Goal: Task Accomplishment & Management: Complete application form

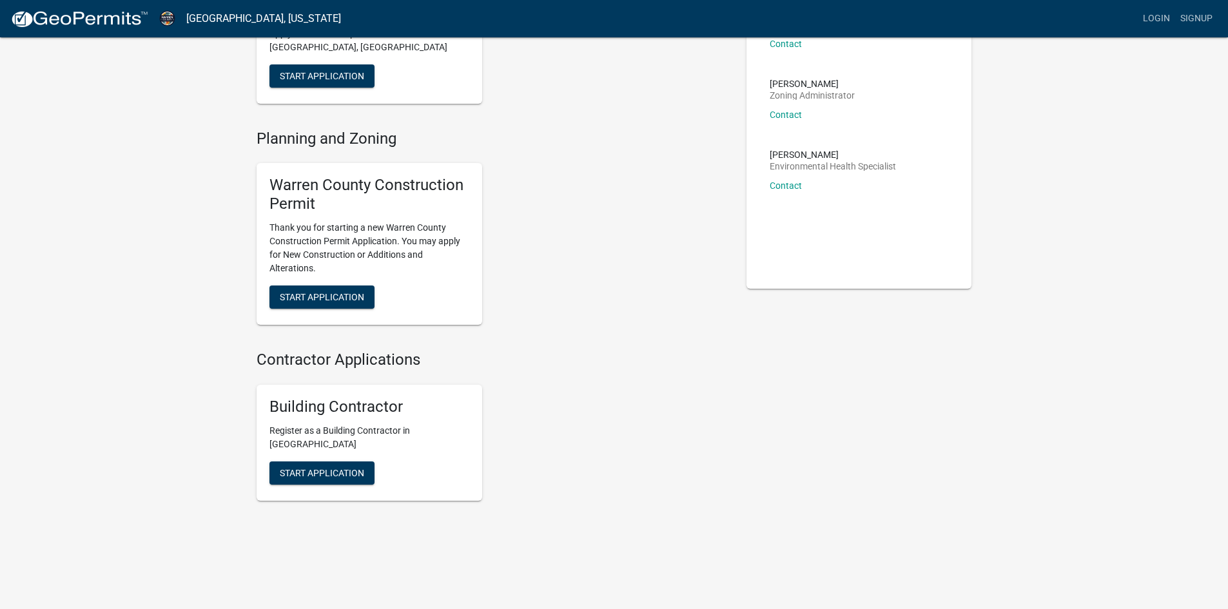
scroll to position [142, 0]
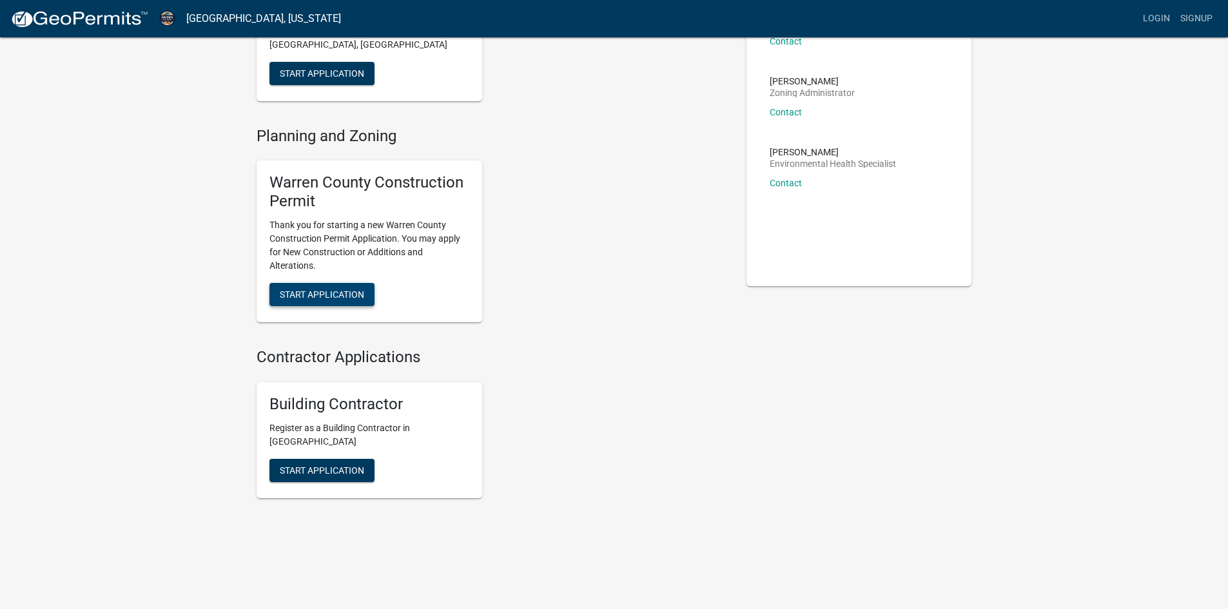
click at [291, 292] on span "Start Application" at bounding box center [322, 294] width 84 height 10
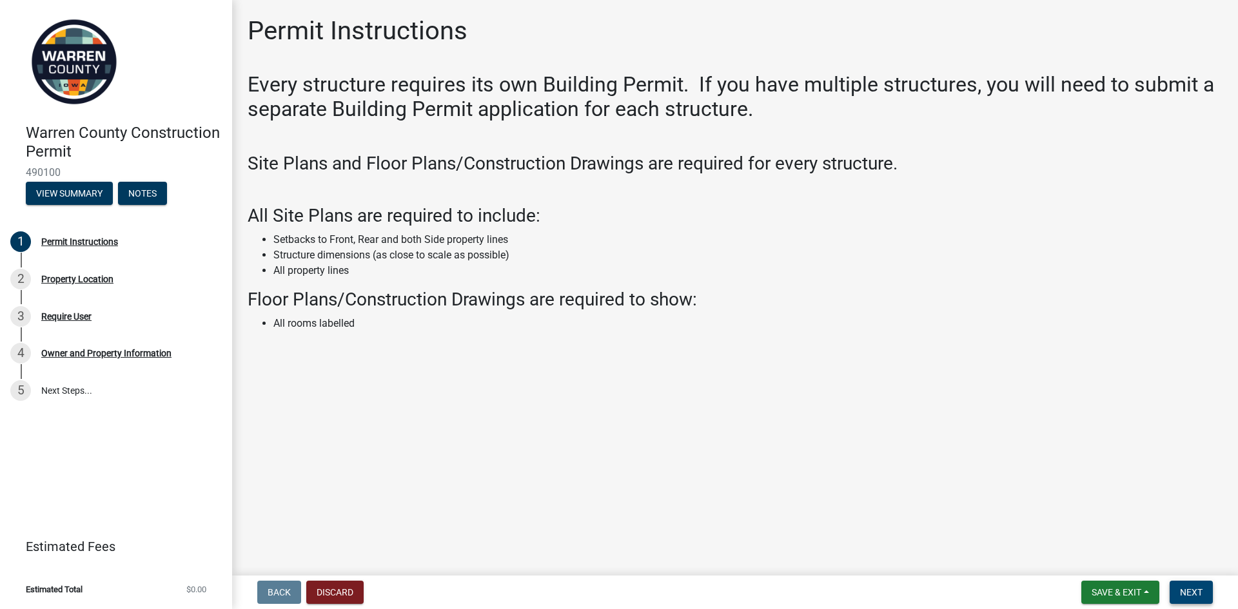
click at [1204, 594] on button "Next" at bounding box center [1190, 592] width 43 height 23
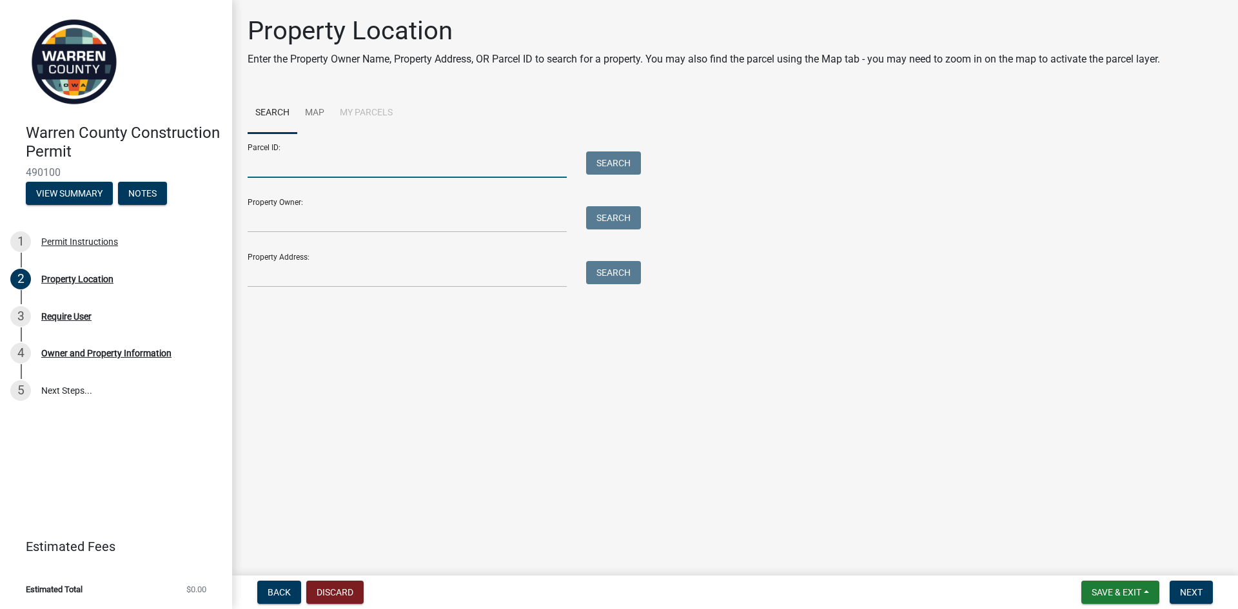
click at [333, 167] on input "Parcel ID:" at bounding box center [407, 164] width 319 height 26
paste input "13000329669"
click at [267, 162] on input "13000329669" at bounding box center [407, 164] width 319 height 26
type input "13000329669"
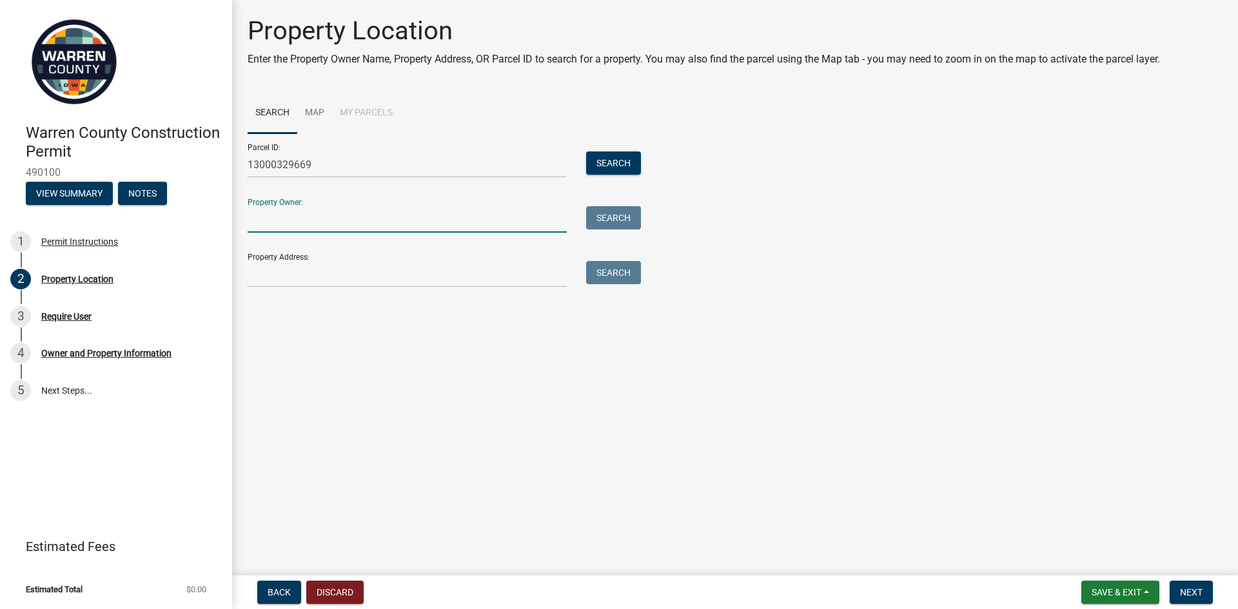
click at [358, 215] on input "Property Owner:" at bounding box center [407, 219] width 319 height 26
type input "G"
type input "Jose Garcia Barrientos"
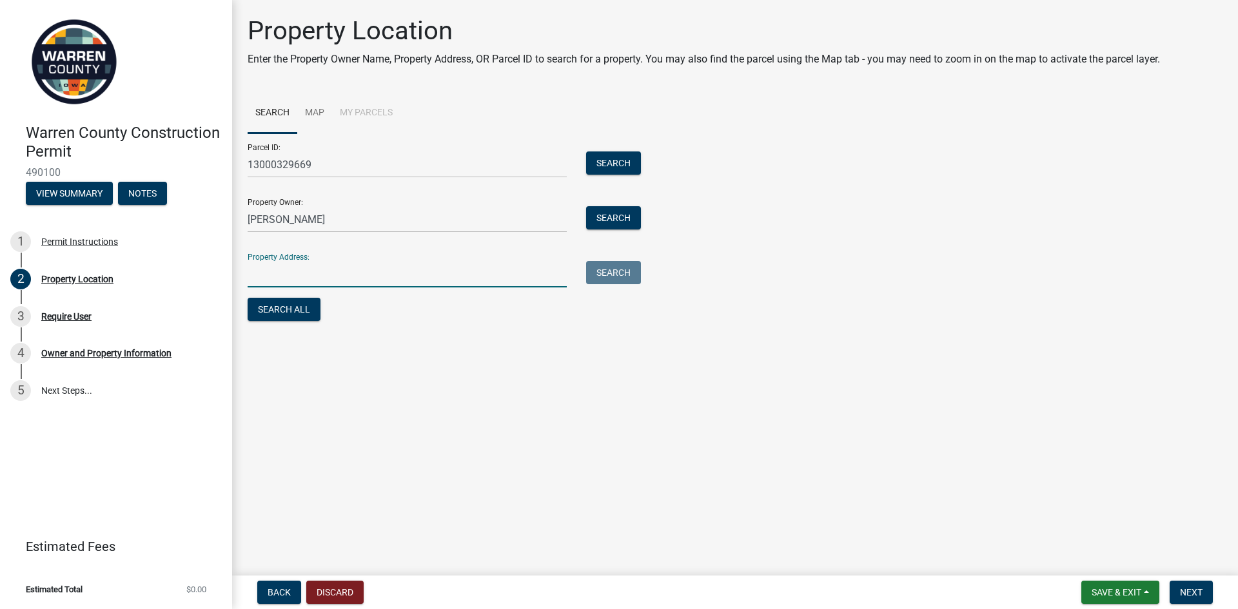
click at [313, 280] on input "Property Address:" at bounding box center [407, 274] width 319 height 26
type input "6816 143rd ave"
click at [289, 307] on button "Search All" at bounding box center [284, 309] width 73 height 23
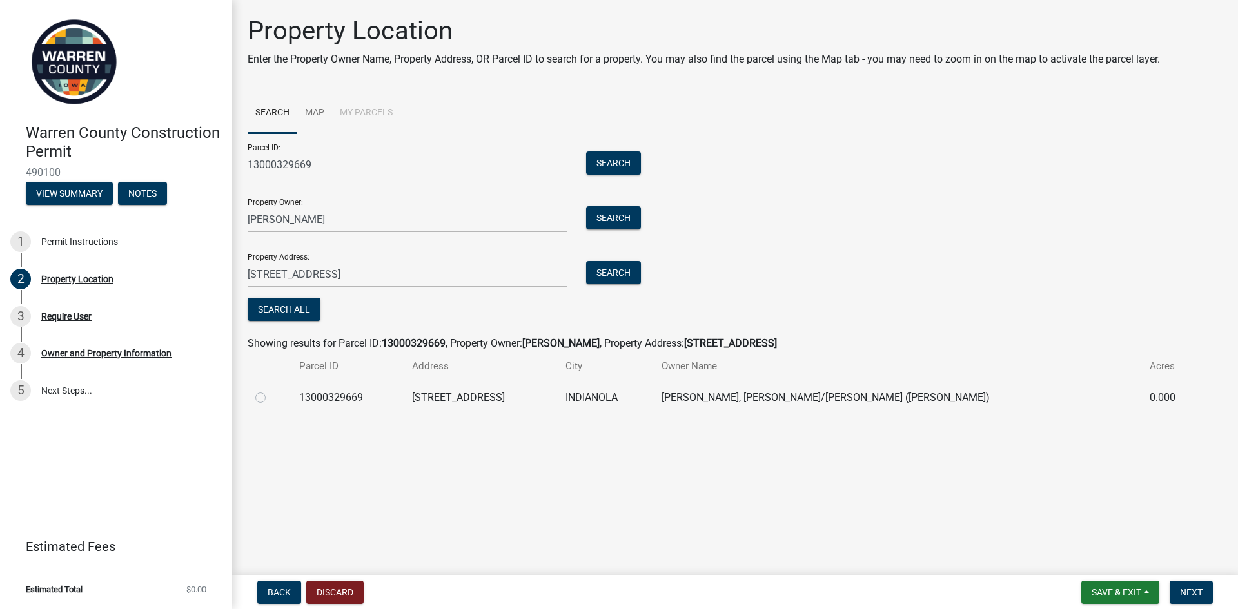
click at [271, 390] on label at bounding box center [271, 390] width 0 height 0
click at [271, 397] on input "radio" at bounding box center [275, 394] width 8 height 8
radio input "true"
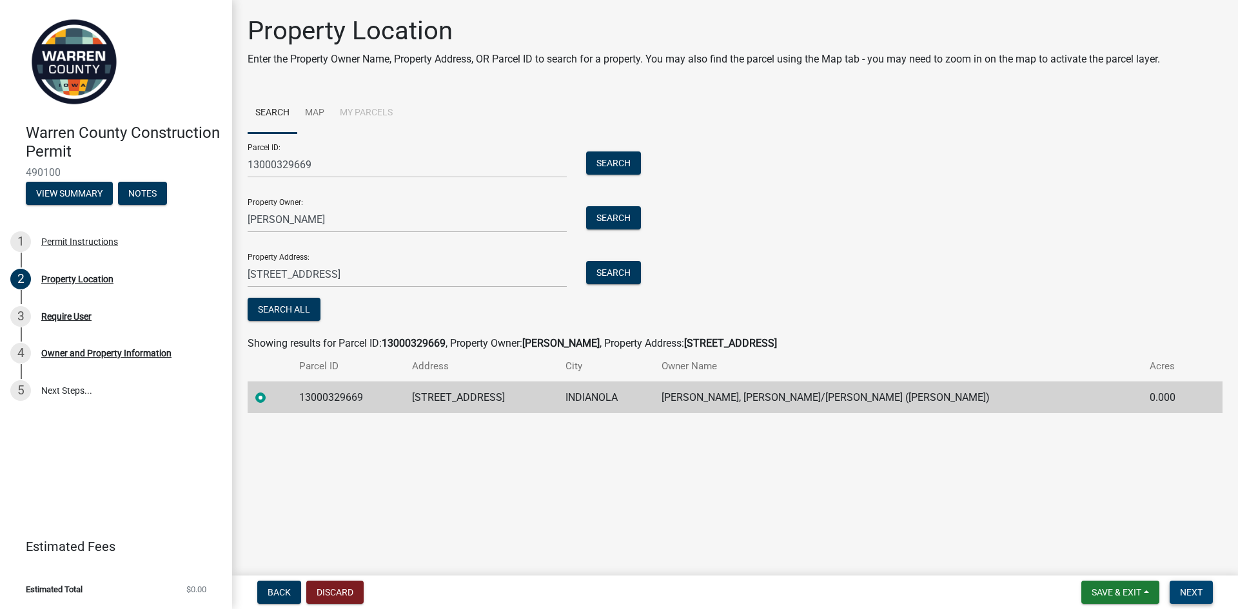
click at [1200, 589] on span "Next" at bounding box center [1191, 592] width 23 height 10
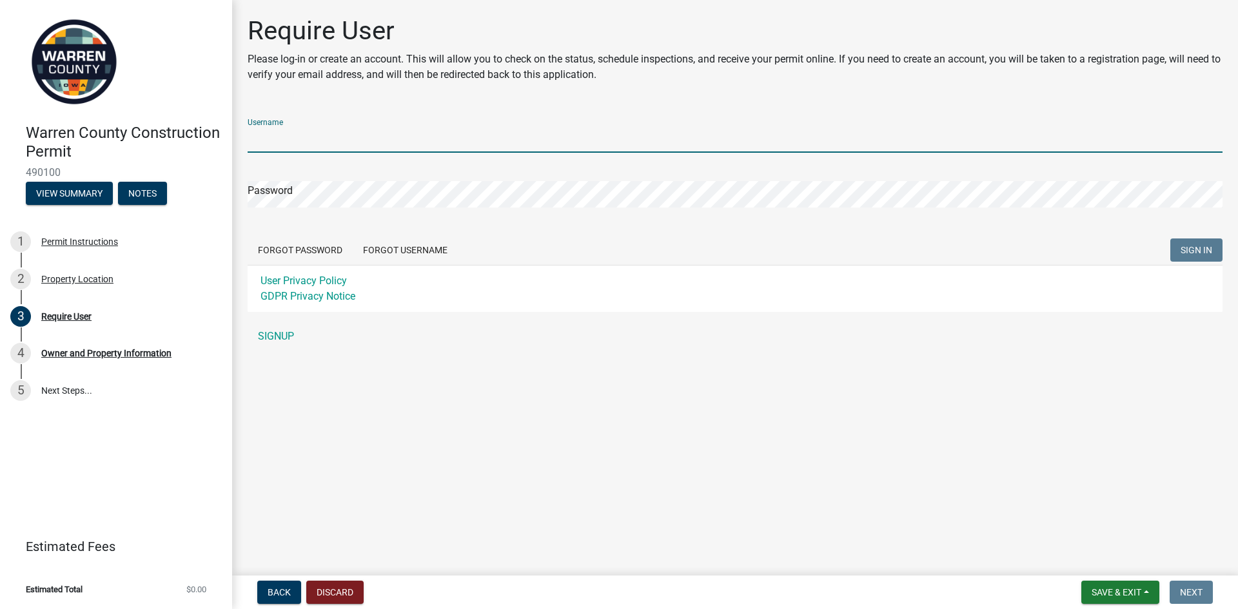
click at [297, 139] on input "Username" at bounding box center [735, 139] width 975 height 26
click at [273, 335] on div "Username Password Forgot Password Forgot Username SIGN IN User Privacy Policy G…" at bounding box center [735, 228] width 975 height 241
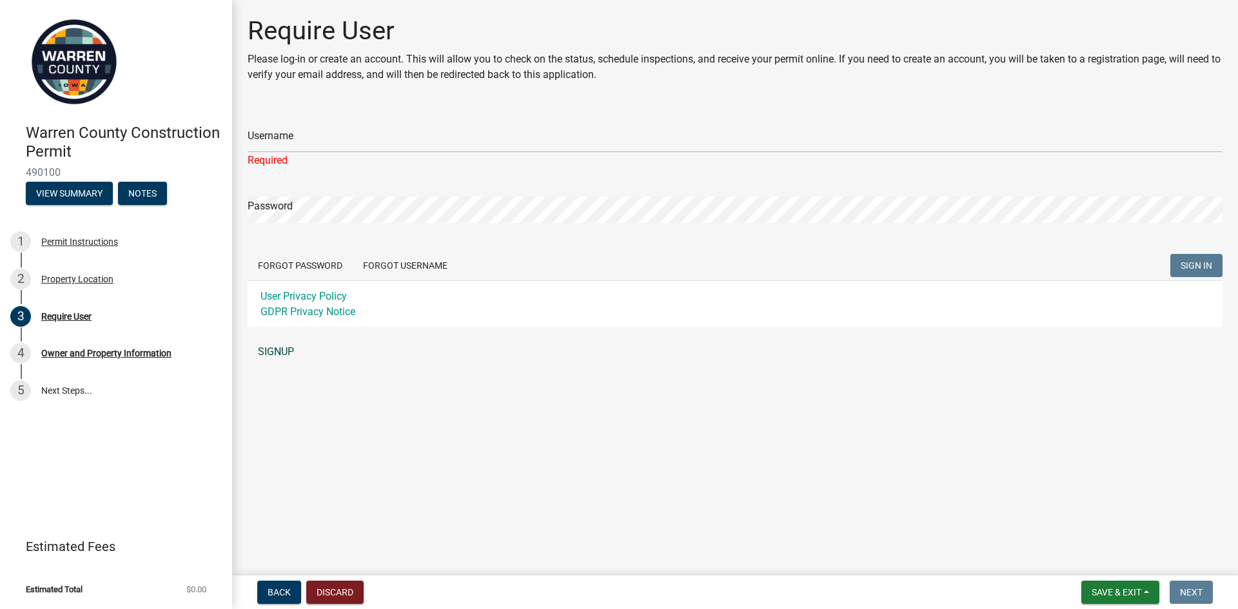
click at [279, 349] on link "SIGNUP" at bounding box center [735, 352] width 975 height 26
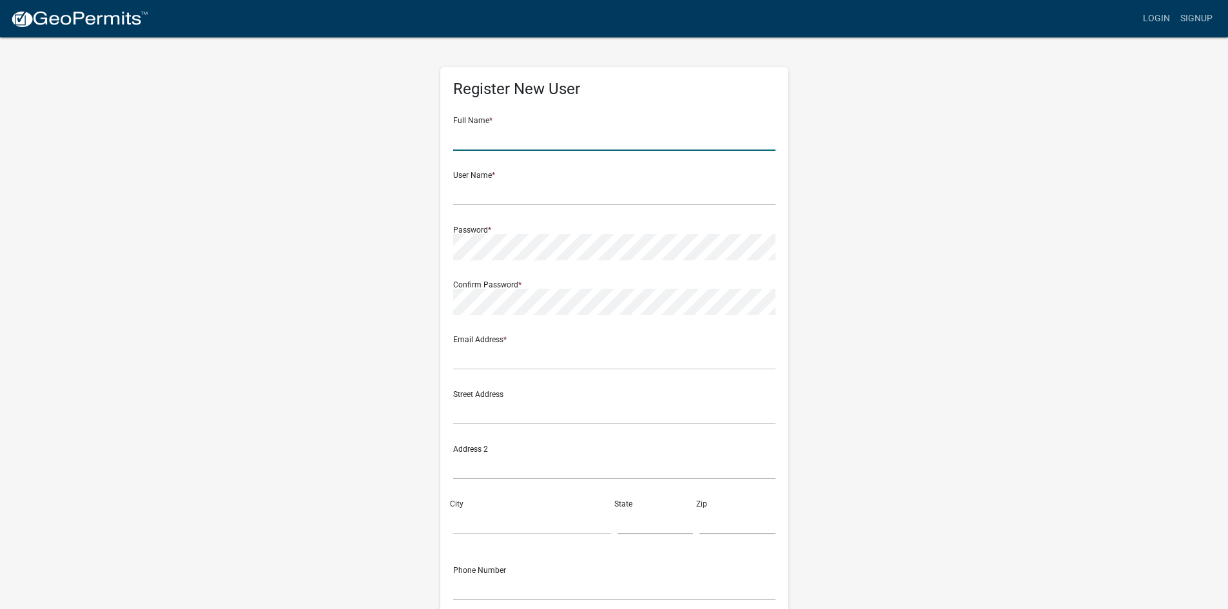
click at [493, 136] on input "text" at bounding box center [614, 137] width 322 height 26
type input "Jose Garcia Barrientos"
type input "jgarcia111101"
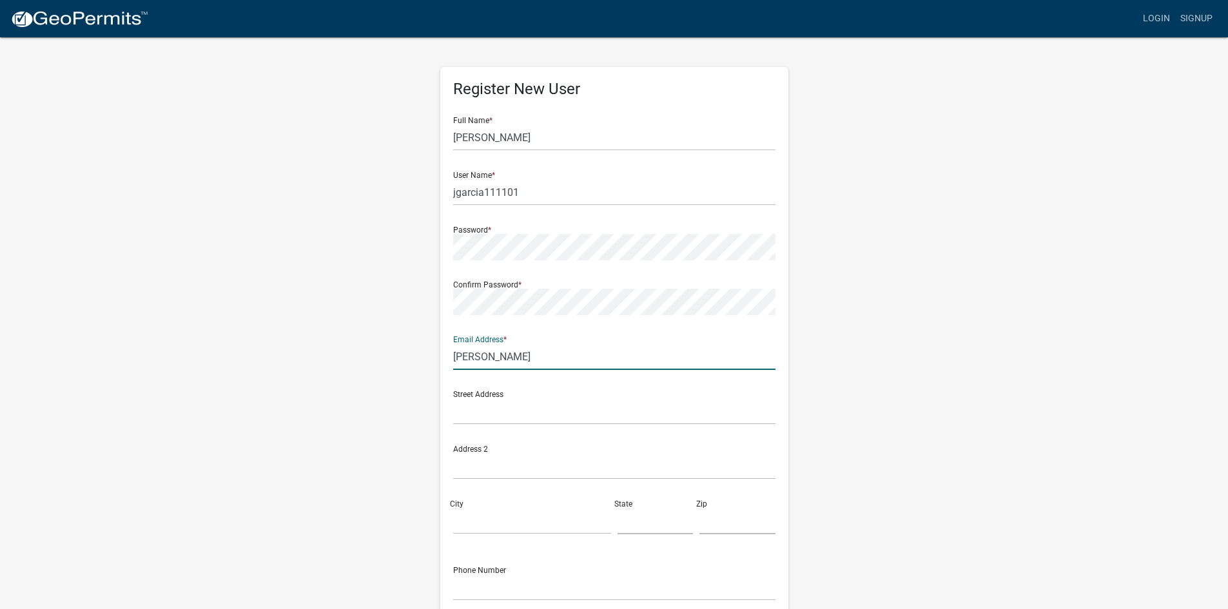
type input "[PERSON_NAME][EMAIL_ADDRESS][DOMAIN_NAME]"
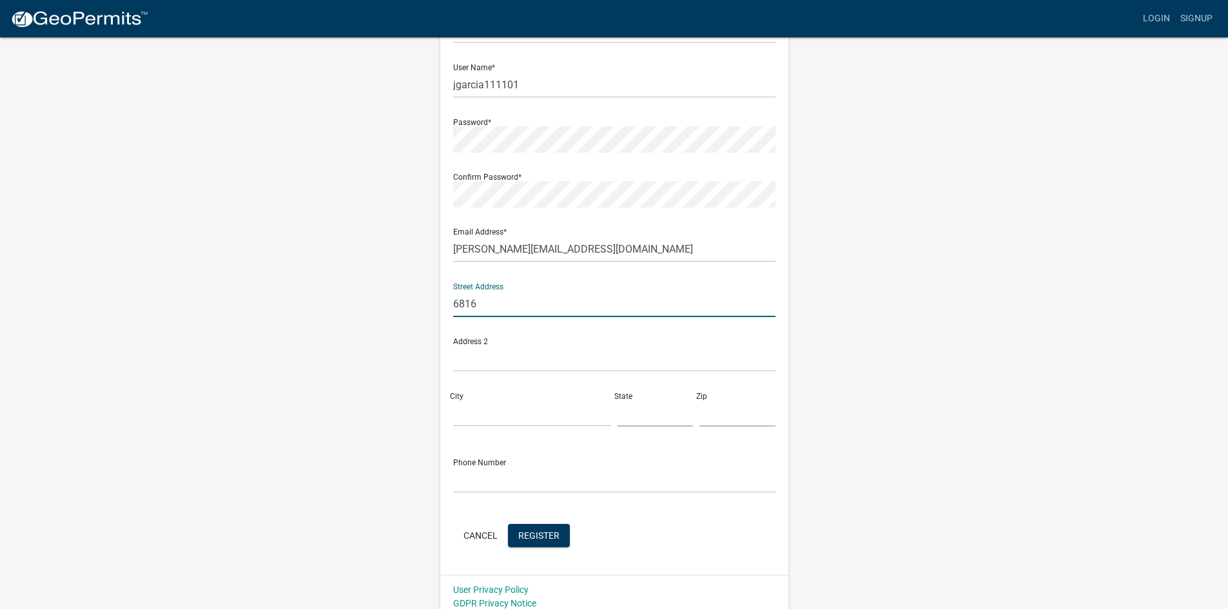
scroll to position [117, 0]
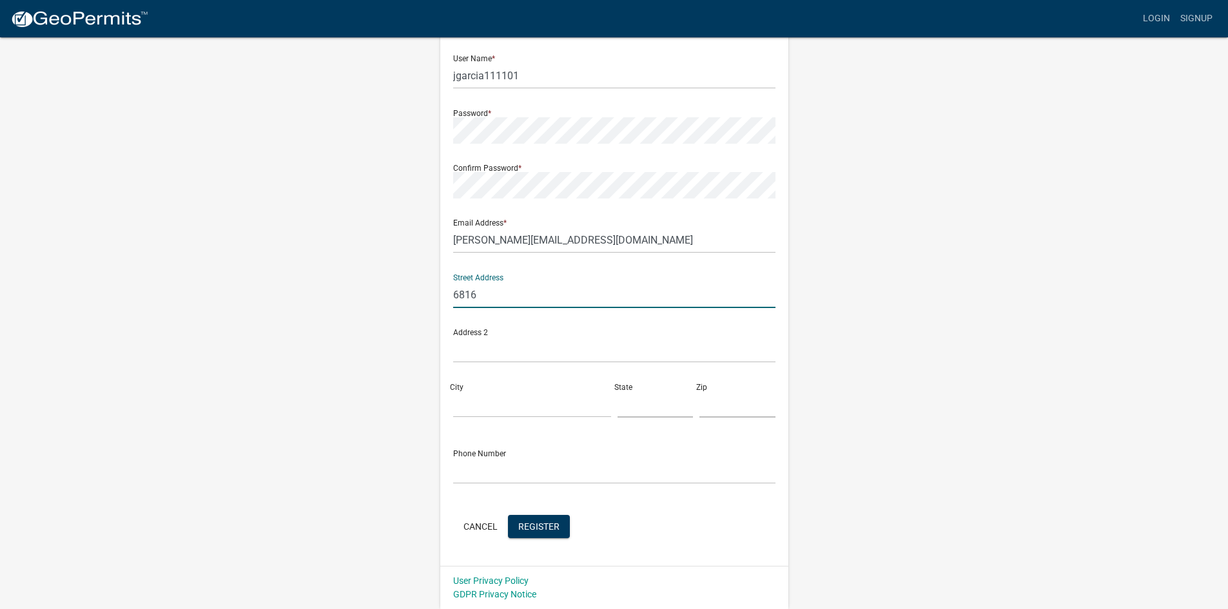
type input "6816"
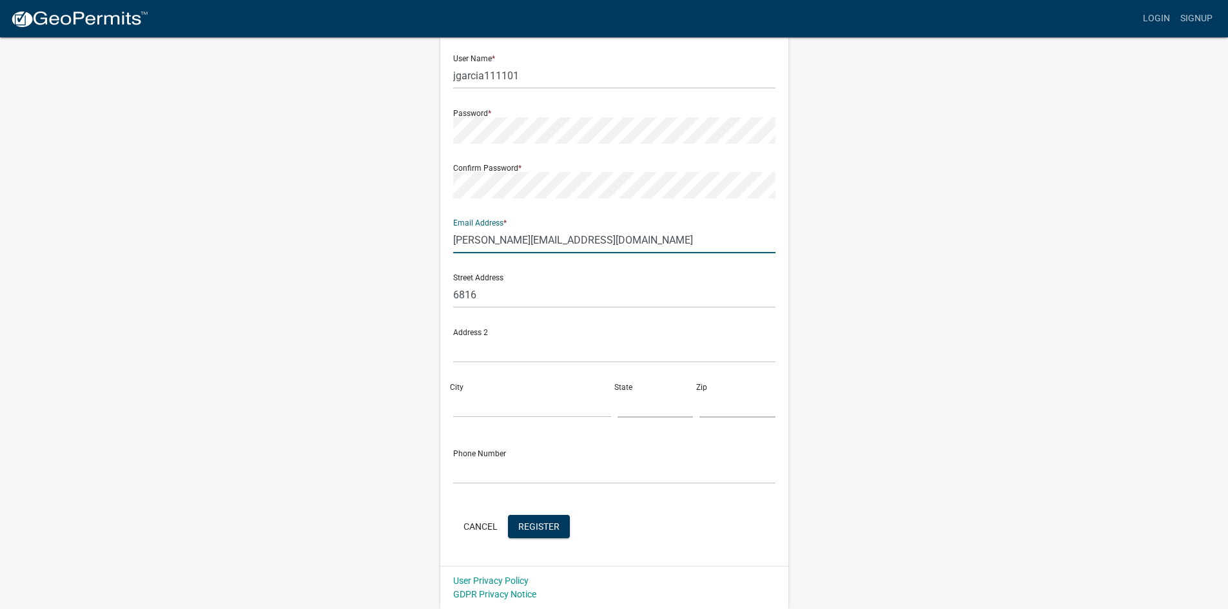
click at [614, 237] on input "[PERSON_NAME][EMAIL_ADDRESS][DOMAIN_NAME]" at bounding box center [614, 240] width 322 height 26
type input "[PERSON_NAME][EMAIL_ADDRESS][DOMAIN_NAME]"
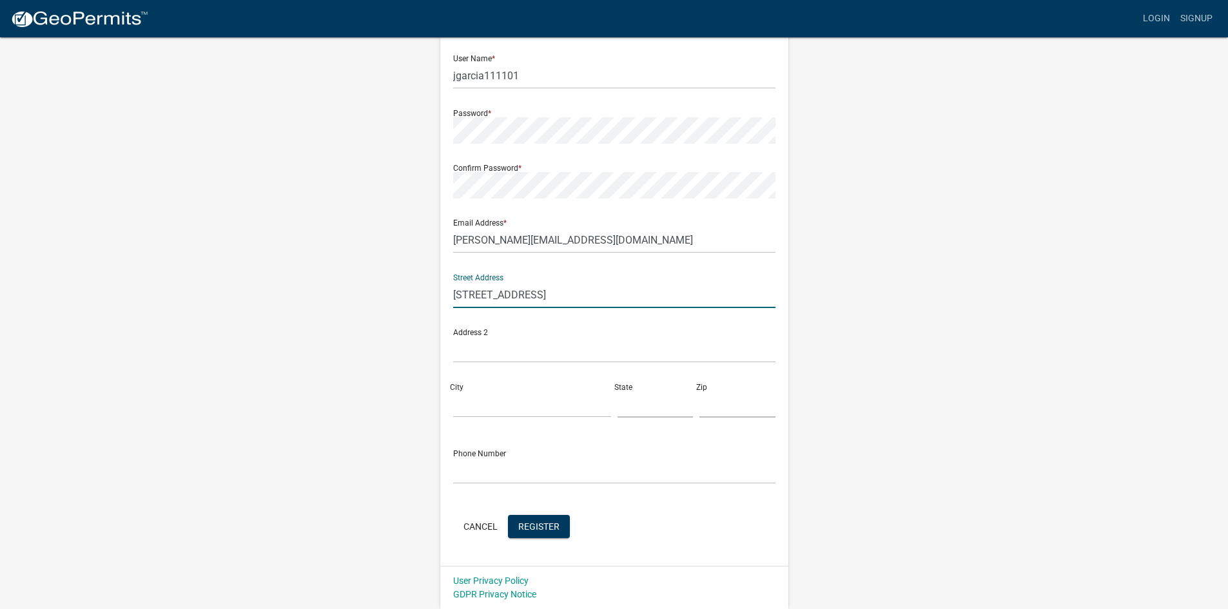
type input "6816 143rd Ave"
type input "Des Moines"
type input "IA"
type input "50"
drag, startPoint x: 496, startPoint y: 408, endPoint x: 438, endPoint y: 402, distance: 58.3
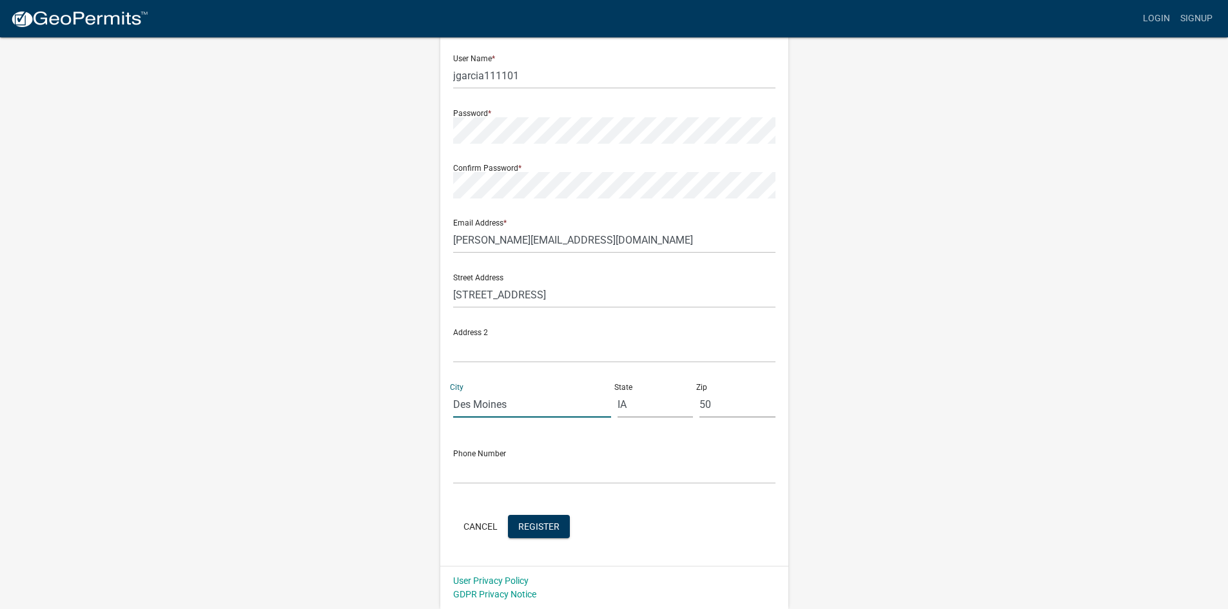
click at [439, 402] on div "Register New User Full Name * Jose Garcia Barrientos User Name * jgarcia111101 …" at bounding box center [614, 264] width 367 height 690
type input "Indianola"
type input "50125"
click at [490, 478] on input "text" at bounding box center [614, 471] width 322 height 26
type input "5073135007"
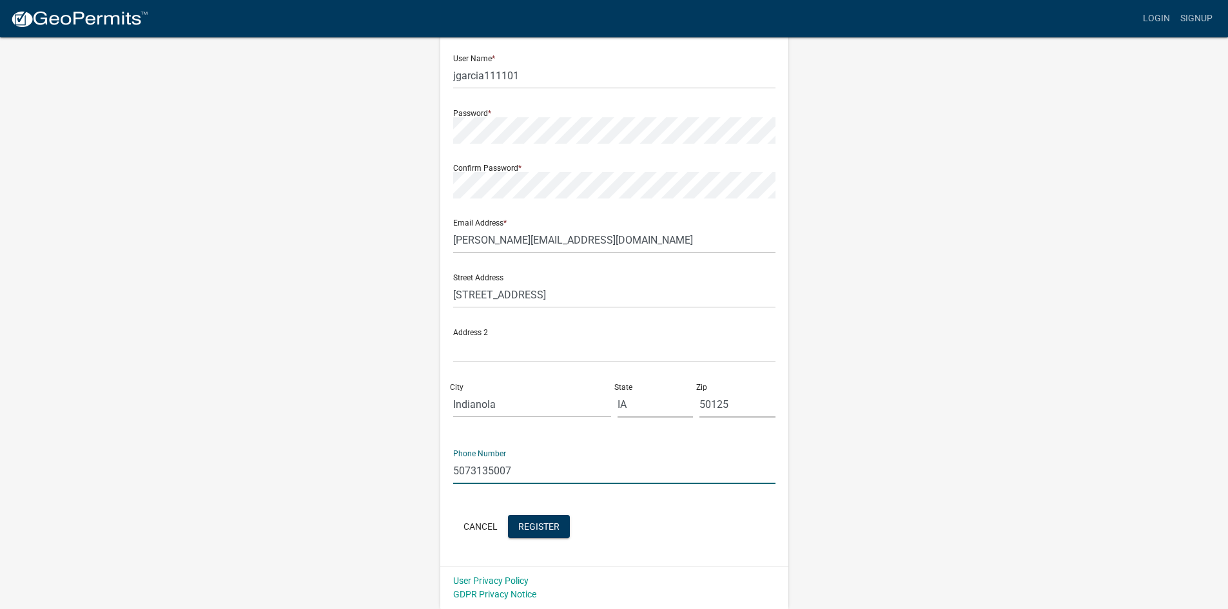
click at [660, 548] on div "Register New User Full Name * Jose Garcia Barrientos User Name * jgarcia111101 …" at bounding box center [614, 258] width 348 height 616
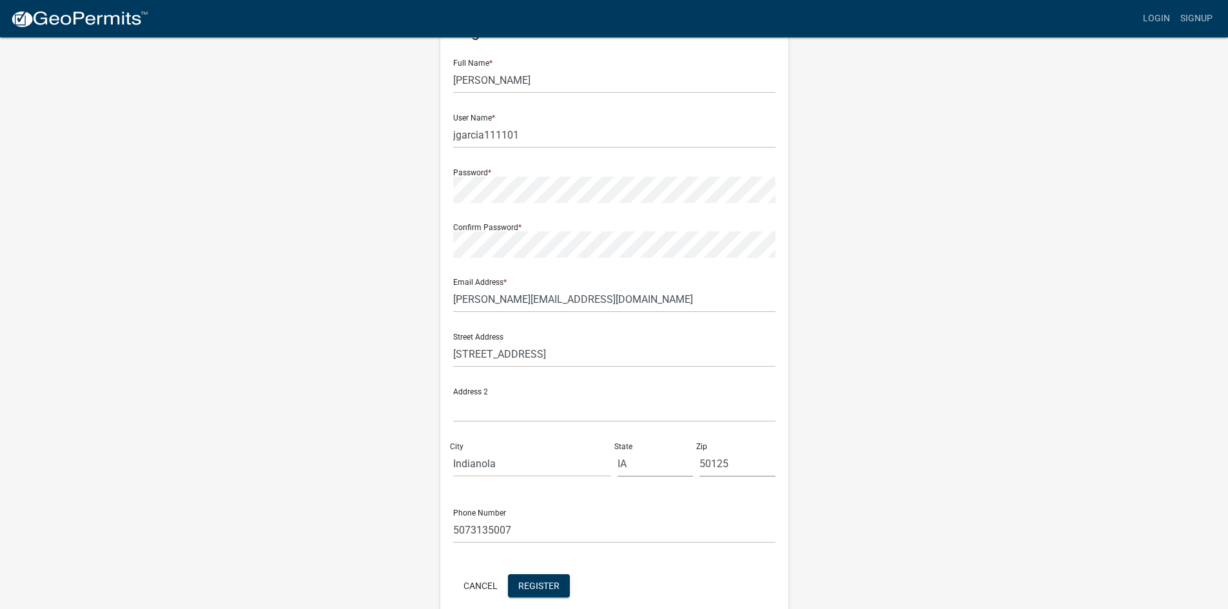
scroll to position [0, 0]
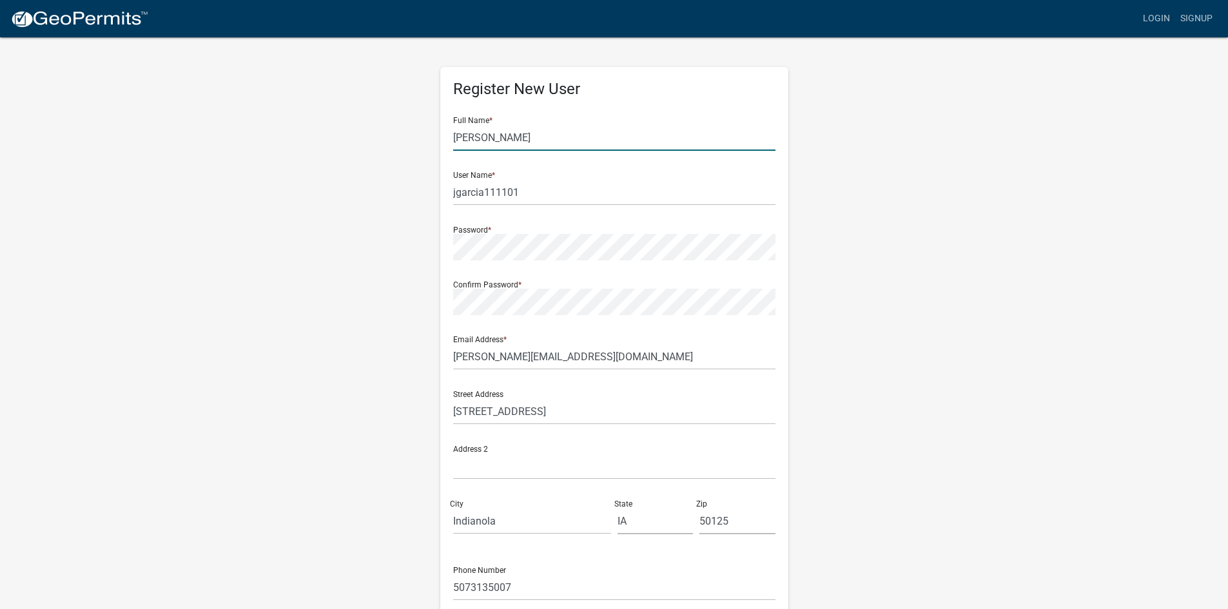
click at [476, 135] on input "Jose Garcia Barrientos" at bounding box center [614, 137] width 322 height 26
drag, startPoint x: 536, startPoint y: 137, endPoint x: 667, endPoint y: 142, distance: 131.6
click at [666, 142] on input "Jose Luis Garcia Barrientos" at bounding box center [614, 137] width 322 height 26
type input "[PERSON_NAME]"
click at [1001, 262] on wm-register-view "more_horiz Login Signup Register New User Full Name * Jose Luis Garcia User Nam…" at bounding box center [614, 363] width 1228 height 726
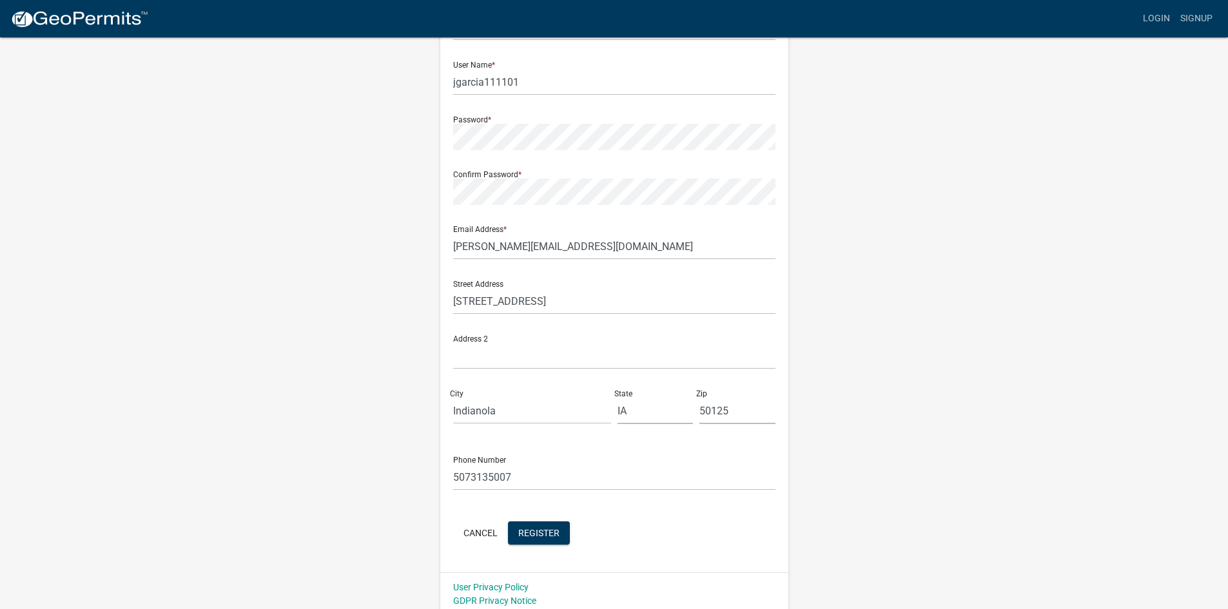
scroll to position [117, 0]
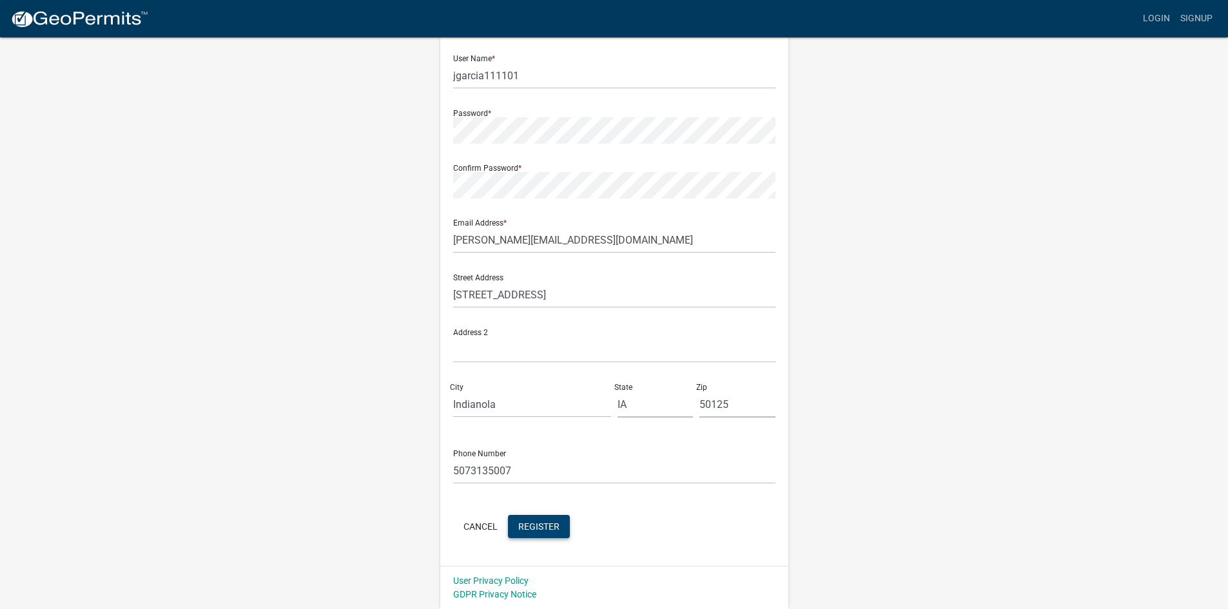
click at [544, 527] on span "Register" at bounding box center [538, 526] width 41 height 10
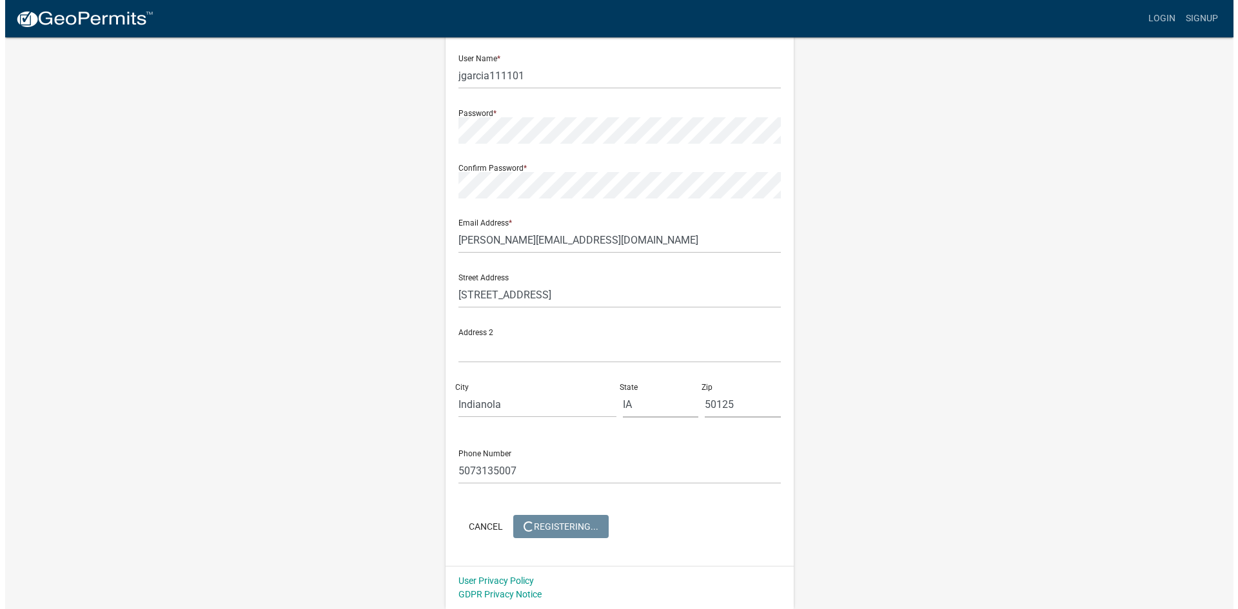
scroll to position [0, 0]
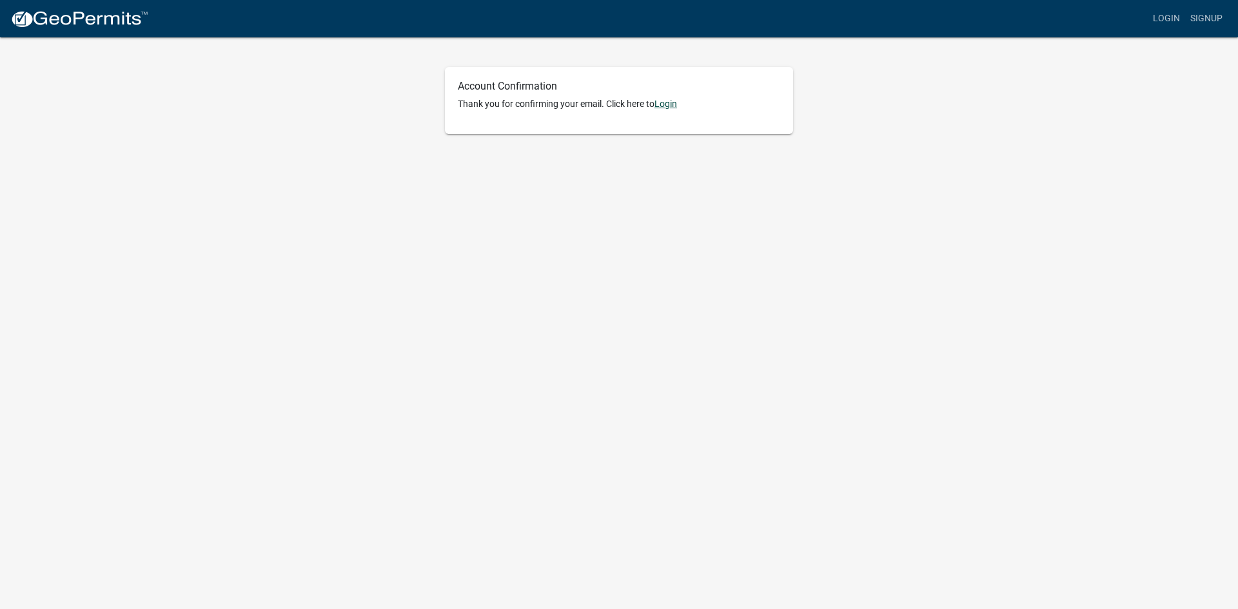
click at [669, 104] on link "Login" at bounding box center [665, 104] width 23 height 10
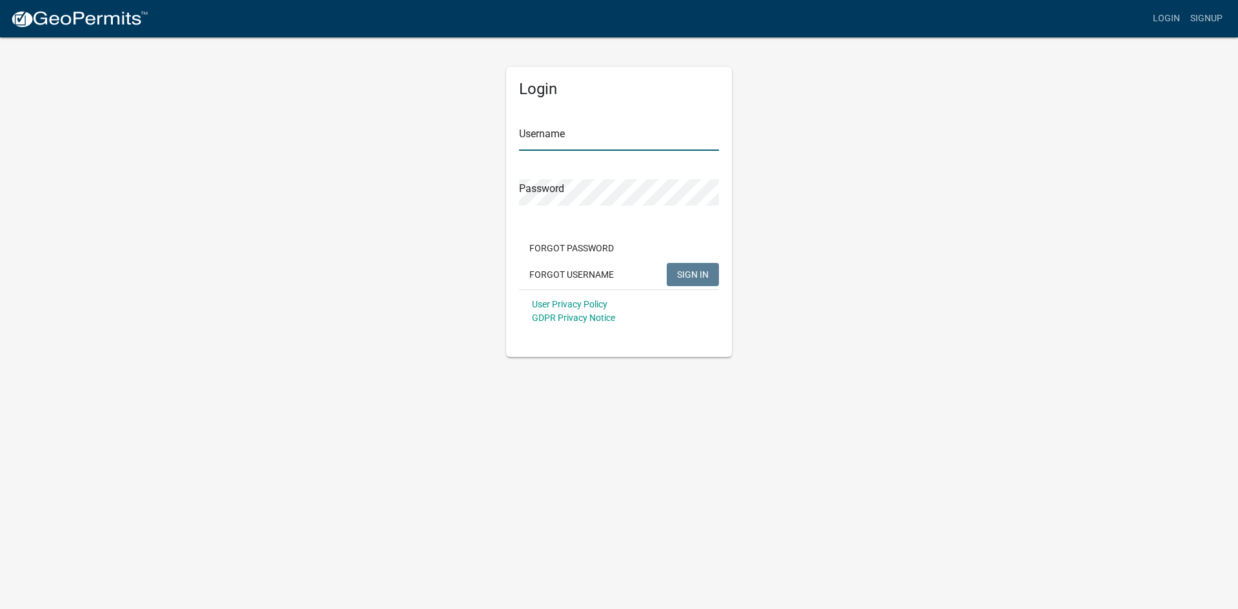
click at [553, 132] on input "Username" at bounding box center [619, 137] width 200 height 26
click at [556, 122] on div "Username jgarcia11101" at bounding box center [619, 128] width 200 height 44
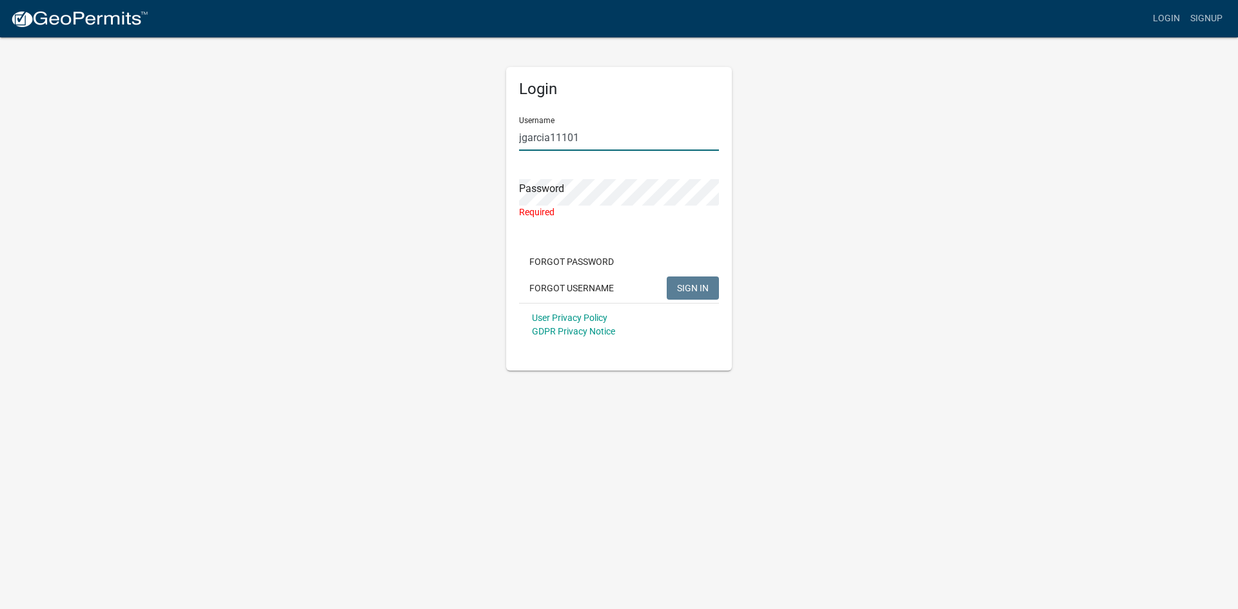
click at [563, 139] on input "jgarcia11101" at bounding box center [619, 137] width 200 height 26
type input "jgarcia111101"
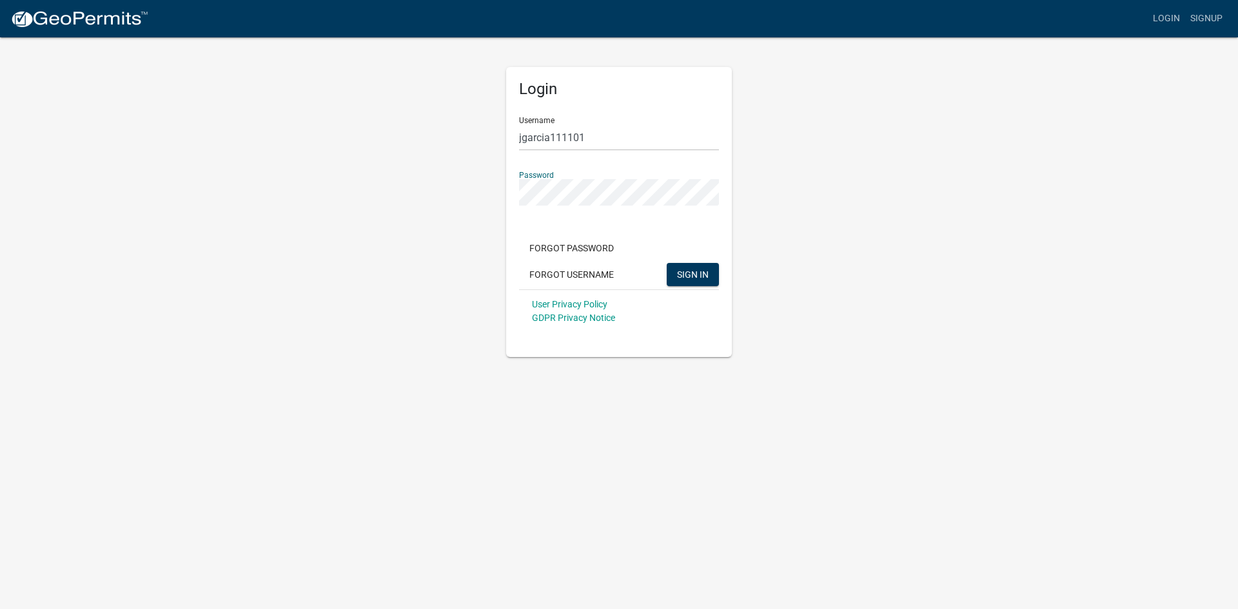
click at [667, 263] on button "SIGN IN" at bounding box center [693, 274] width 52 height 23
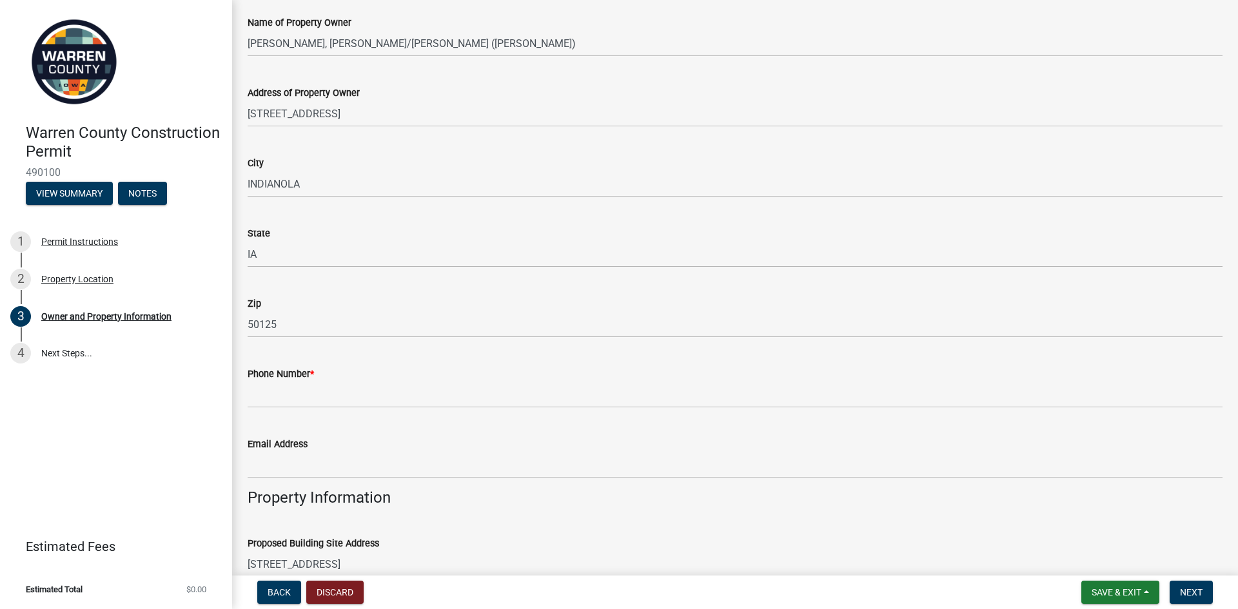
scroll to position [322, 0]
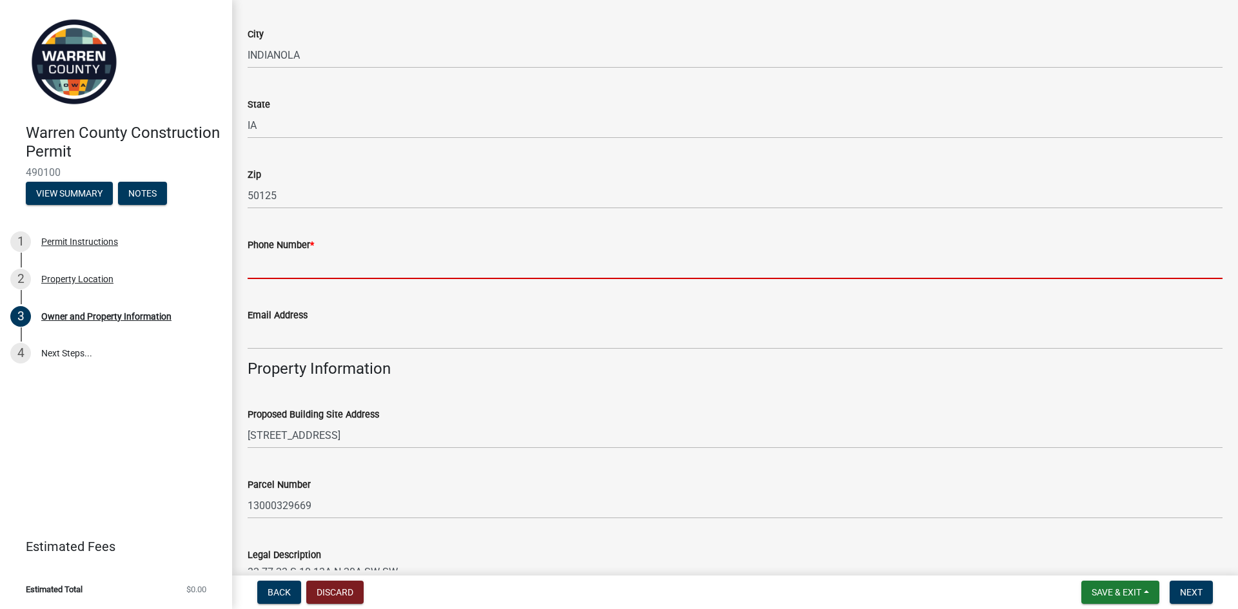
click at [303, 261] on input "Phone Number *" at bounding box center [735, 266] width 975 height 26
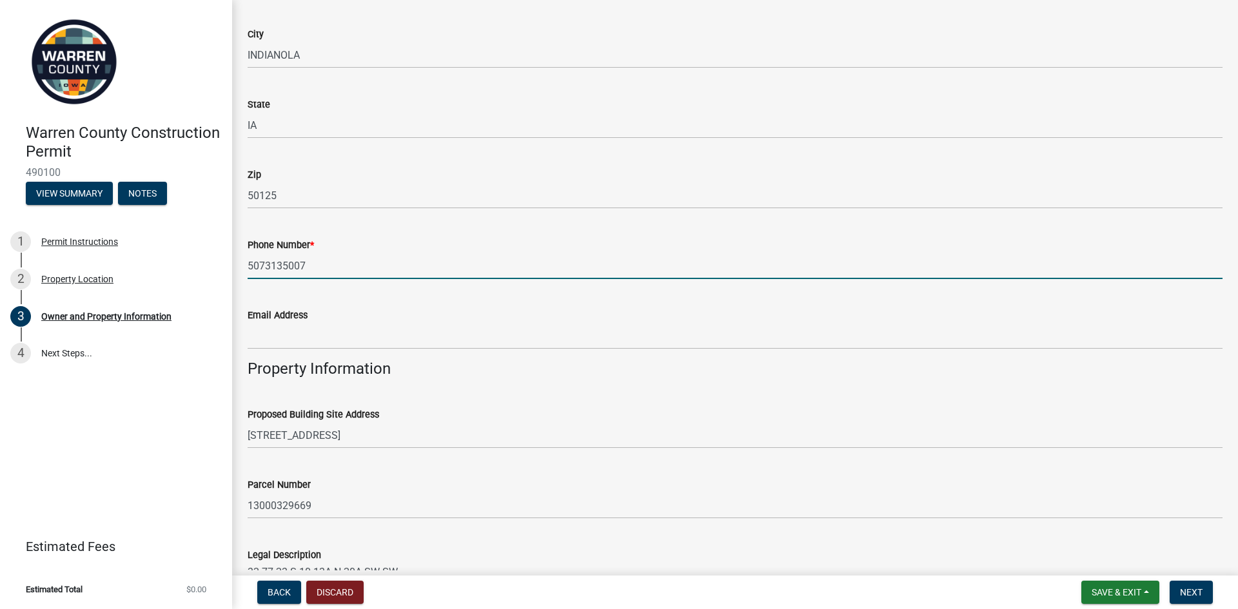
type input "5073135007"
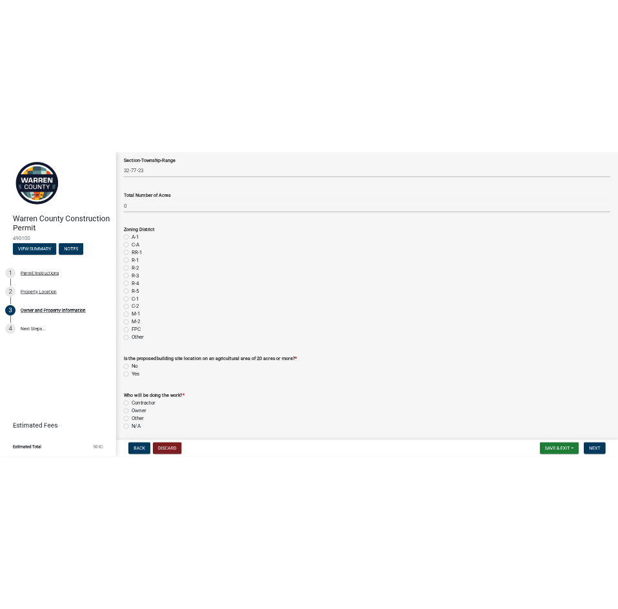
scroll to position [967, 0]
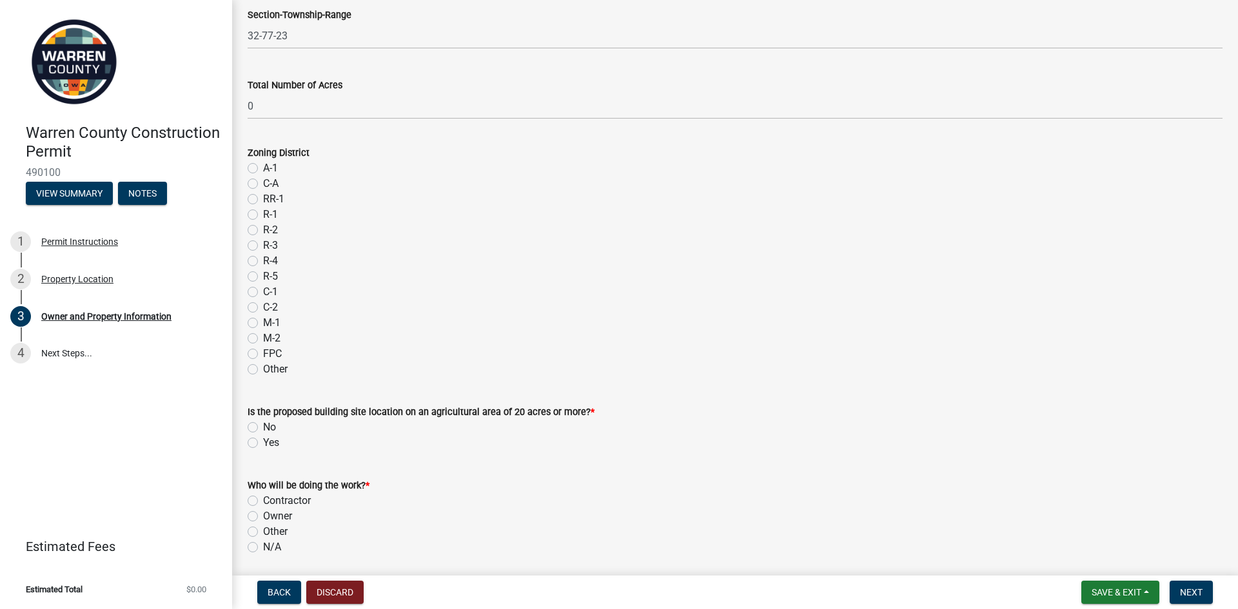
type input "[PERSON_NAME][EMAIL_ADDRESS][DOMAIN_NAME]"
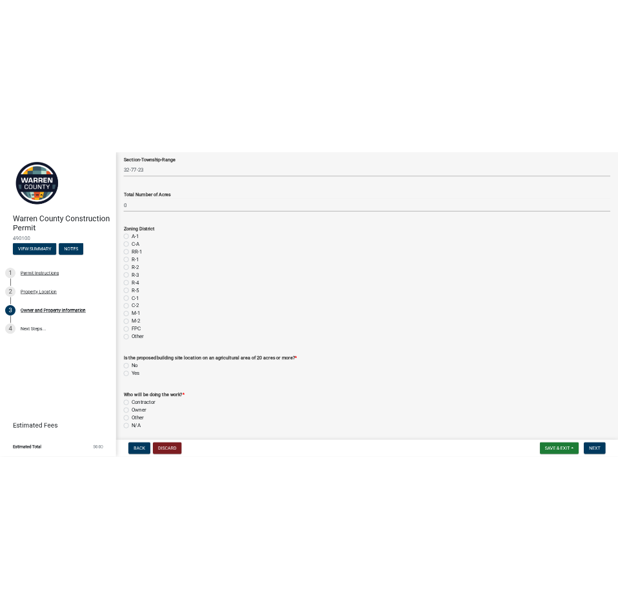
scroll to position [998, 0]
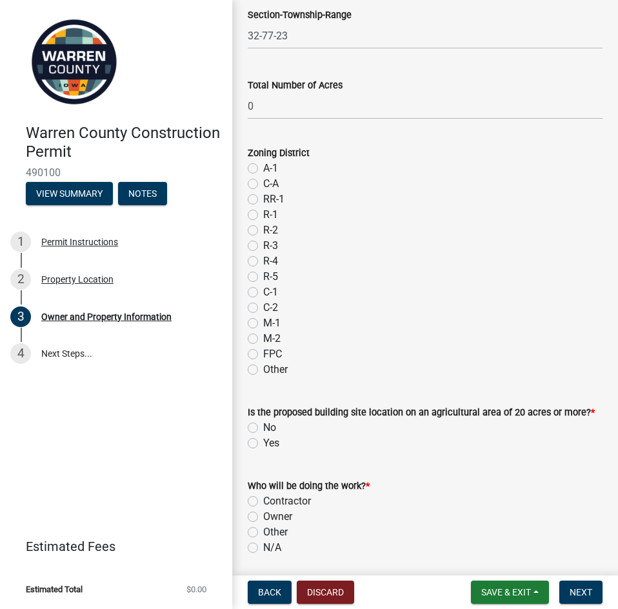
click at [263, 169] on label "A-1" at bounding box center [270, 168] width 15 height 15
click at [263, 169] on input "A-1" at bounding box center [267, 165] width 8 height 8
radio input "true"
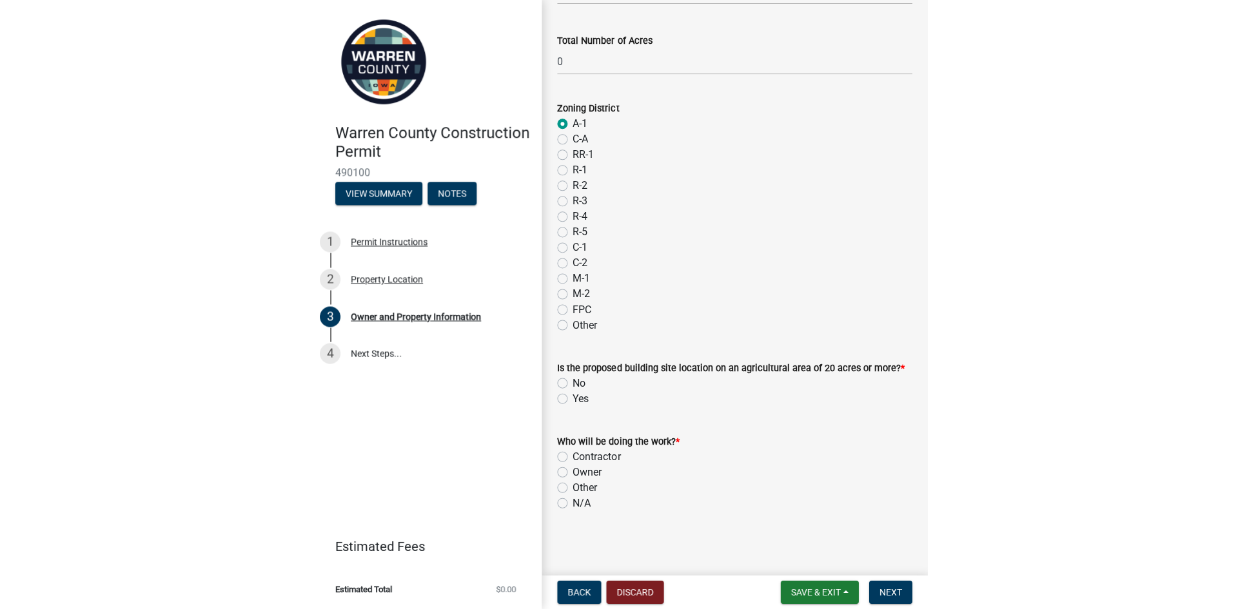
scroll to position [1045, 0]
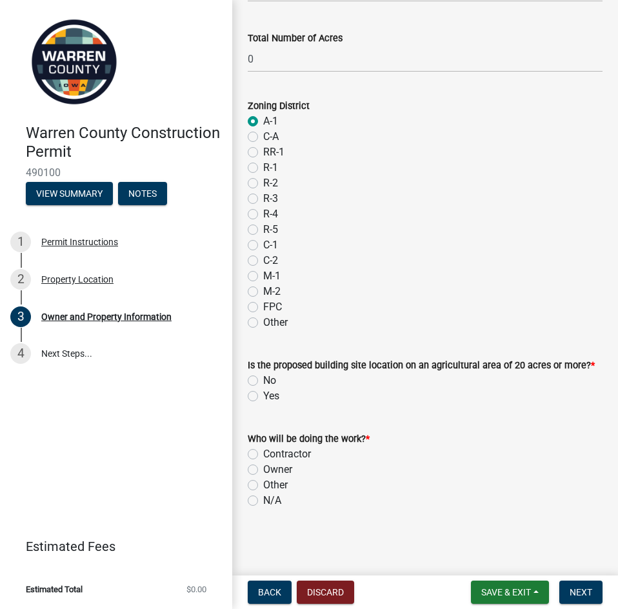
click at [263, 379] on label "No" at bounding box center [269, 380] width 13 height 15
click at [263, 379] on input "No" at bounding box center [267, 377] width 8 height 8
radio input "true"
click at [263, 471] on label "Owner" at bounding box center [277, 469] width 29 height 15
click at [263, 470] on input "Owner" at bounding box center [267, 466] width 8 height 8
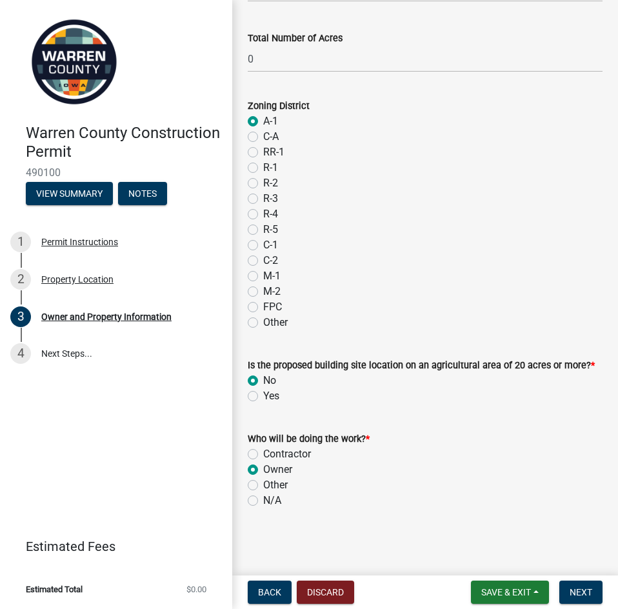
radio input "true"
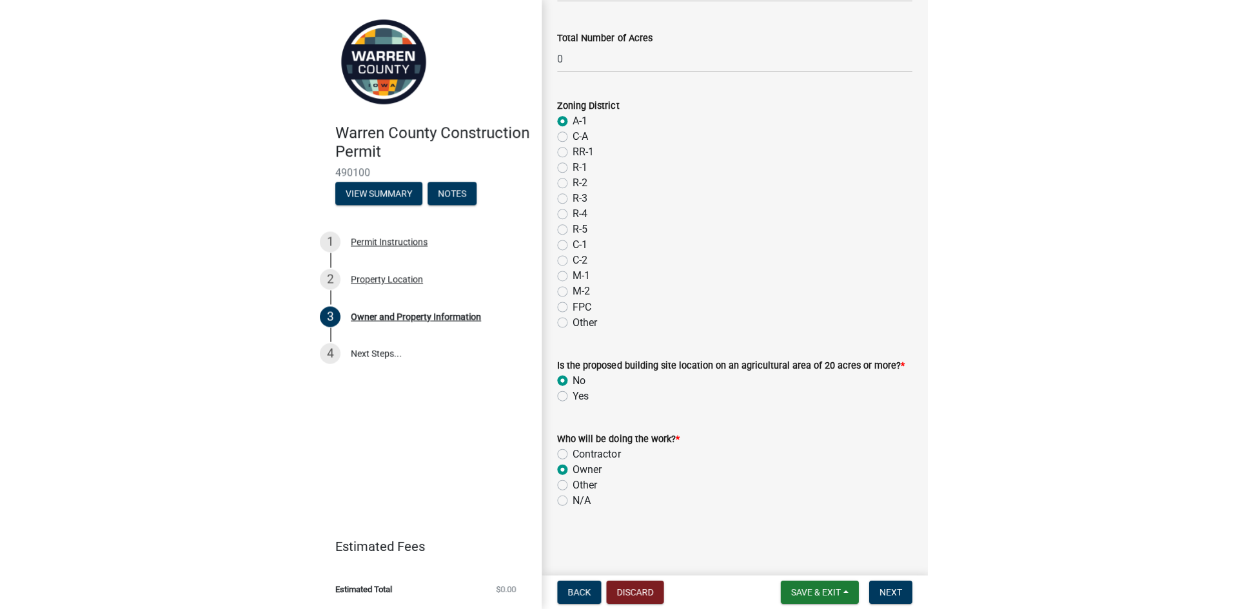
scroll to position [1013, 0]
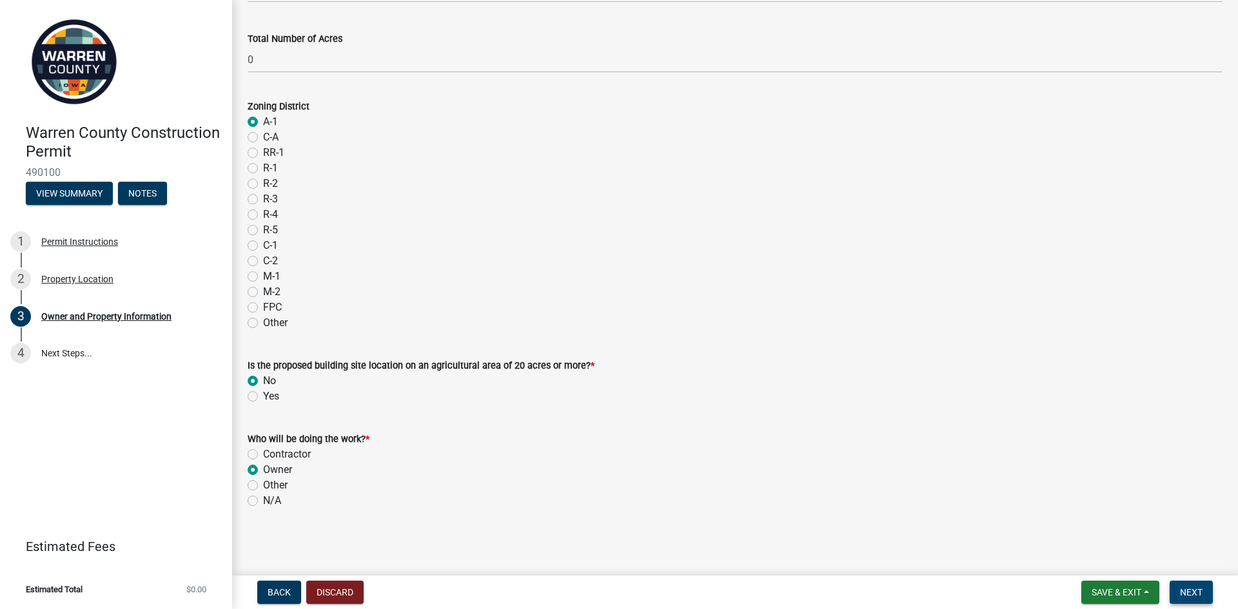
click at [1193, 588] on span "Next" at bounding box center [1191, 592] width 23 height 10
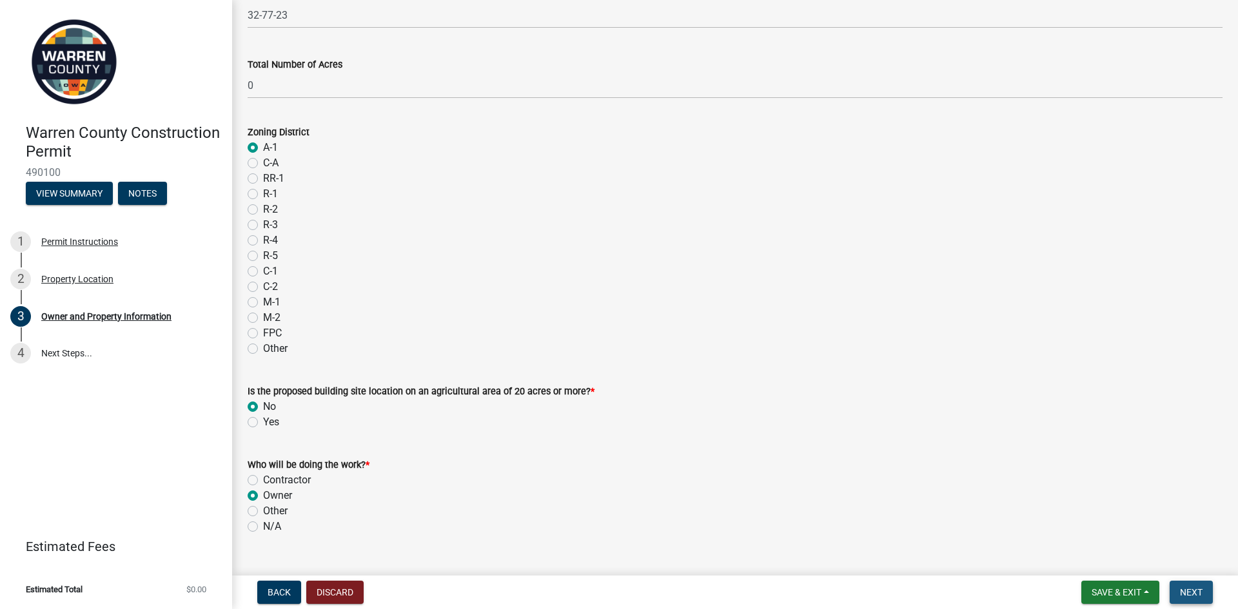
scroll to position [1039, 0]
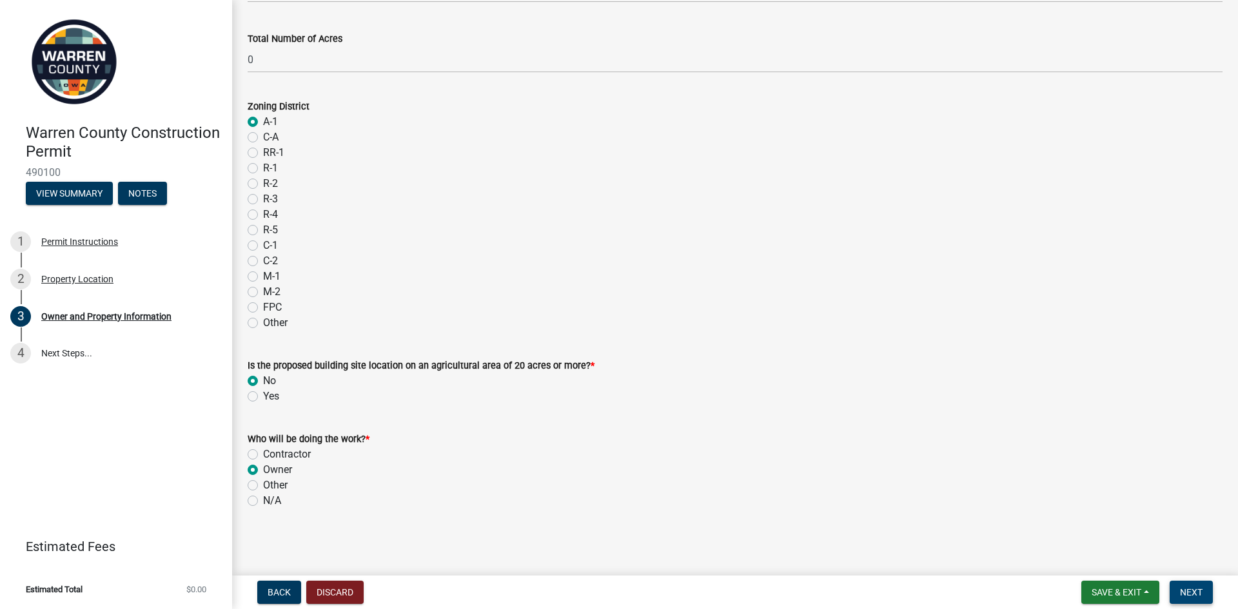
click at [1192, 588] on span "Next" at bounding box center [1191, 592] width 23 height 10
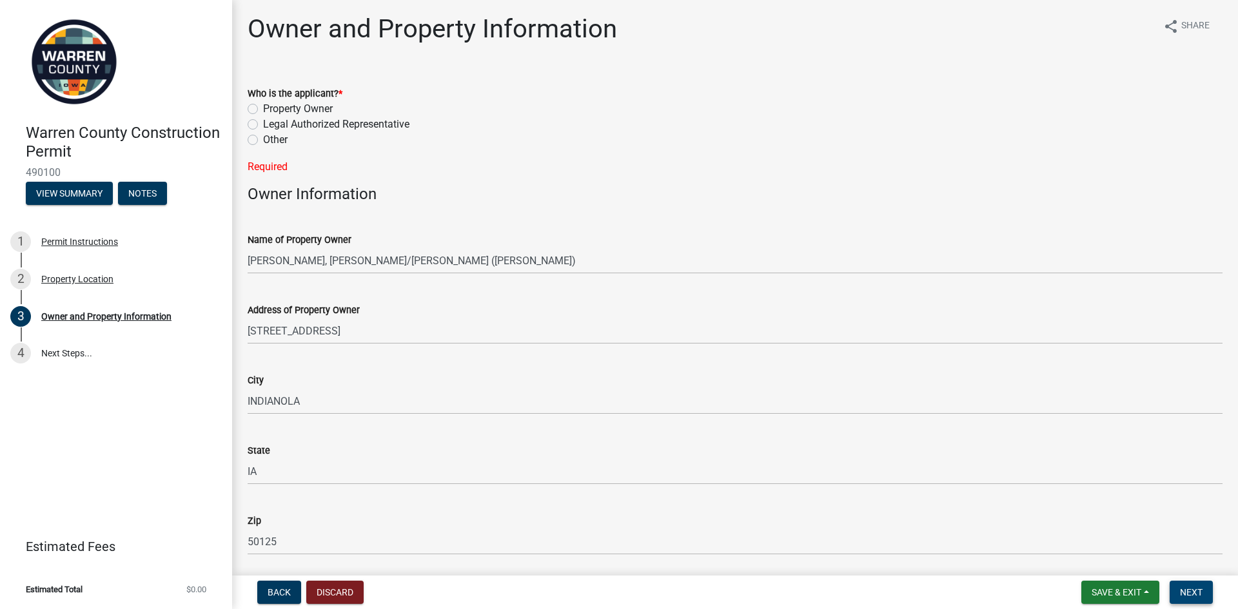
scroll to position [0, 0]
click at [263, 109] on label "Property Owner" at bounding box center [298, 110] width 70 height 15
click at [263, 109] on input "Property Owner" at bounding box center [267, 107] width 8 height 8
radio input "true"
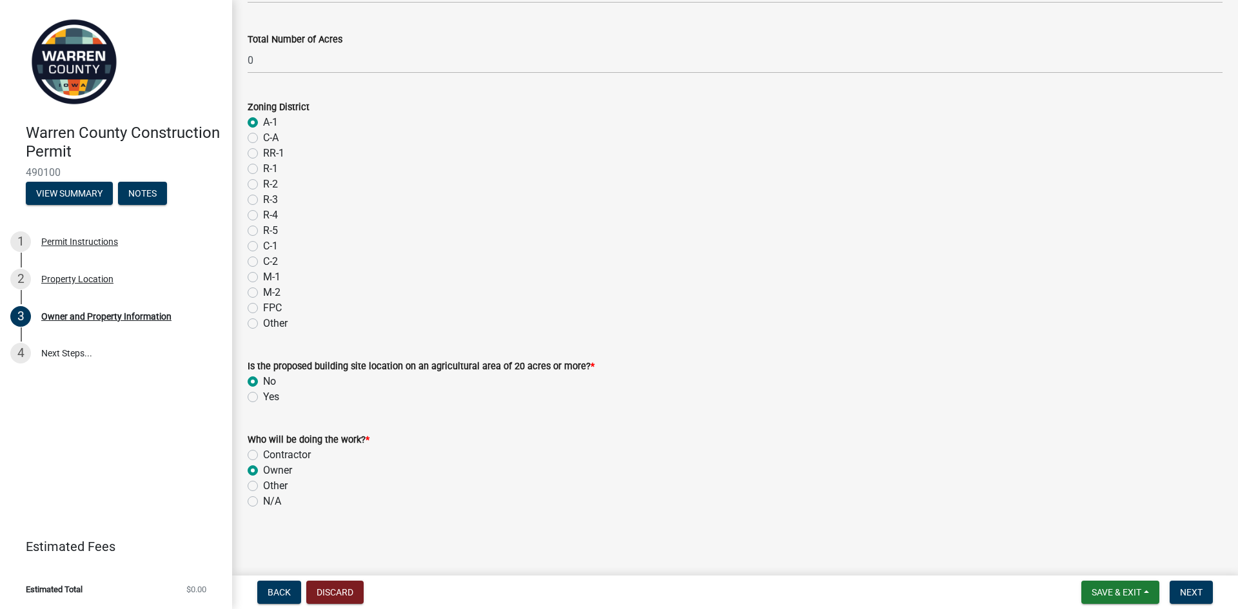
scroll to position [1013, 0]
click at [1200, 592] on span "Next" at bounding box center [1191, 592] width 23 height 10
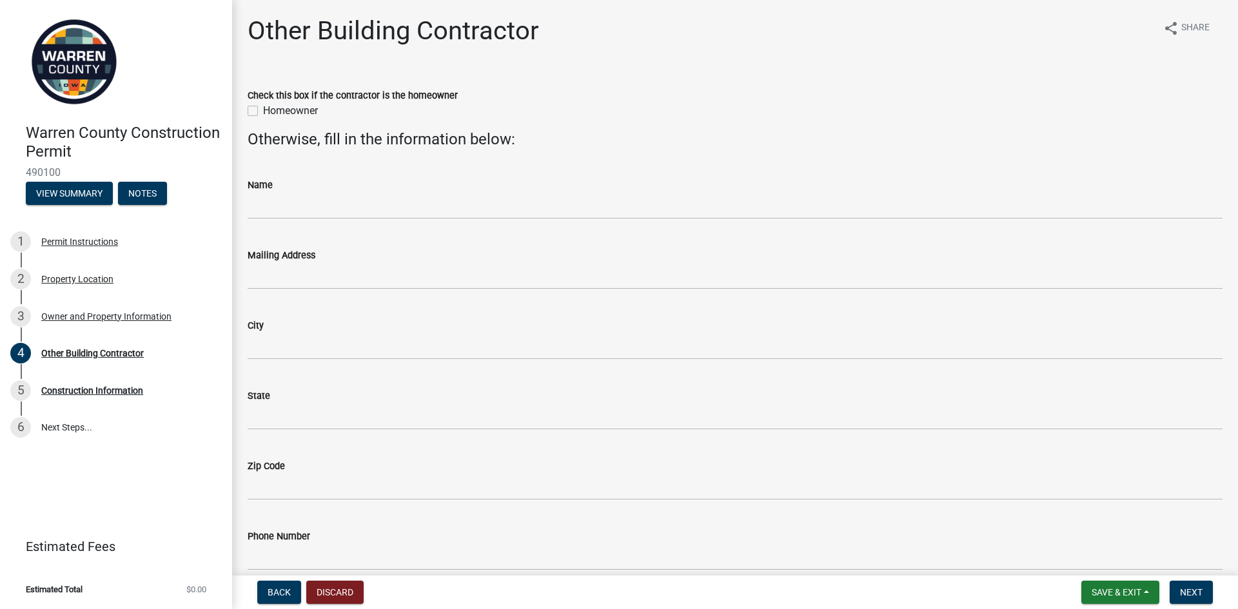
click at [263, 112] on label "Homeowner" at bounding box center [290, 110] width 55 height 15
click at [263, 112] on input "Homeowner" at bounding box center [267, 107] width 8 height 8
checkbox input "true"
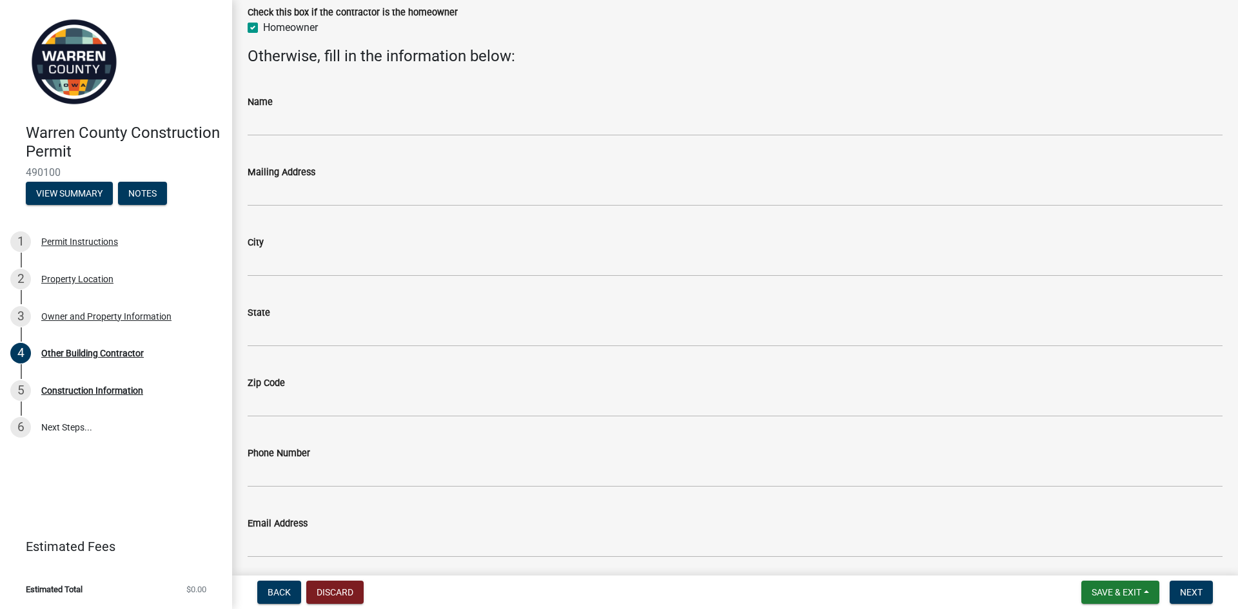
scroll to position [131, 0]
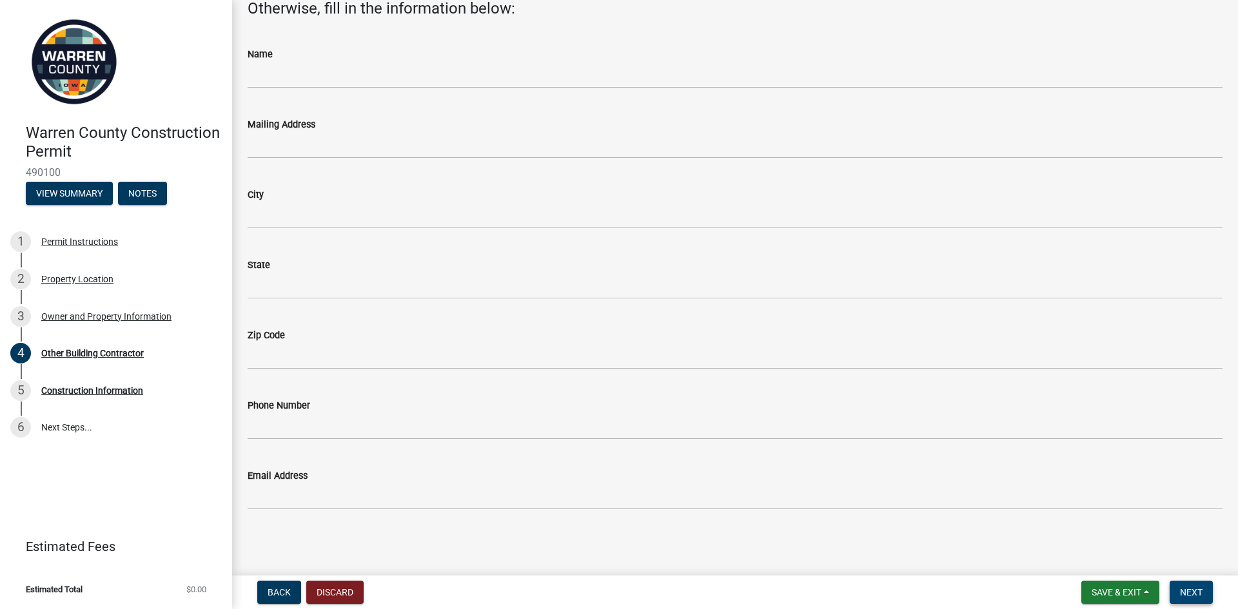
click at [1194, 591] on span "Next" at bounding box center [1191, 592] width 23 height 10
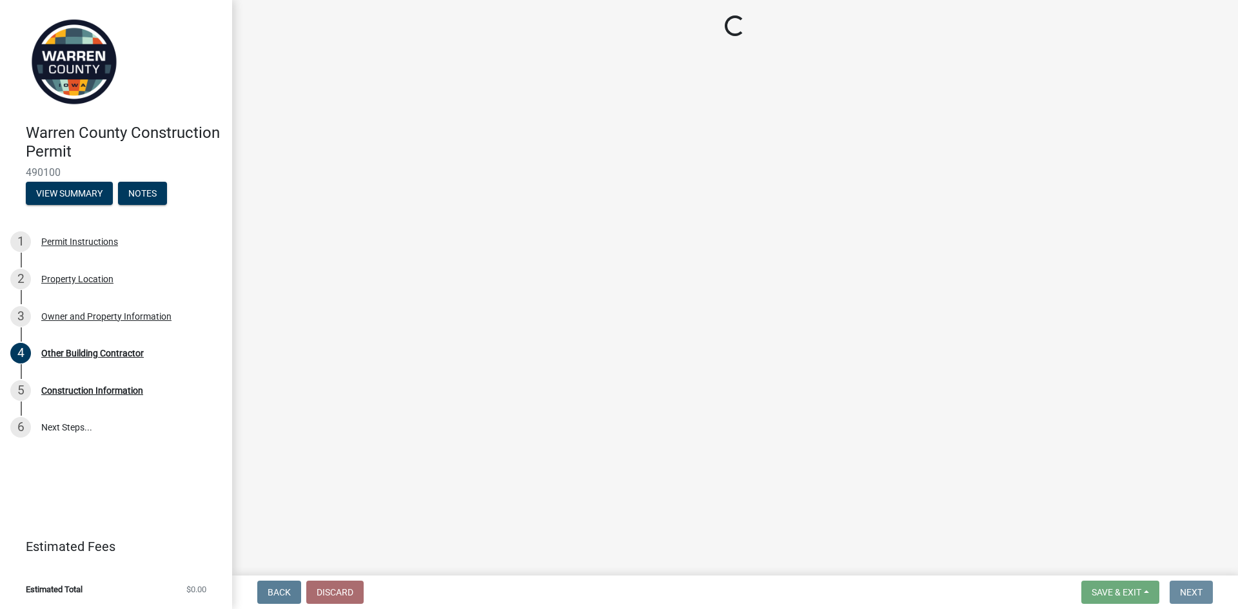
scroll to position [0, 0]
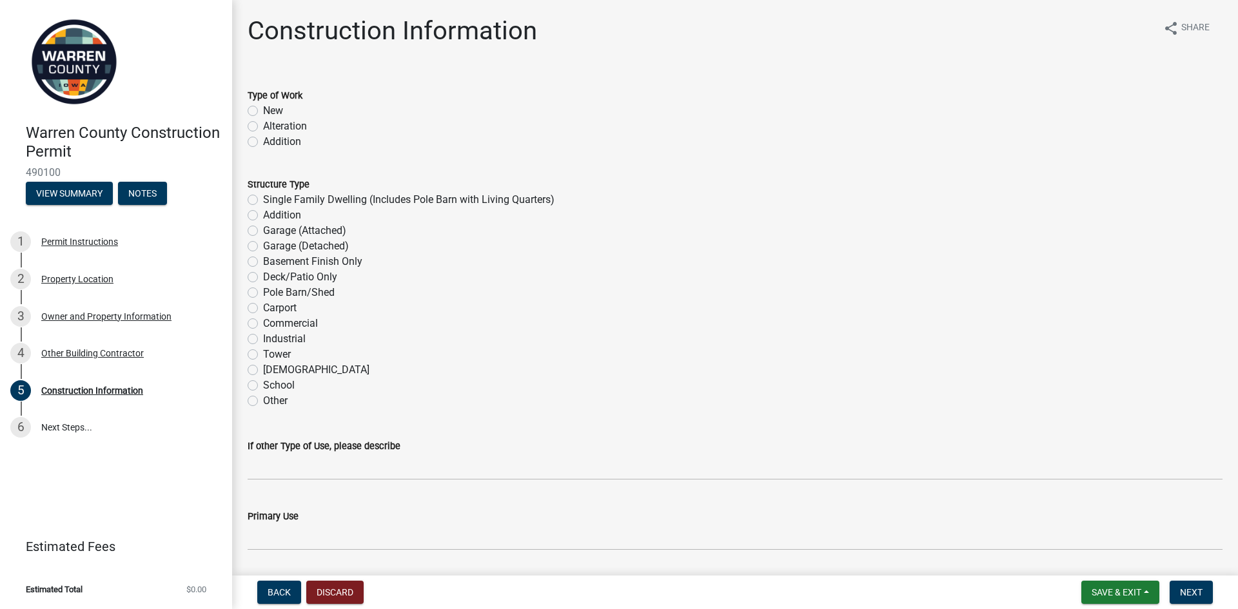
click at [263, 110] on label "New" at bounding box center [273, 110] width 20 height 15
click at [263, 110] on input "New" at bounding box center [267, 107] width 8 height 8
radio input "true"
click at [263, 293] on label "Pole Barn/Shed" at bounding box center [299, 292] width 72 height 15
click at [263, 293] on input "Pole Barn/Shed" at bounding box center [267, 289] width 8 height 8
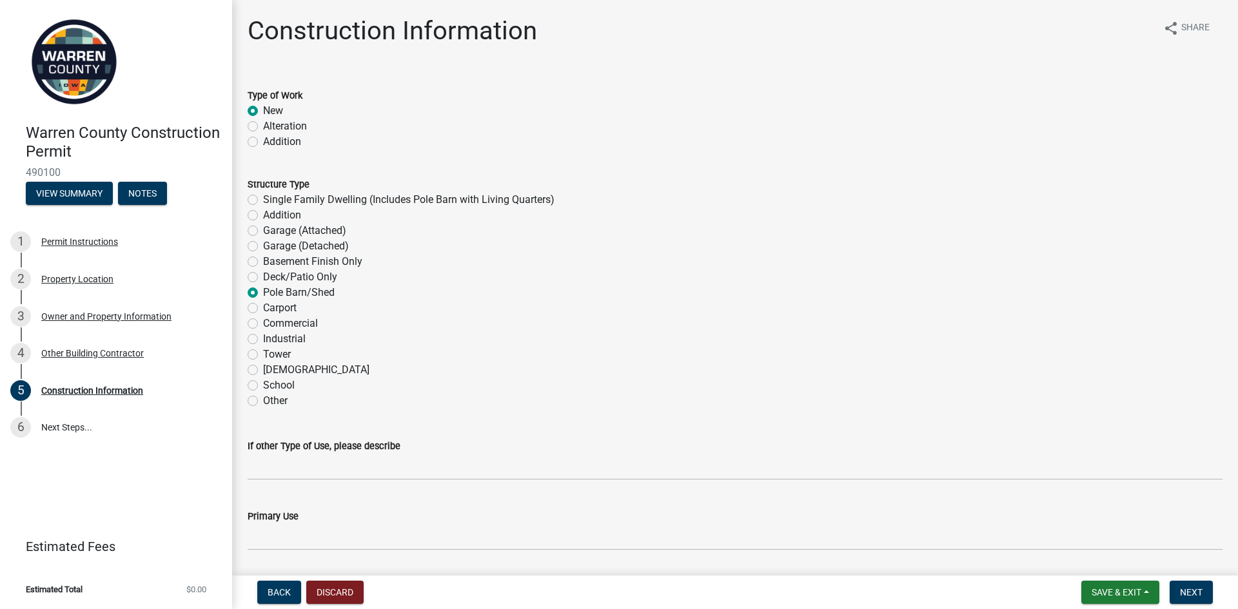
radio input "true"
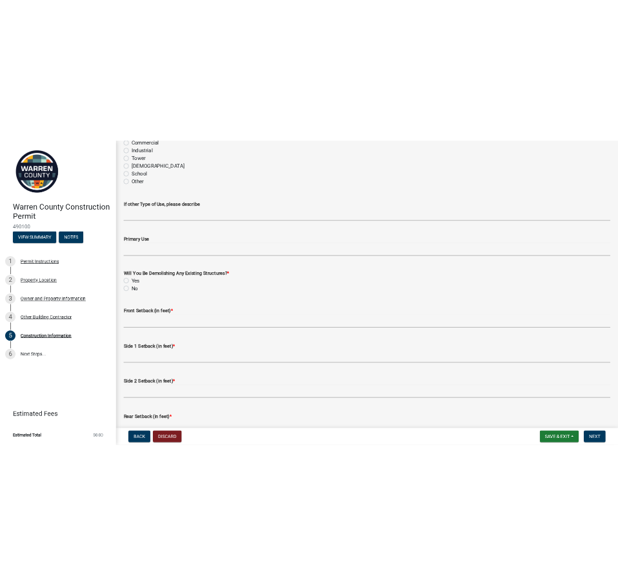
scroll to position [322, 0]
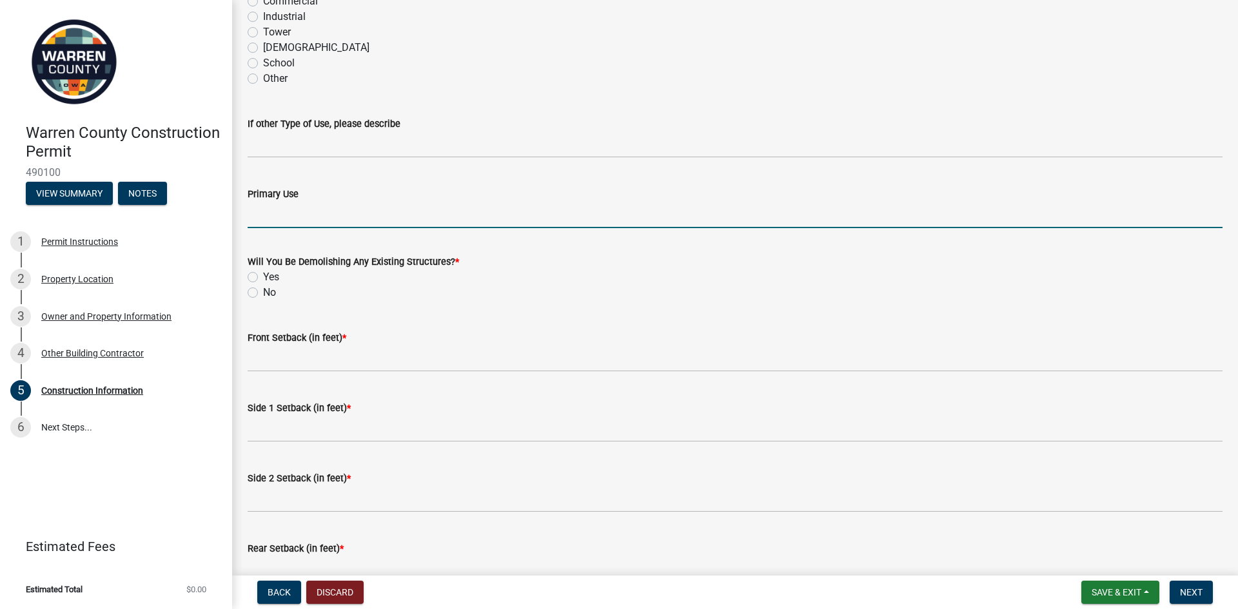
click at [288, 216] on input "Primary Use" at bounding box center [735, 215] width 975 height 26
type input "E"
type input "Equipment storage"
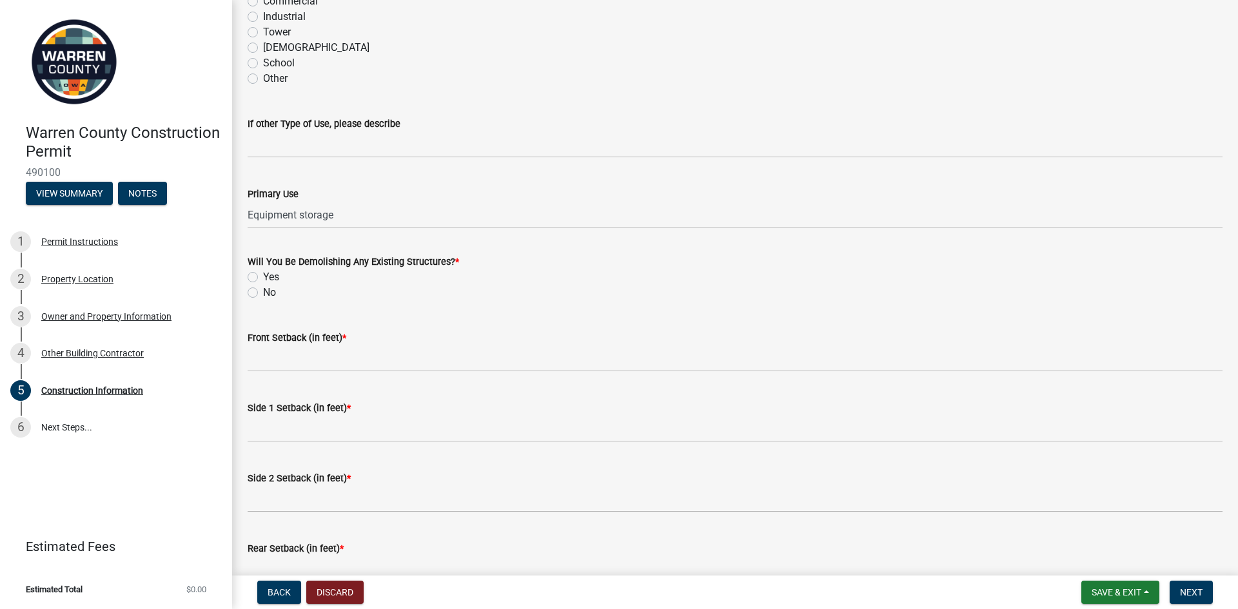
click at [263, 291] on label "No" at bounding box center [269, 292] width 13 height 15
click at [263, 291] on input "No" at bounding box center [267, 289] width 8 height 8
radio input "true"
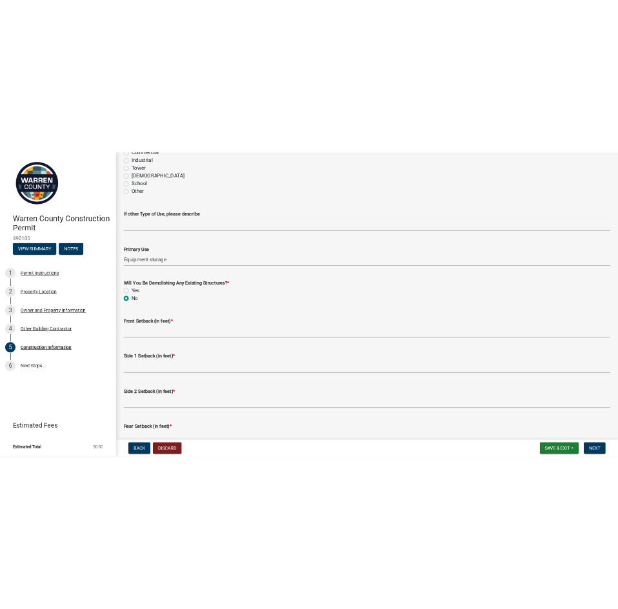
scroll to position [353, 0]
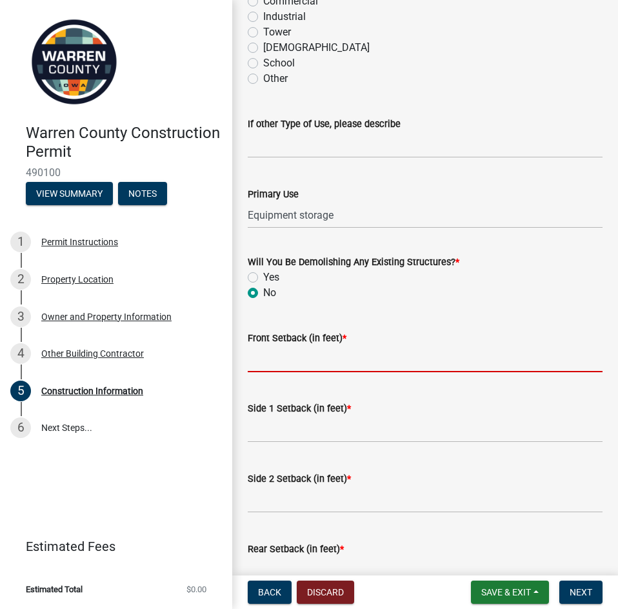
click at [305, 358] on input "Front Setback (in feet) *" at bounding box center [425, 359] width 355 height 26
click at [280, 358] on input "Front Setback (in feet) *" at bounding box center [425, 359] width 355 height 26
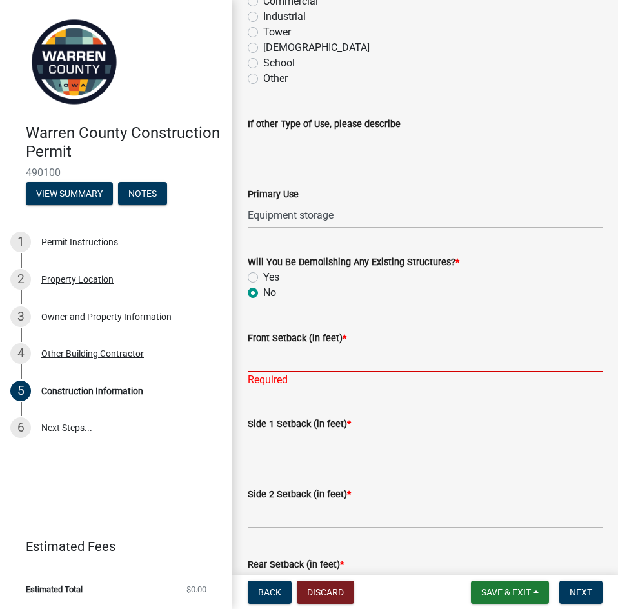
click at [276, 366] on input "Front Setback (in feet) *" at bounding box center [425, 359] width 355 height 26
type input "444"
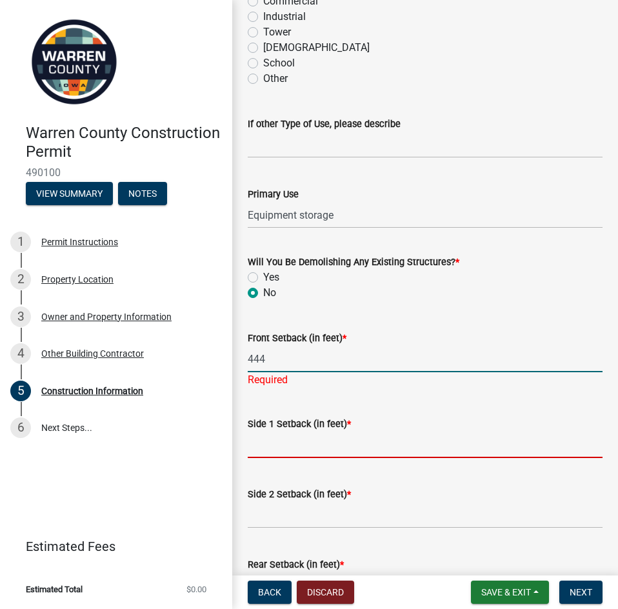
click at [297, 452] on wm-data-entity-input "Side 1 Setback (in feet) *" at bounding box center [425, 433] width 355 height 70
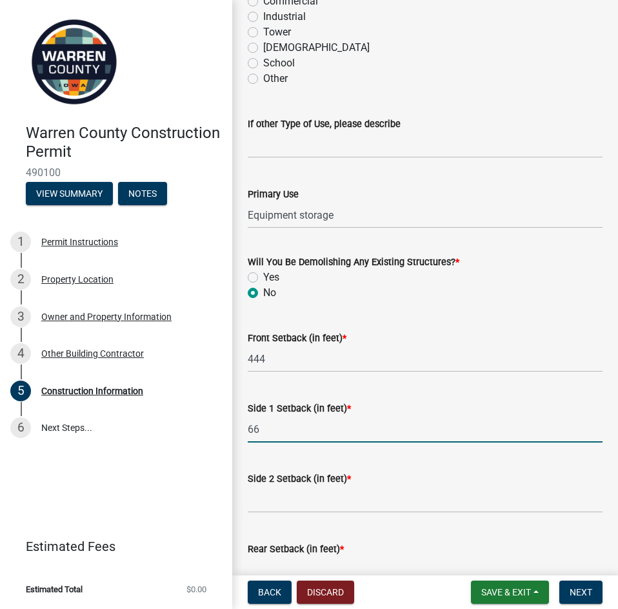
type input "66"
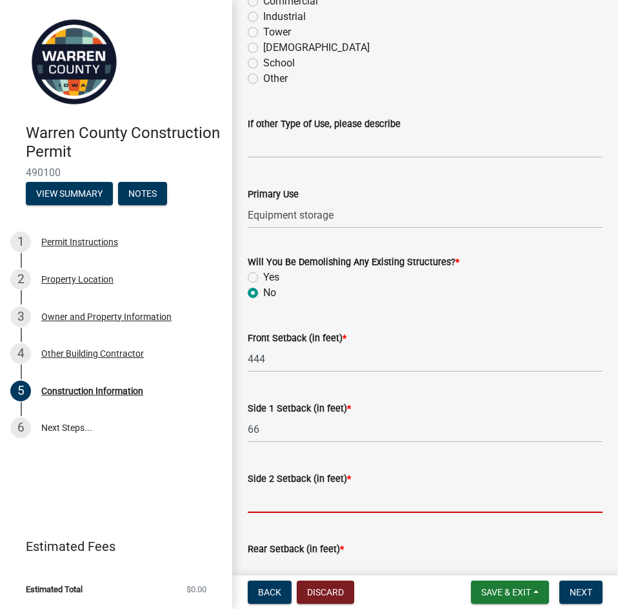
click at [298, 499] on input "Side 2 Setback (in feet) *" at bounding box center [425, 499] width 355 height 26
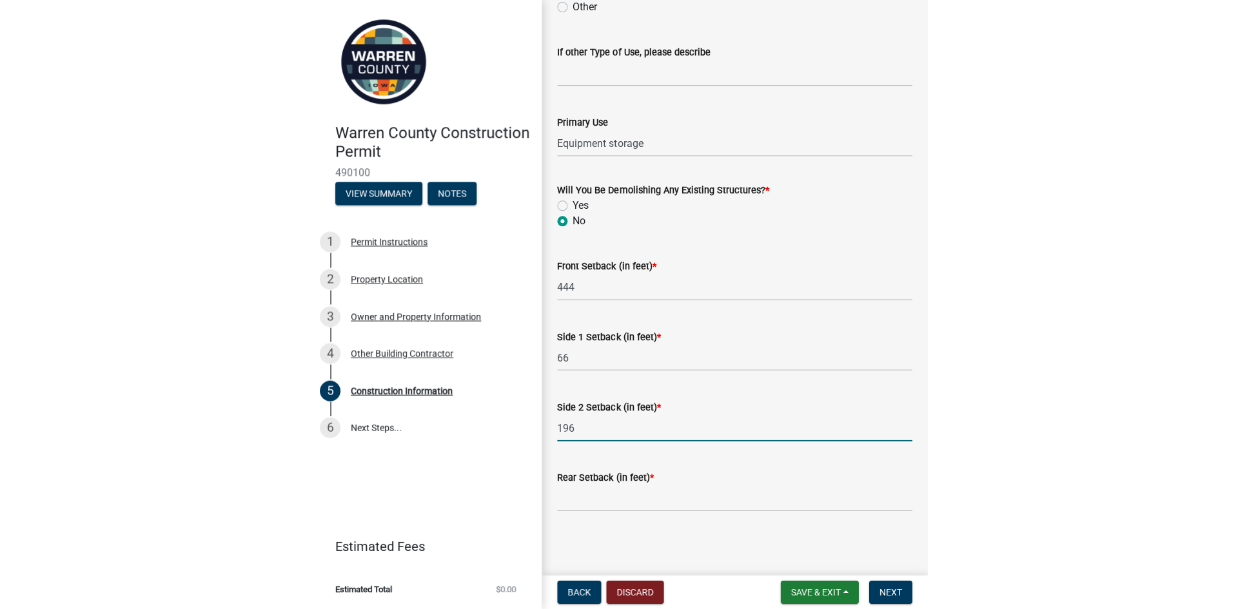
scroll to position [427, 0]
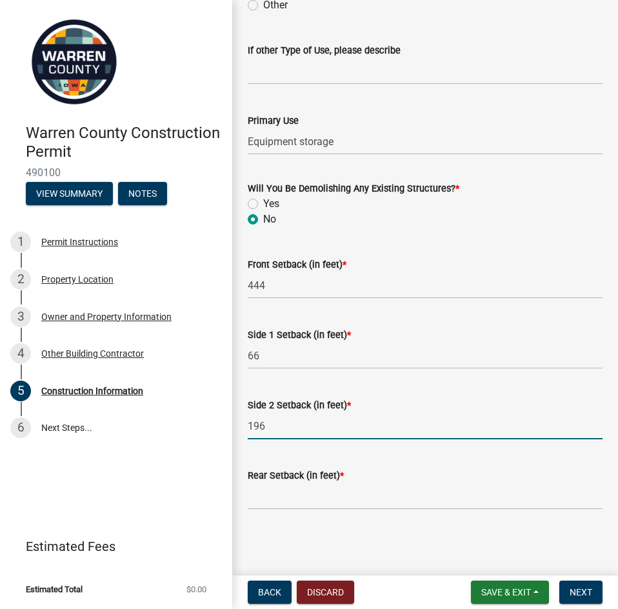
type input "196"
click at [308, 496] on input "Rear Setback (in feet) *" at bounding box center [425, 496] width 355 height 26
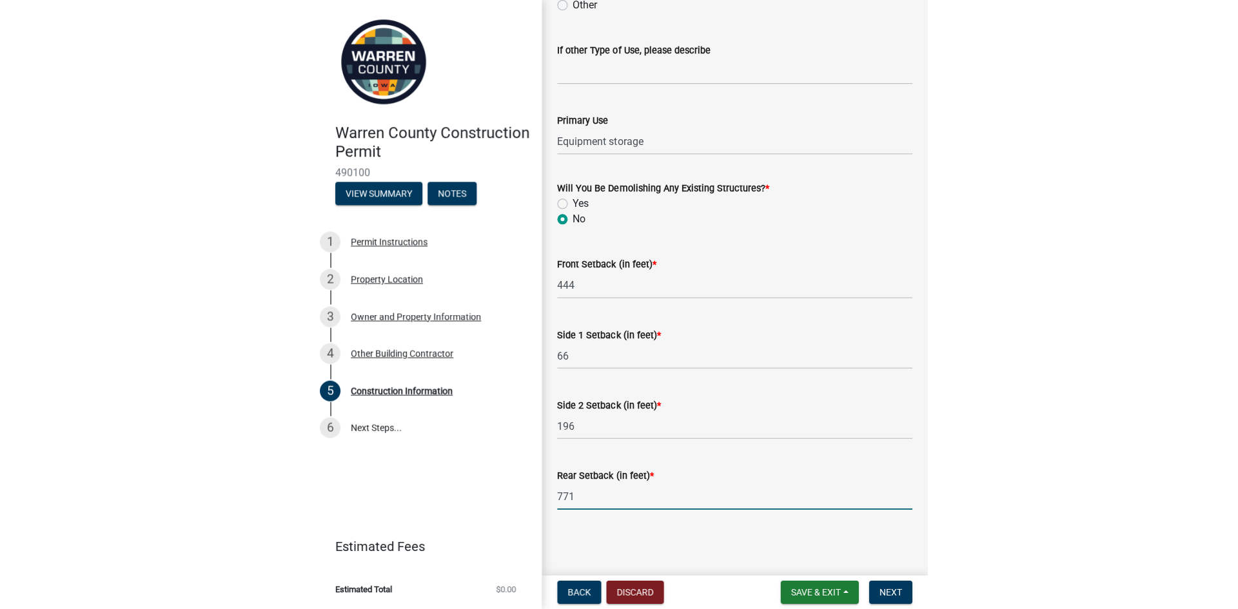
scroll to position [395, 0]
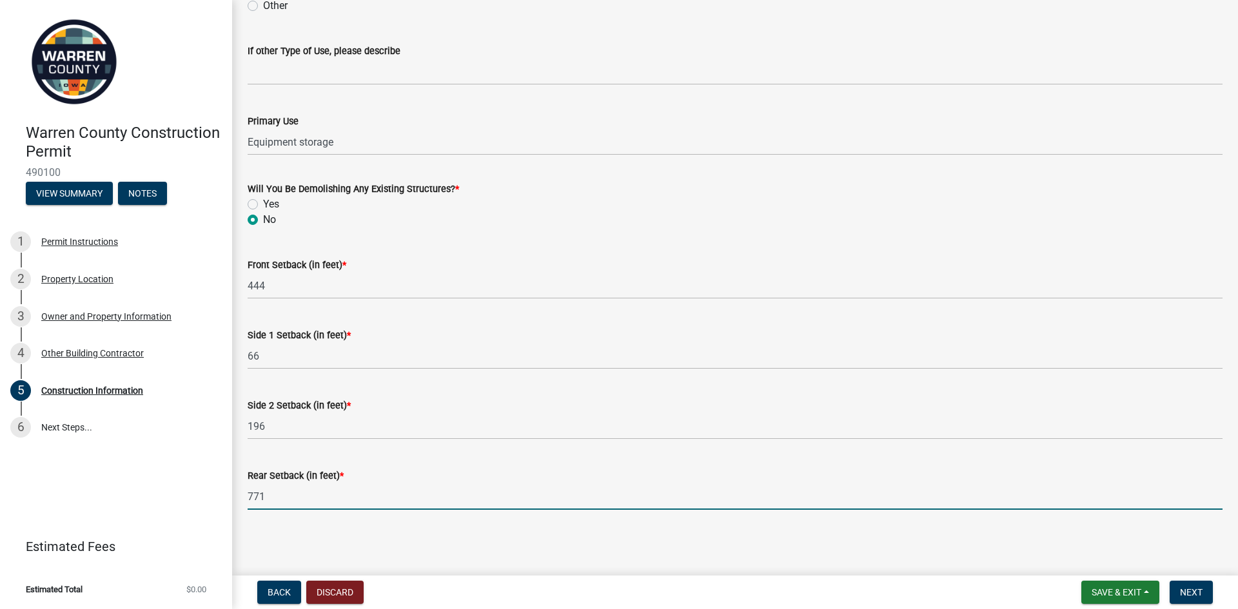
type input "771"
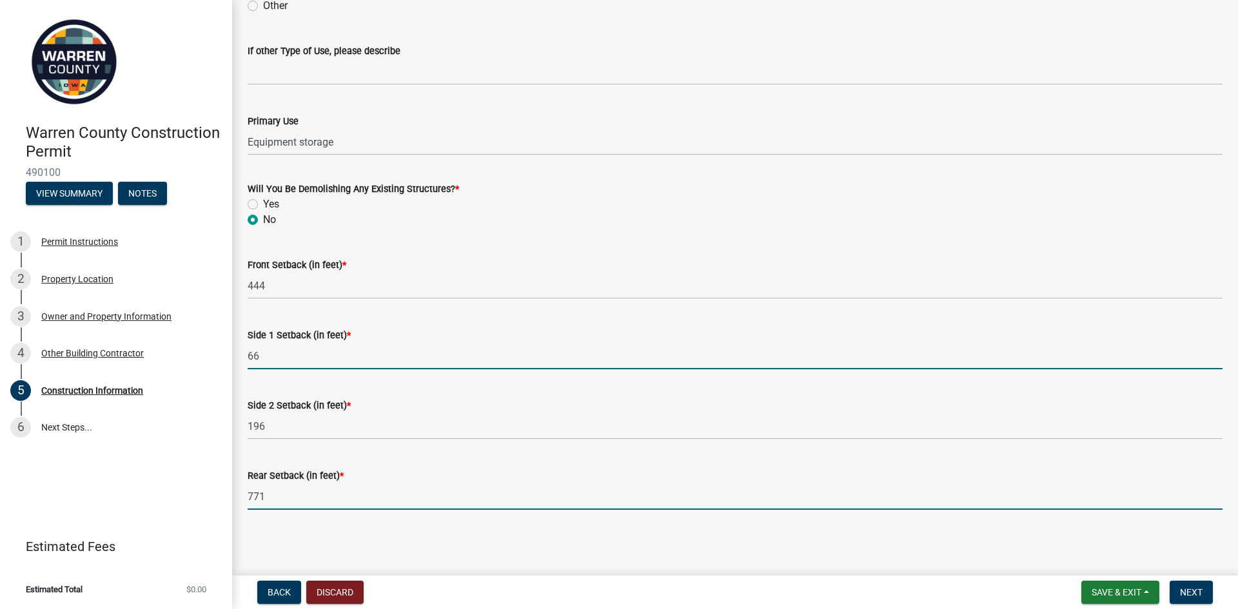
click at [264, 350] on input "66" at bounding box center [735, 356] width 975 height 26
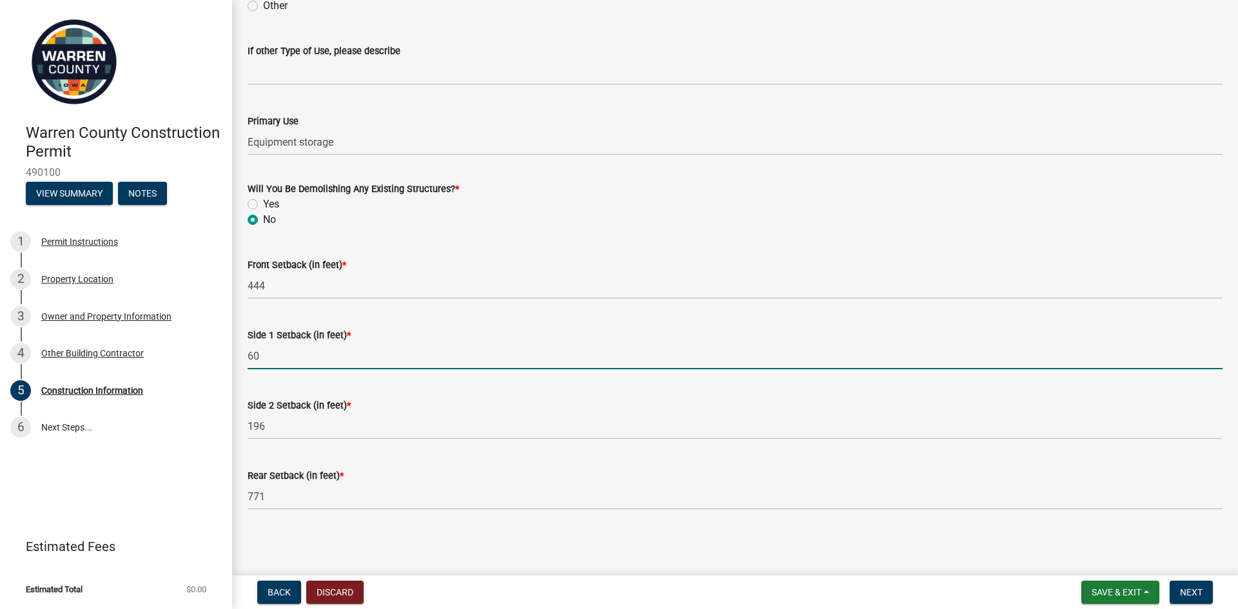
type input "60"
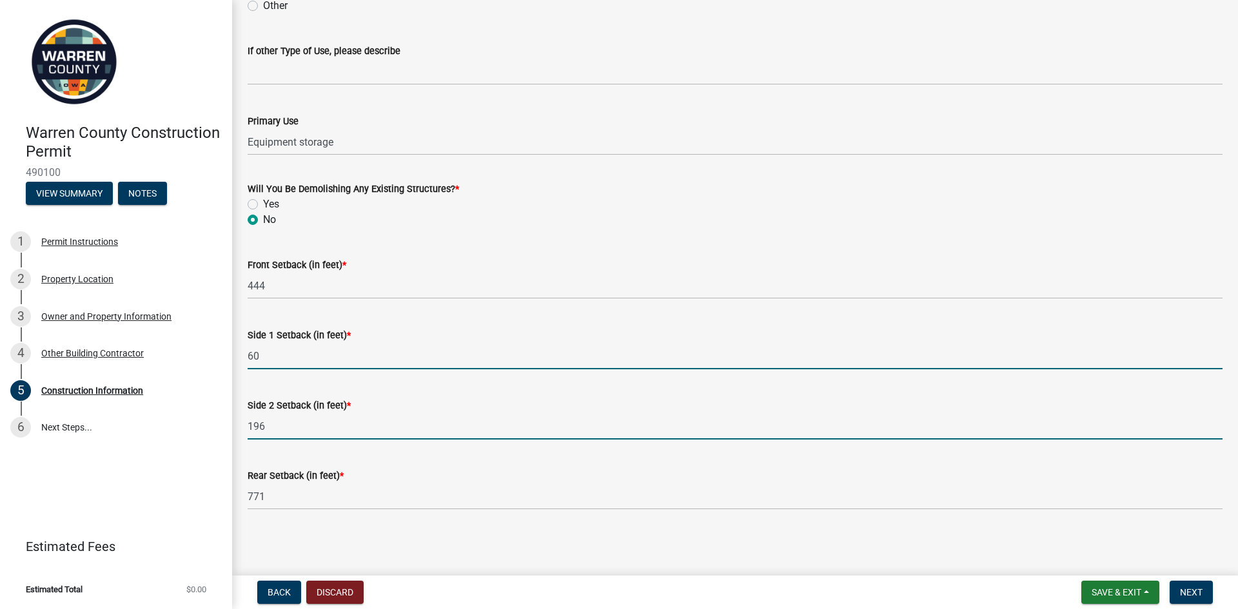
click at [276, 426] on input "196" at bounding box center [735, 426] width 975 height 26
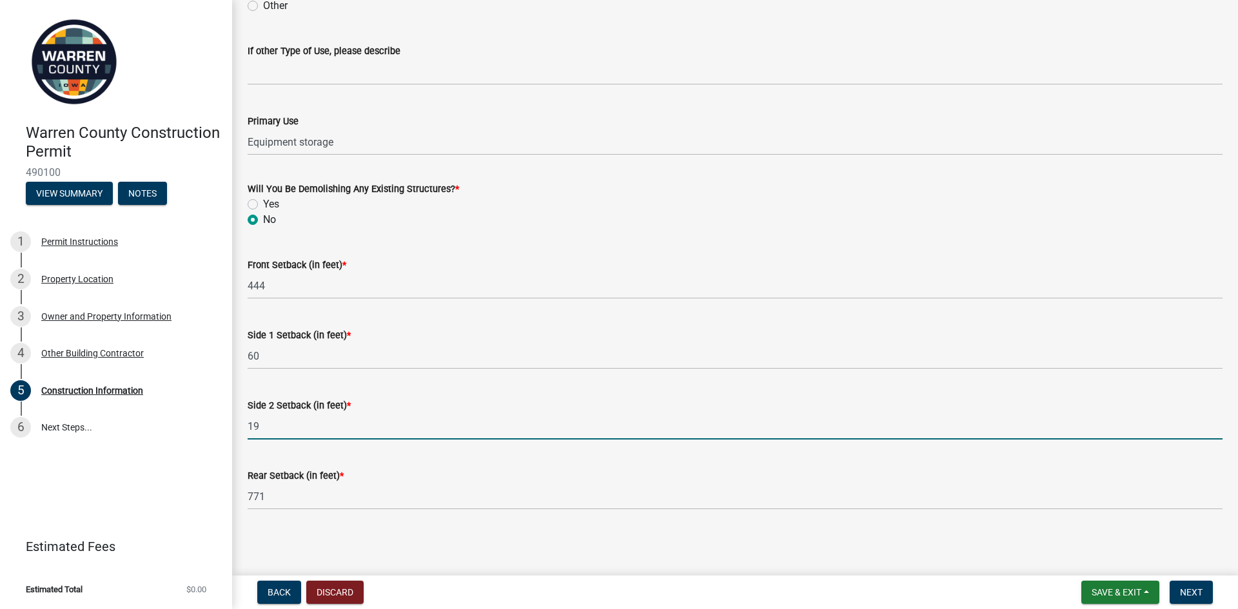
type input "1"
type input "200"
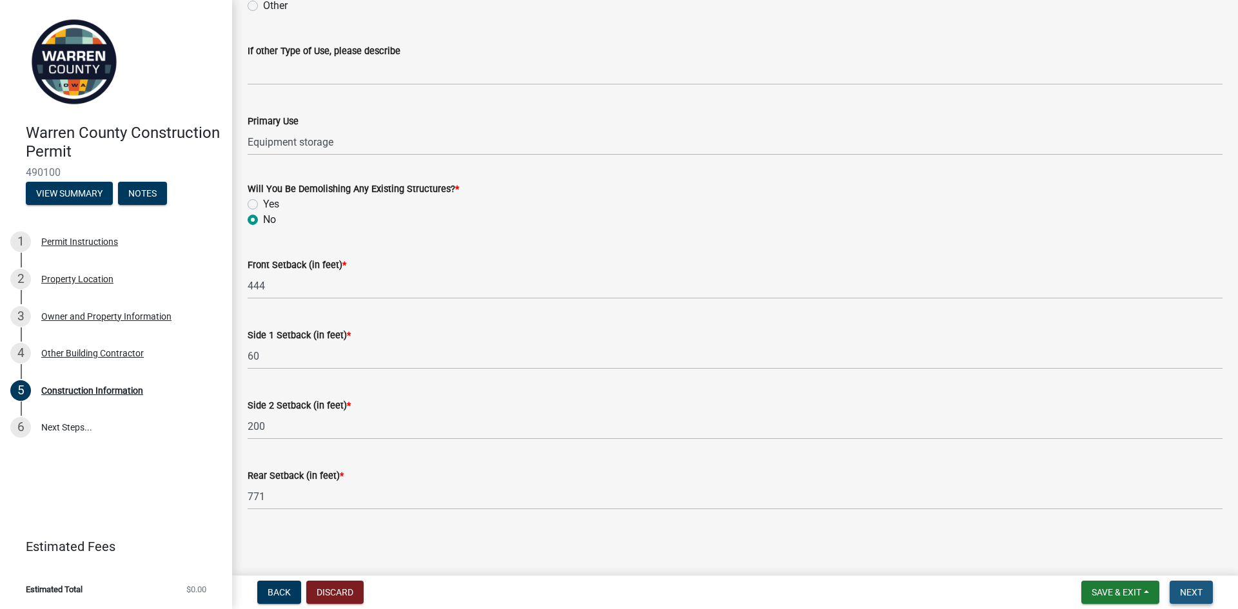
click at [1193, 591] on span "Next" at bounding box center [1191, 592] width 23 height 10
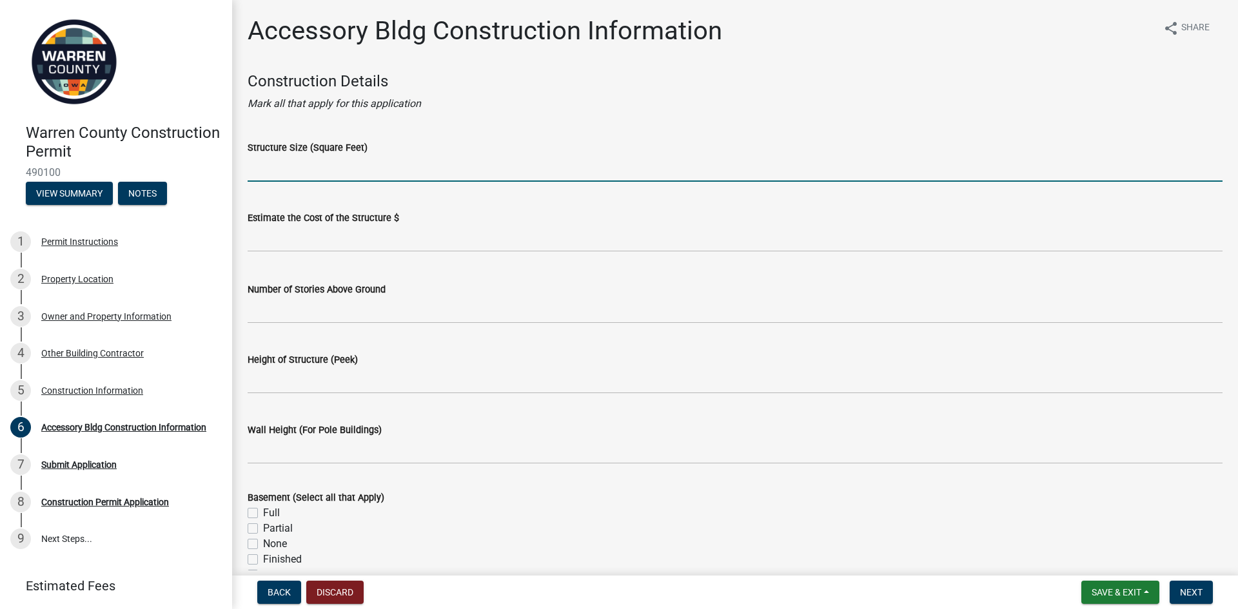
click at [319, 169] on input "Structure Size (Square Feet)" at bounding box center [735, 168] width 975 height 26
type input "4400"
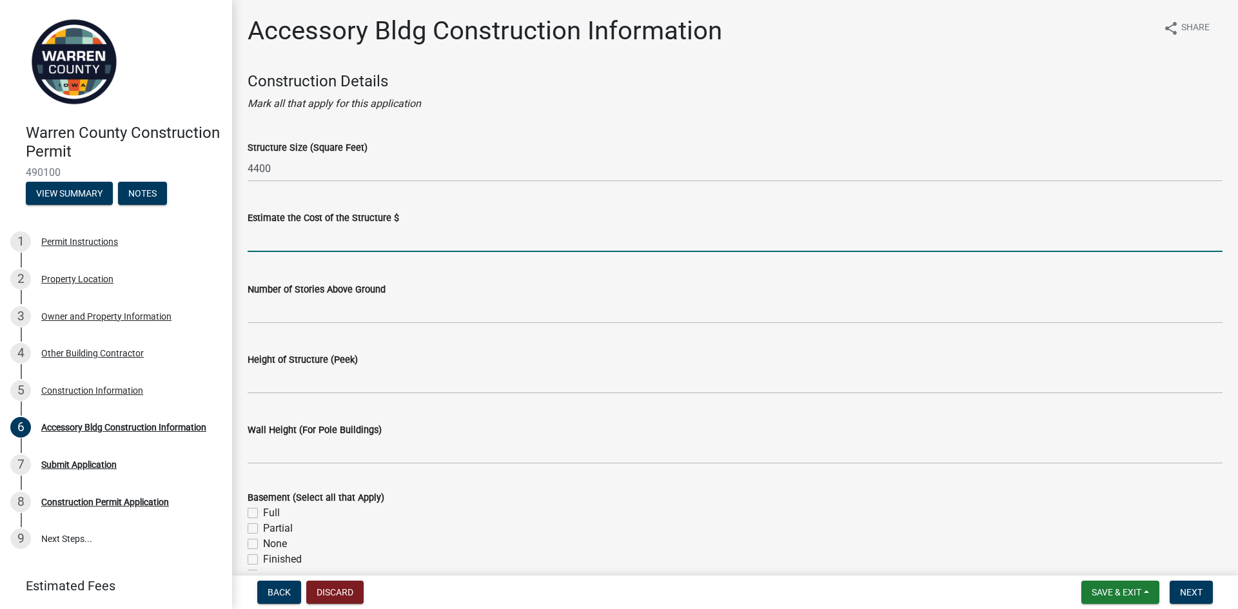
click at [410, 240] on input "text" at bounding box center [735, 239] width 975 height 26
type input "4"
type input "6"
type input "38000"
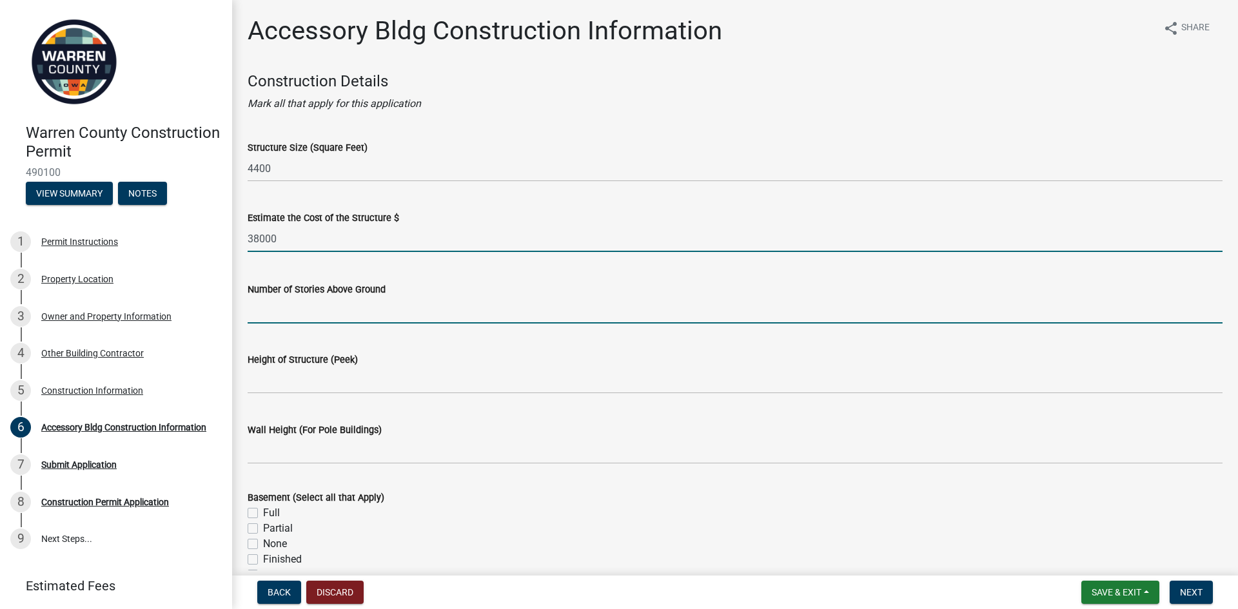
click at [283, 320] on input "Number of Stories Above Ground" at bounding box center [735, 310] width 975 height 26
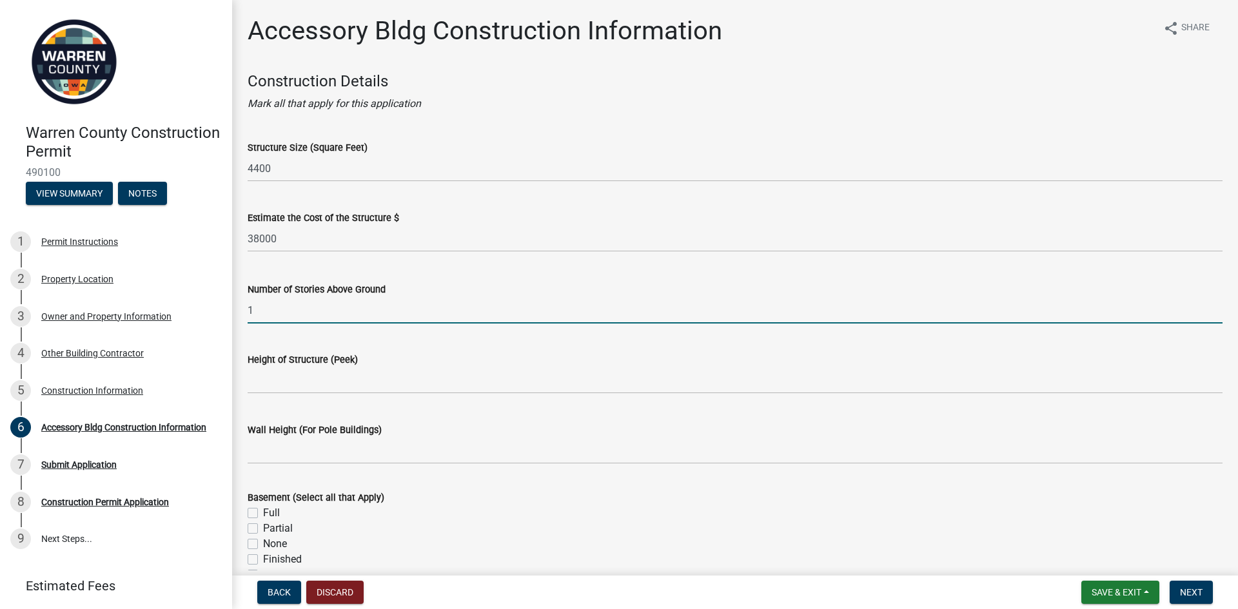
type input "1"
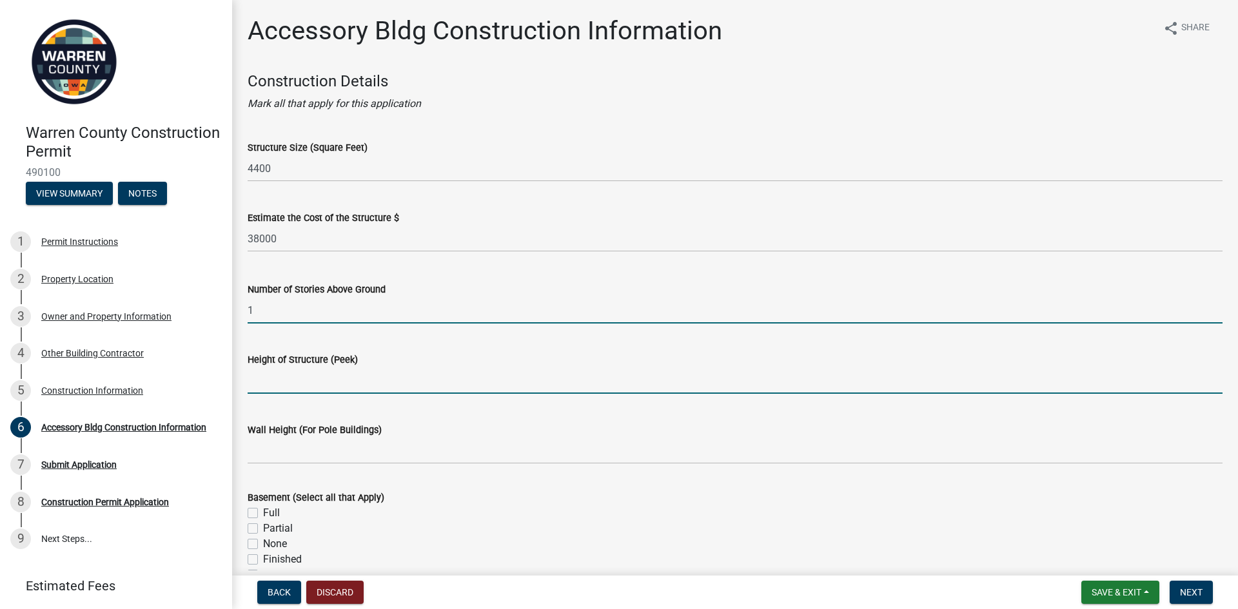
click at [269, 388] on input "Height of Structure (Peek)" at bounding box center [735, 380] width 975 height 26
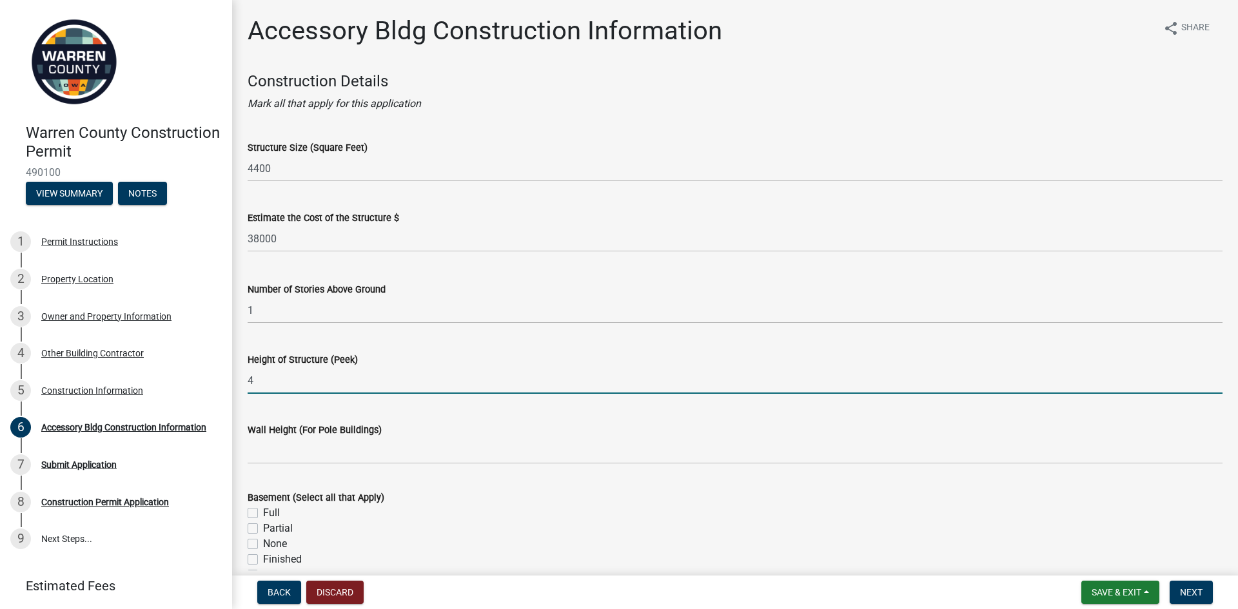
type input "4"
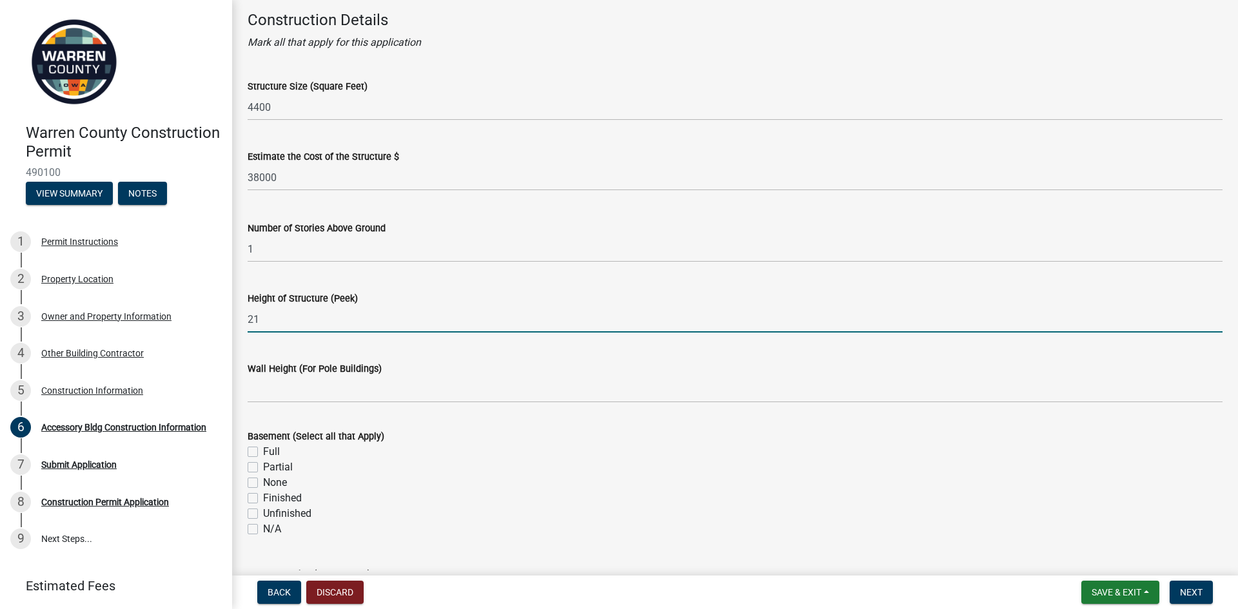
scroll to position [64, 0]
type input "21"
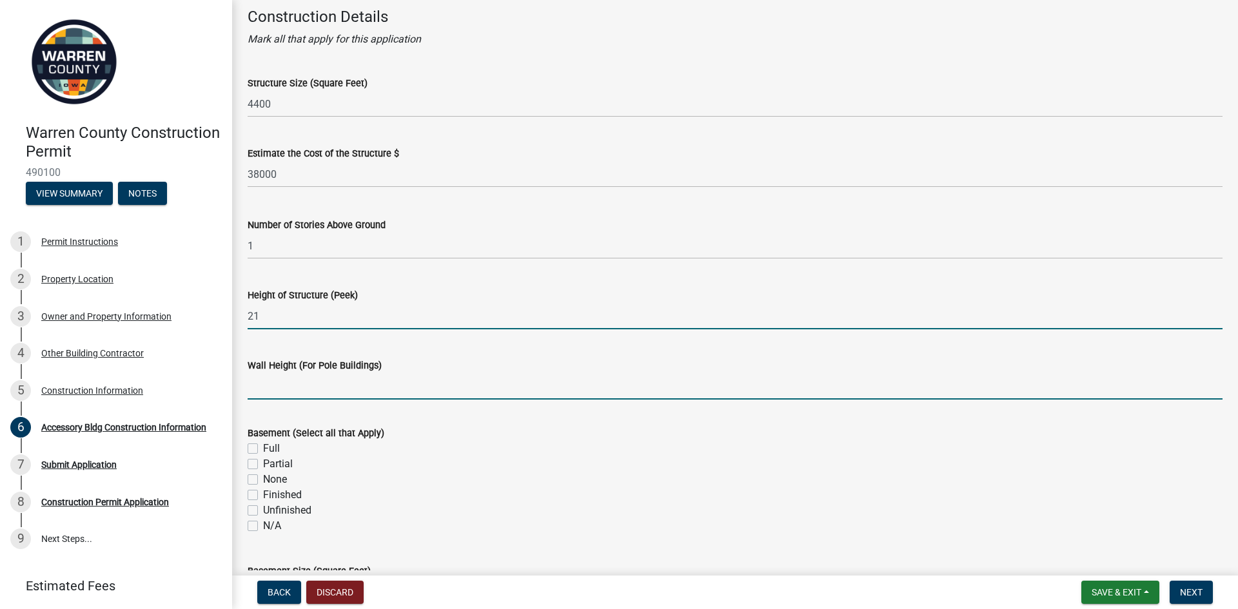
click at [298, 386] on input "Wall Height (For Pole Buildings)" at bounding box center [735, 386] width 975 height 26
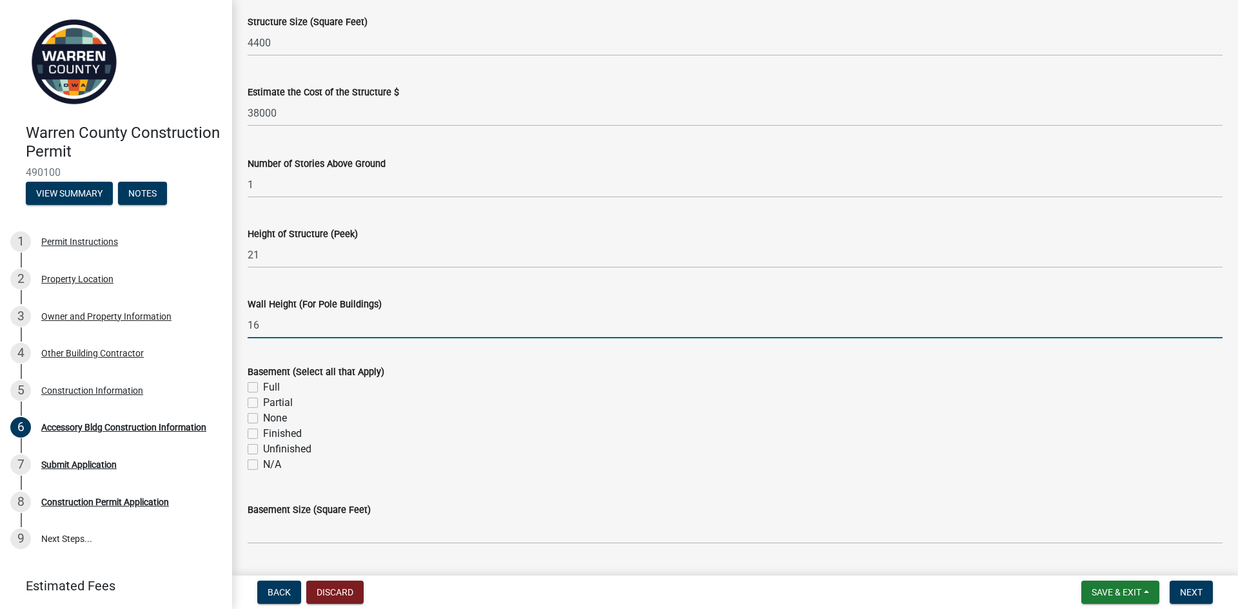
scroll to position [129, 0]
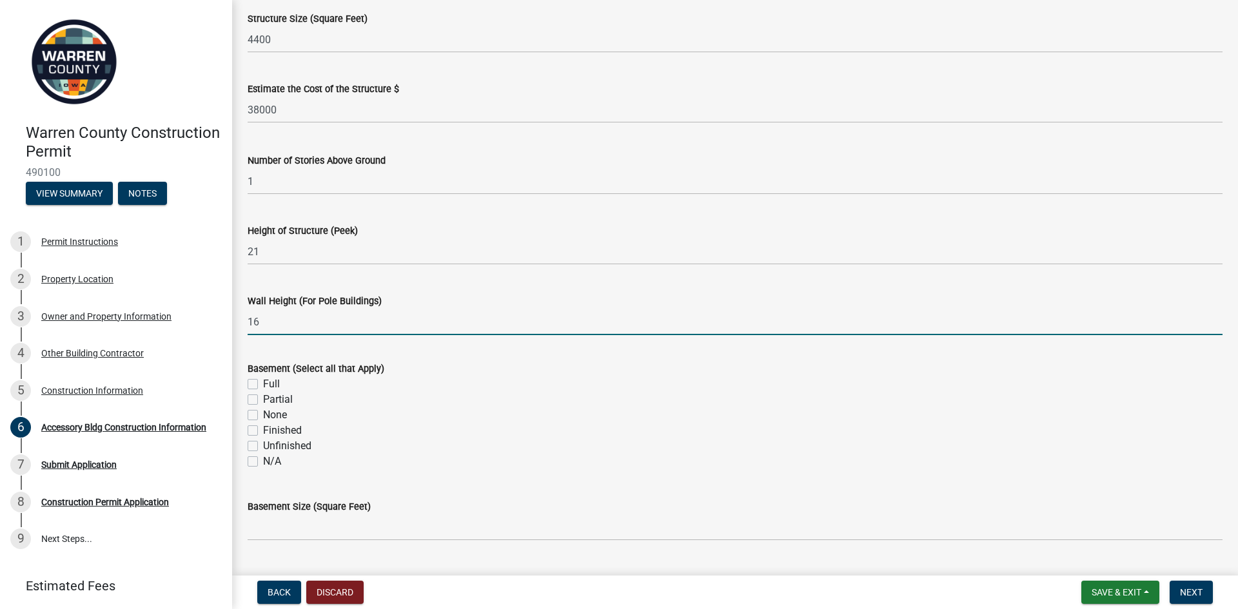
type input "16"
click at [263, 417] on label "None" at bounding box center [275, 414] width 24 height 15
click at [263, 416] on input "None" at bounding box center [267, 411] width 8 height 8
checkbox input "true"
checkbox input "false"
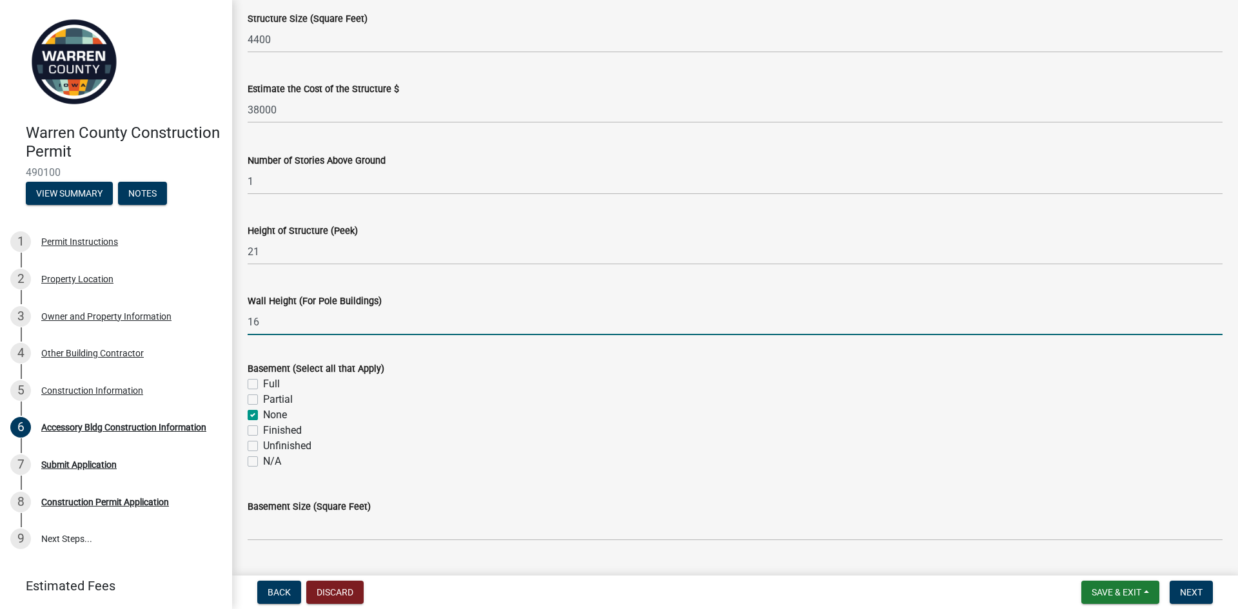
checkbox input "false"
checkbox input "true"
checkbox input "false"
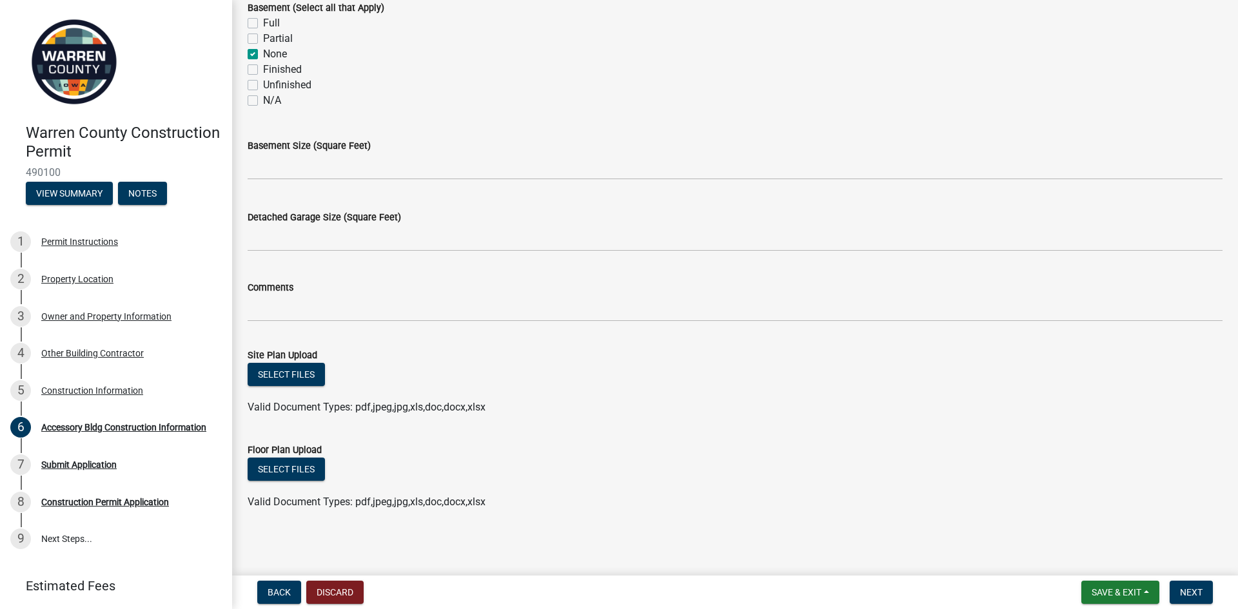
scroll to position [491, 0]
click at [289, 371] on button "Select files" at bounding box center [286, 373] width 77 height 23
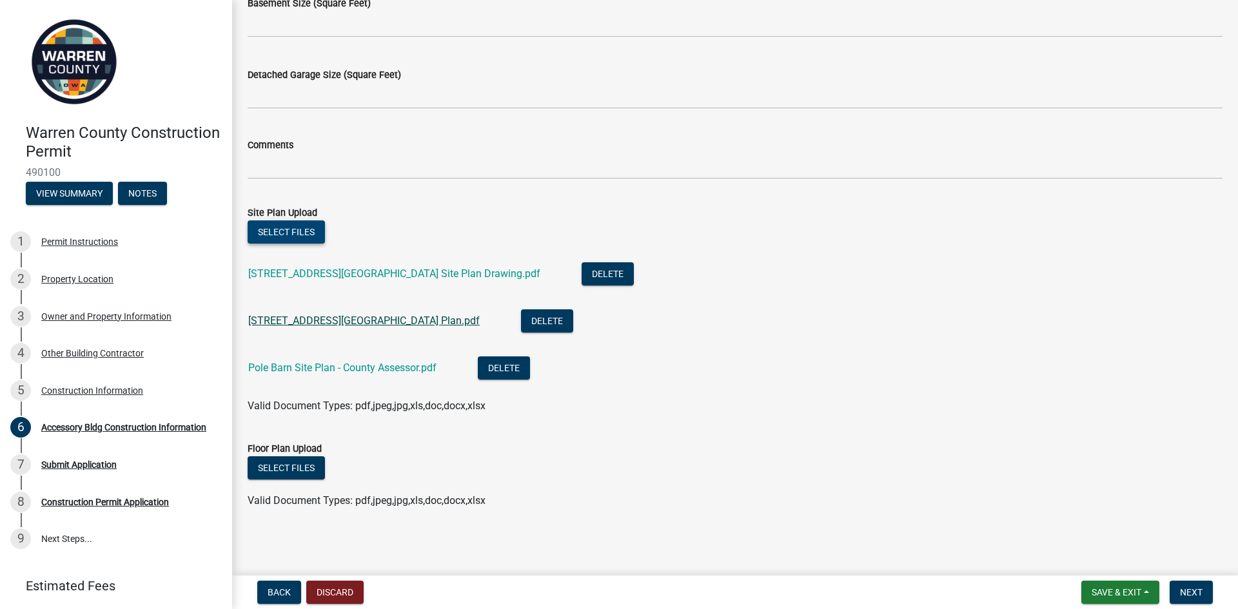
scroll to position [632, 0]
click at [294, 468] on button "Select files" at bounding box center [286, 467] width 77 height 23
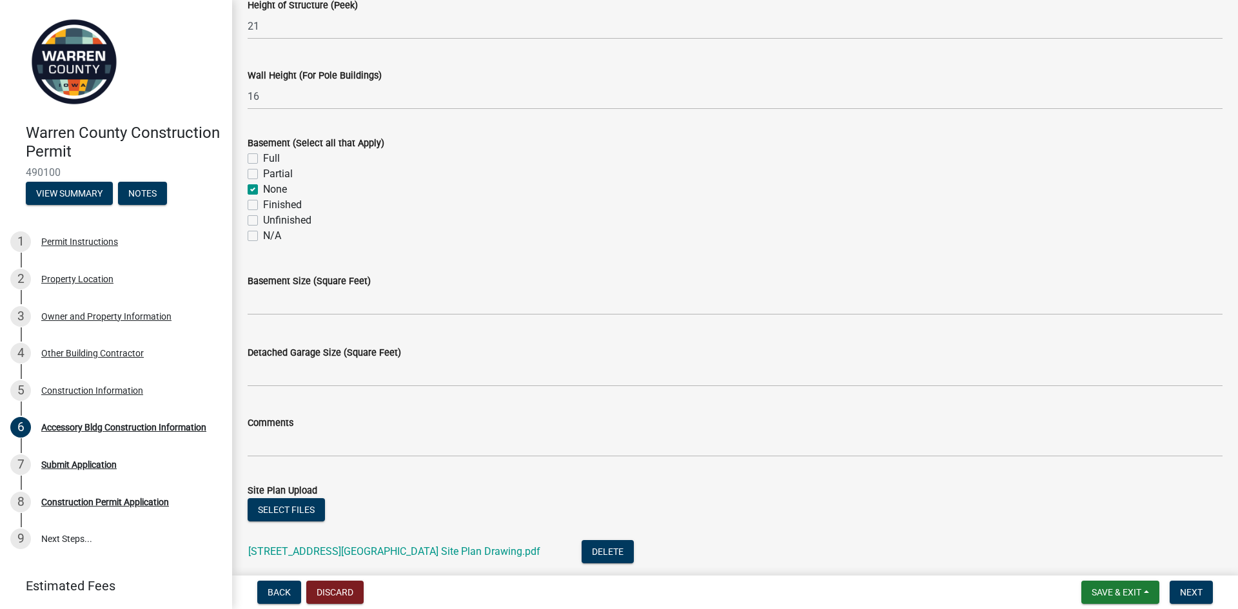
scroll to position [529, 0]
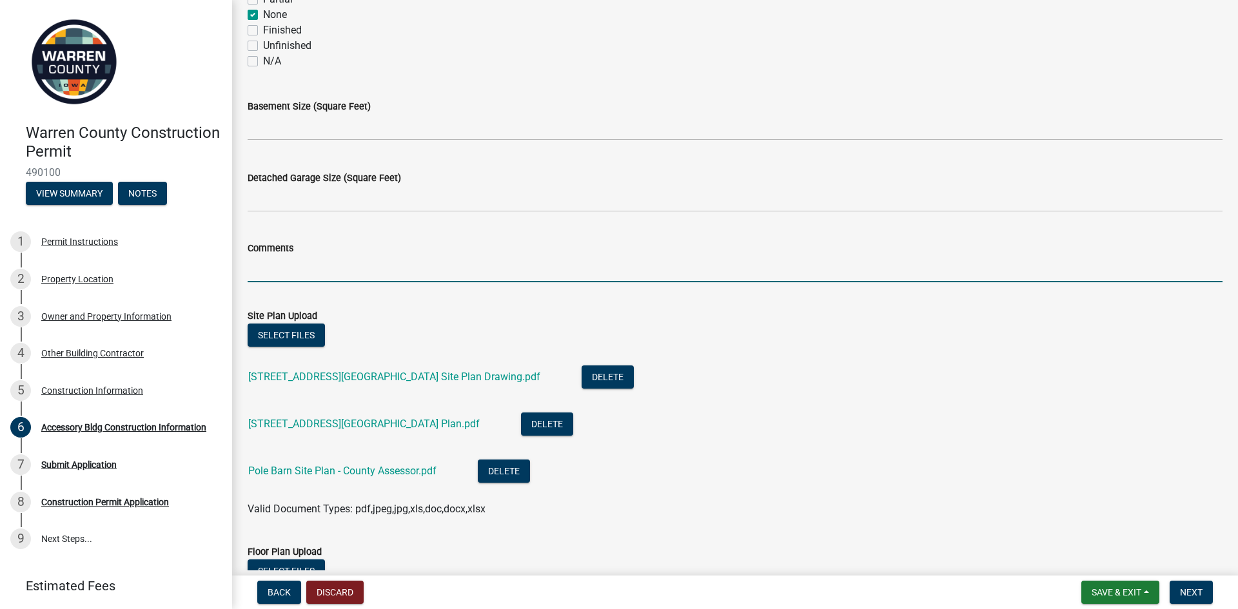
click at [425, 270] on input "Comments" at bounding box center [735, 269] width 975 height 26
type input "4"
type input "50x88x16 Pole Barn"
click at [389, 260] on input "50x88x16 Pole Barn" at bounding box center [735, 269] width 975 height 26
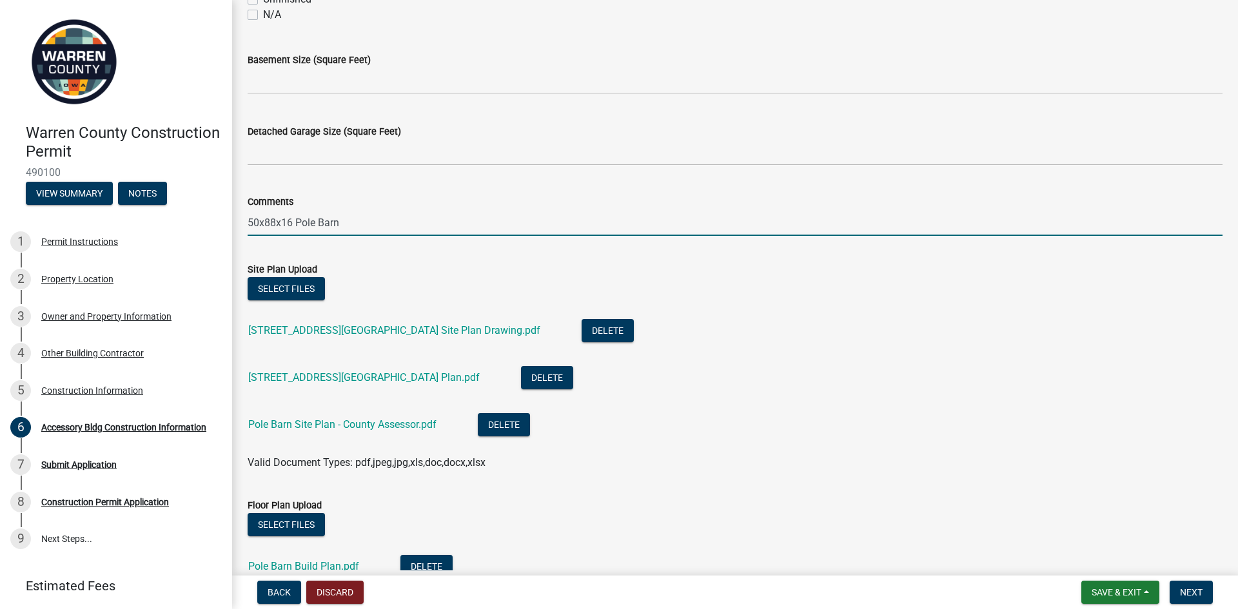
scroll to position [679, 0]
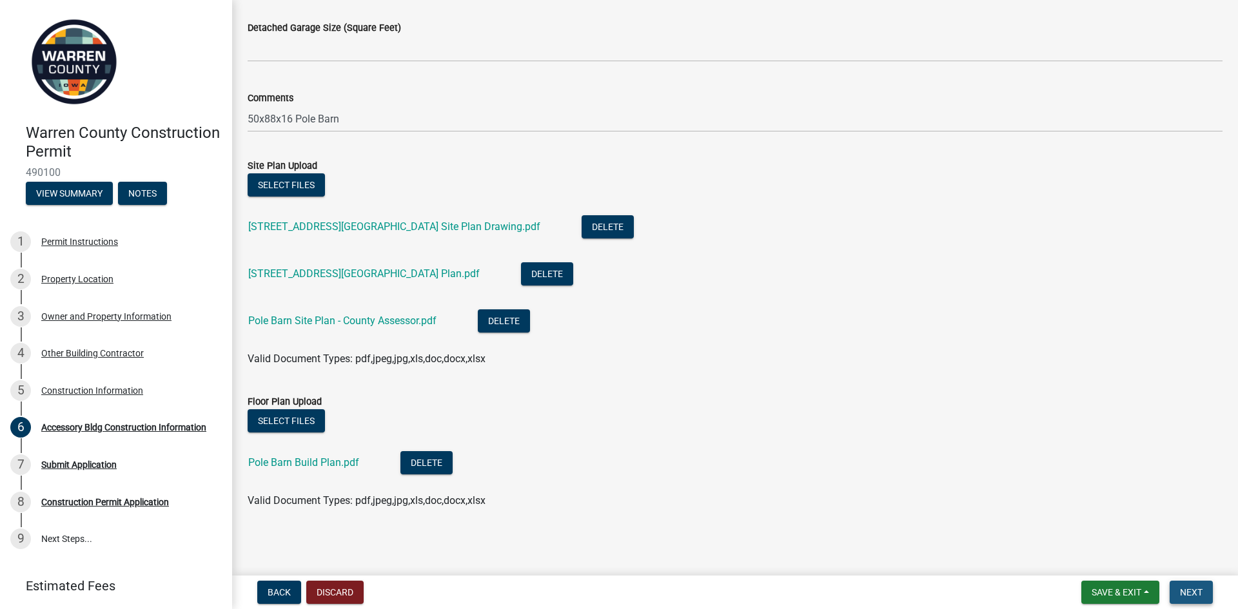
click at [1193, 591] on span "Next" at bounding box center [1191, 592] width 23 height 10
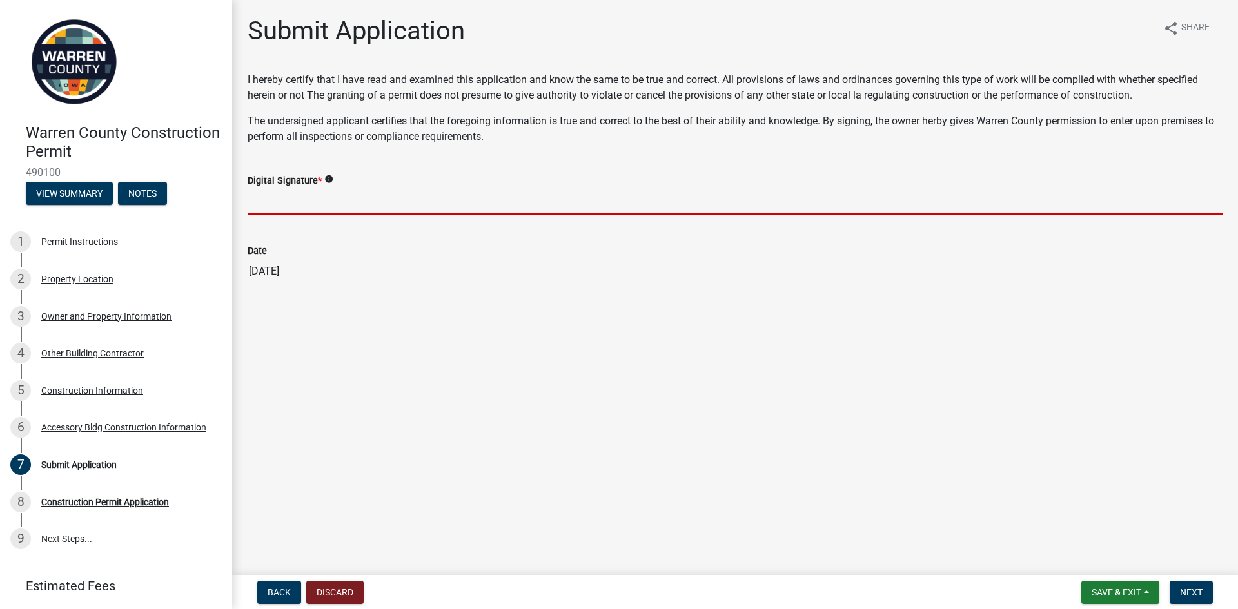
click at [280, 207] on input "Digital Signature *" at bounding box center [735, 201] width 975 height 26
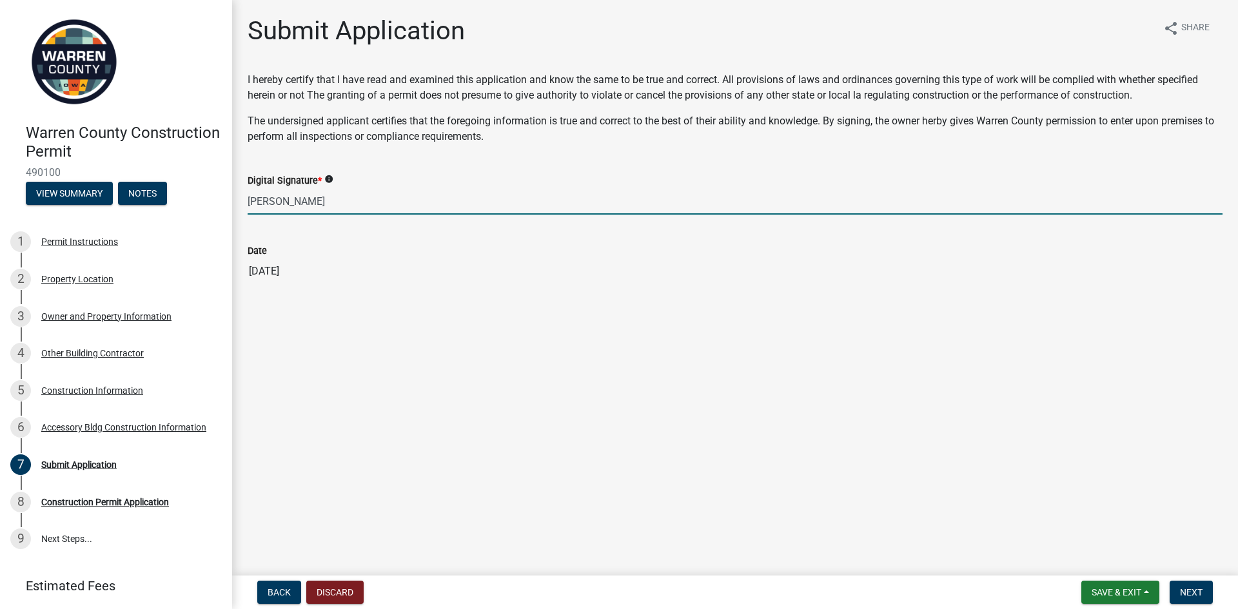
type input "[PERSON_NAME]"
click at [1194, 591] on span "Next" at bounding box center [1191, 592] width 23 height 10
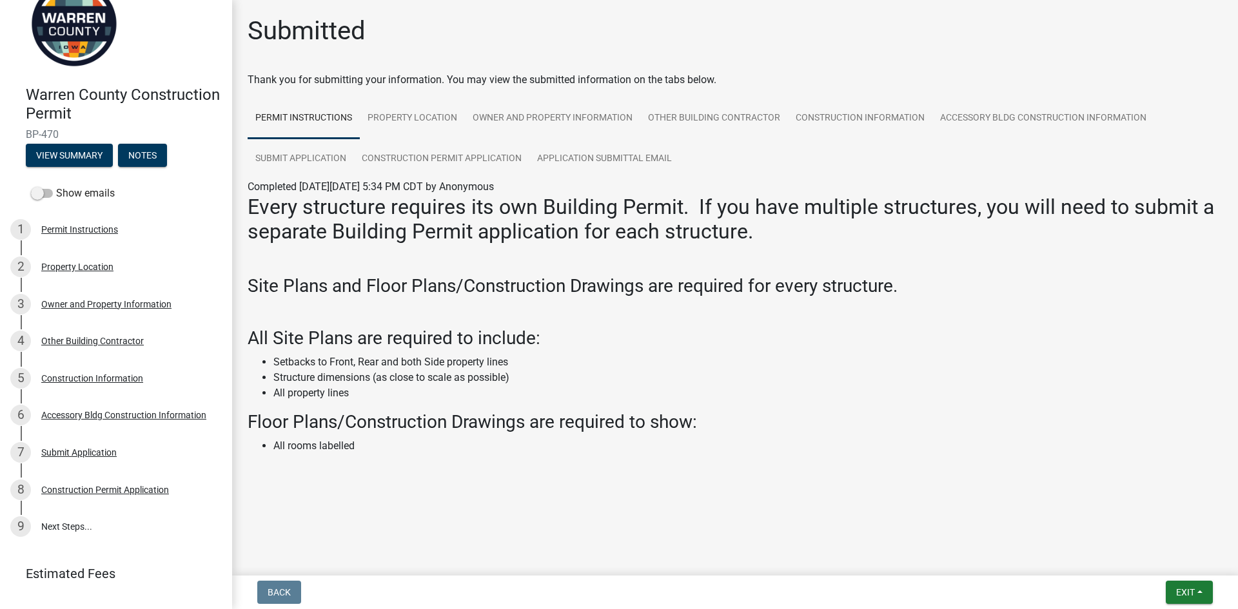
scroll to position [65, 0]
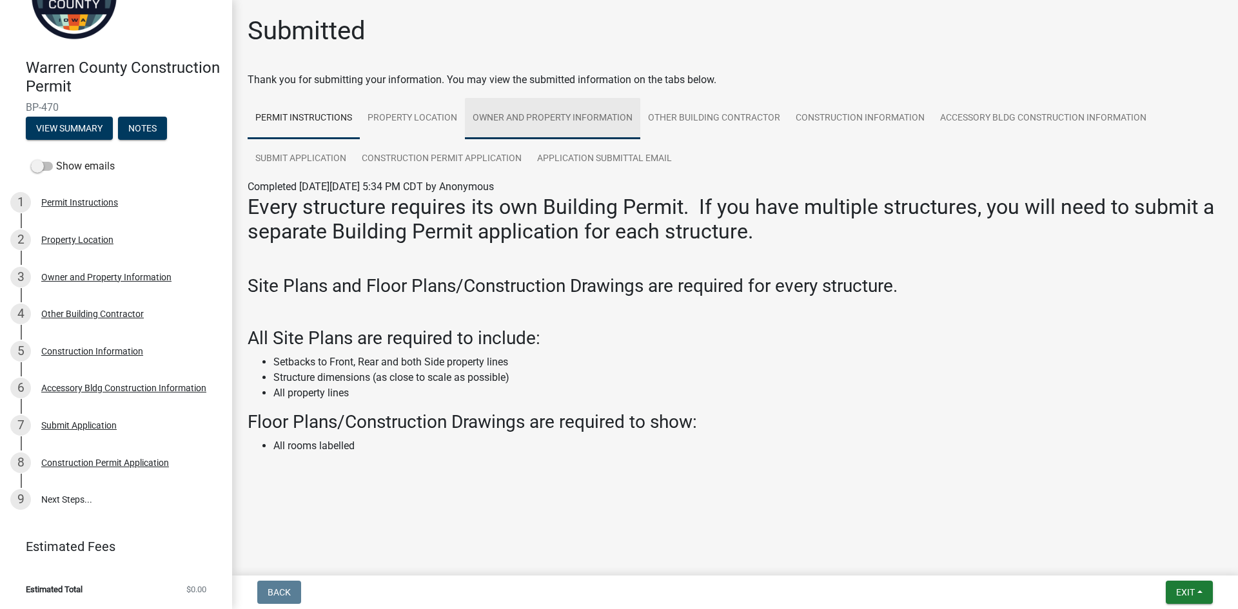
click at [512, 117] on link "Owner and Property Information" at bounding box center [552, 118] width 175 height 41
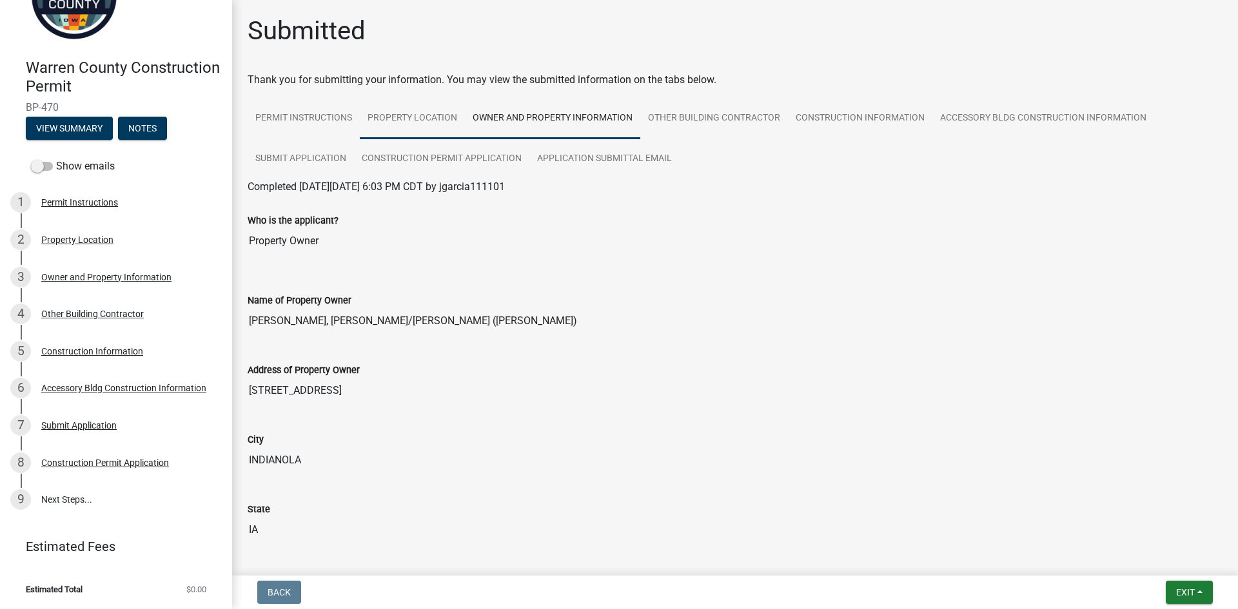
click at [392, 118] on link "Property Location" at bounding box center [412, 118] width 105 height 41
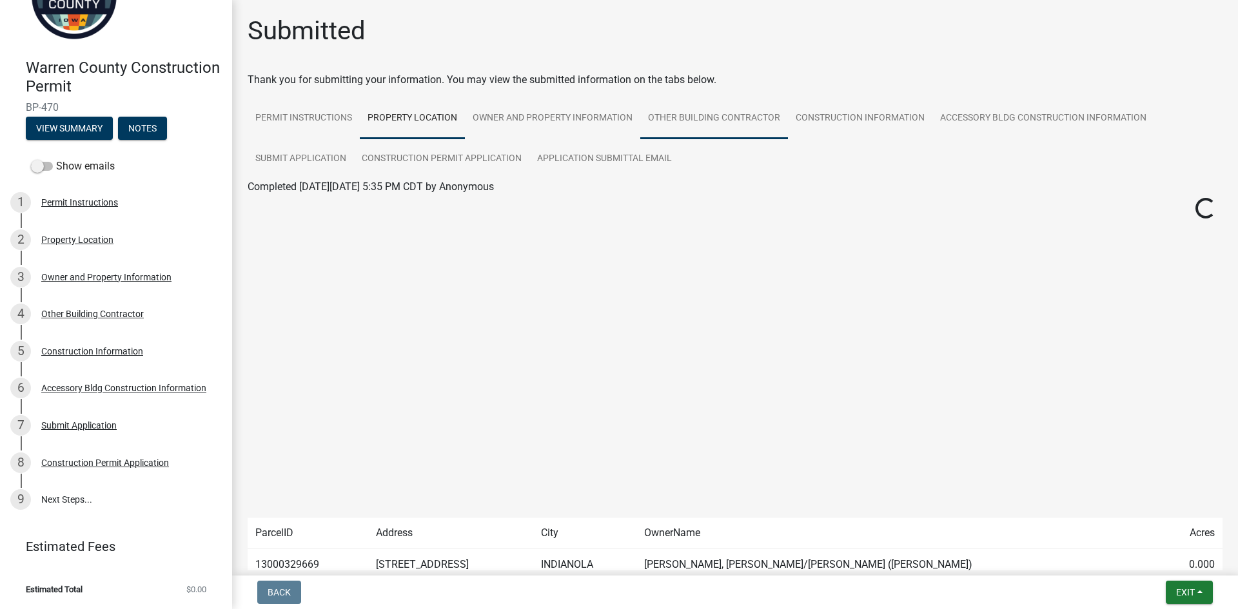
click at [689, 118] on link "Other Building Contractor" at bounding box center [714, 118] width 148 height 41
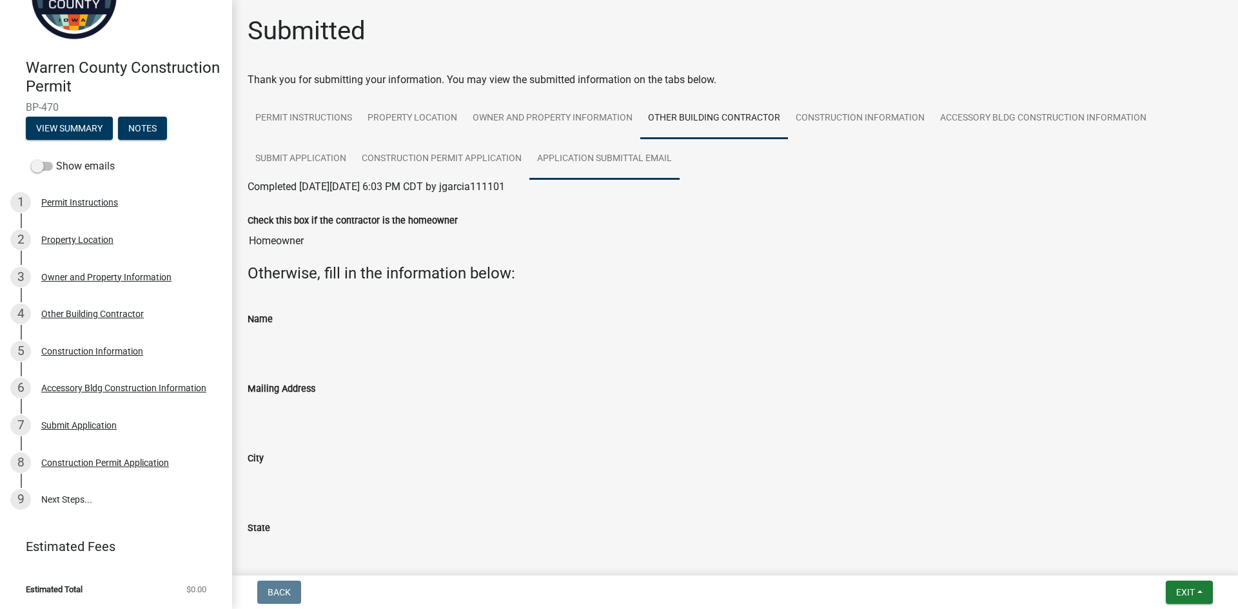
click at [594, 156] on link "Application Submittal Email" at bounding box center [604, 159] width 150 height 41
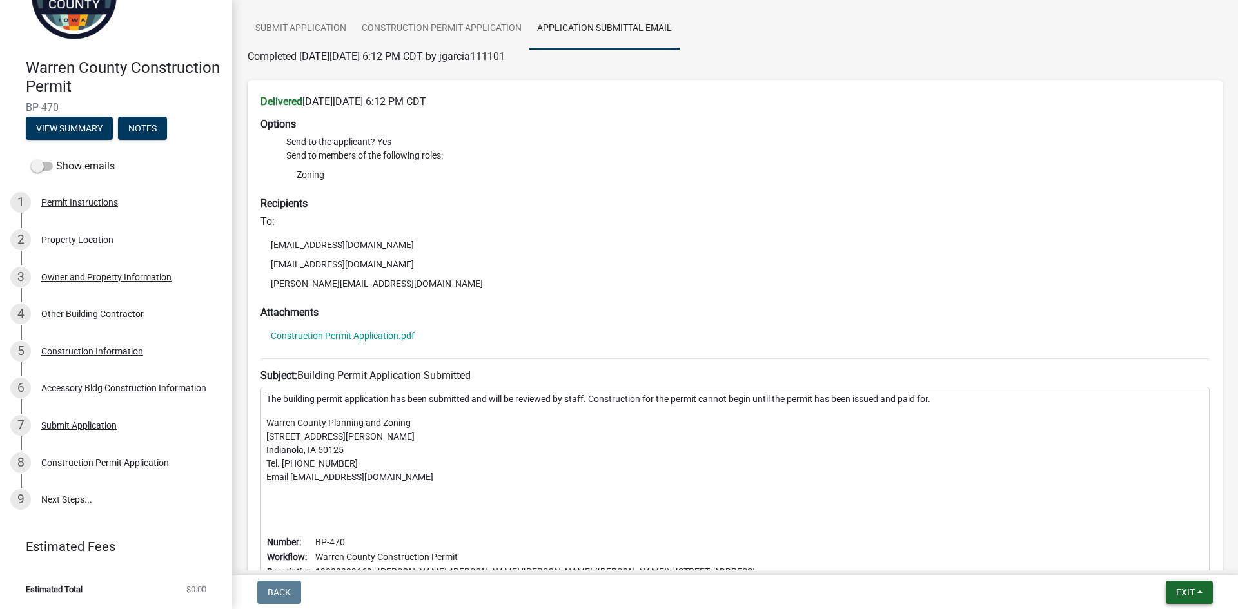
scroll to position [193, 0]
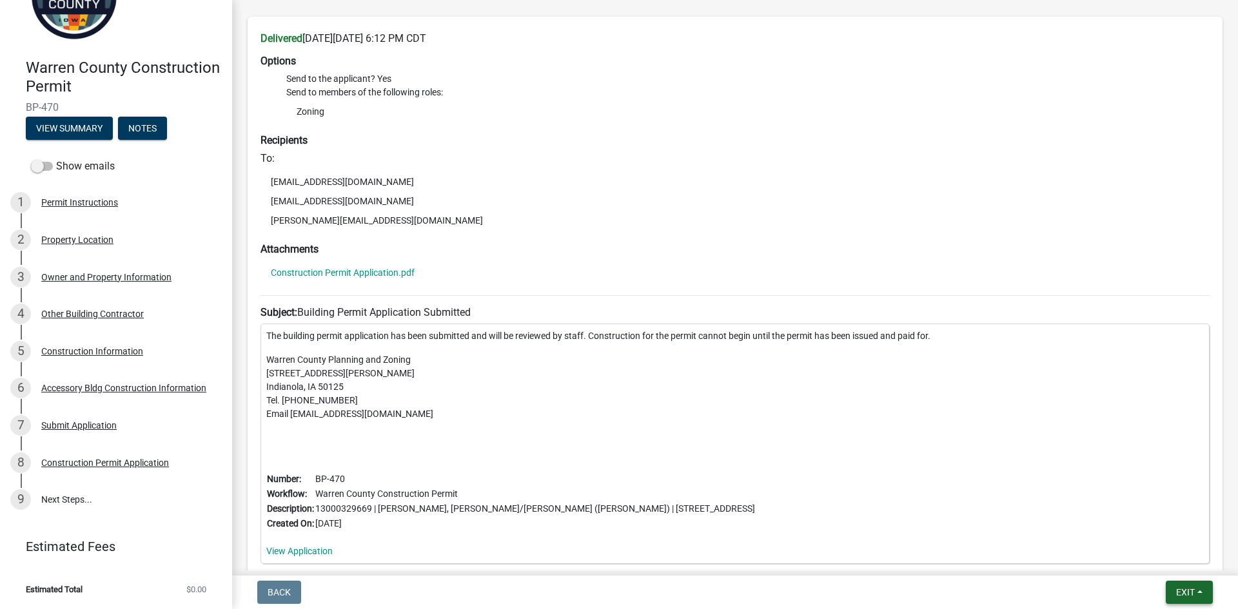
click at [1187, 590] on span "Exit" at bounding box center [1185, 592] width 19 height 10
click at [1144, 555] on button "Save & Exit" at bounding box center [1160, 558] width 103 height 31
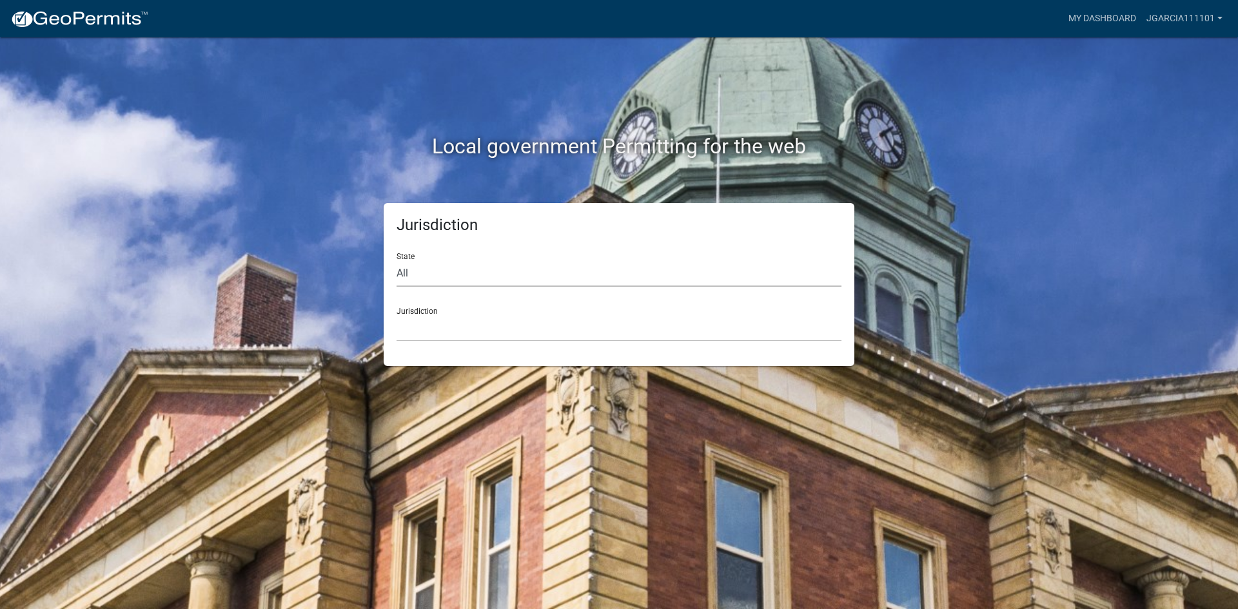
click at [432, 271] on select "All [US_STATE] [US_STATE] [US_STATE] [US_STATE] [US_STATE] [US_STATE] [US_STATE…" at bounding box center [618, 273] width 445 height 26
select select "[US_STATE]"
click at [396, 260] on select "All [US_STATE] [US_STATE] [US_STATE] [US_STATE] [US_STATE] [US_STATE] [US_STATE…" at bounding box center [618, 273] width 445 height 26
click at [422, 328] on select "[GEOGRAPHIC_DATA], [US_STATE] [GEOGRAPHIC_DATA], [US_STATE] [GEOGRAPHIC_DATA], …" at bounding box center [618, 328] width 445 height 26
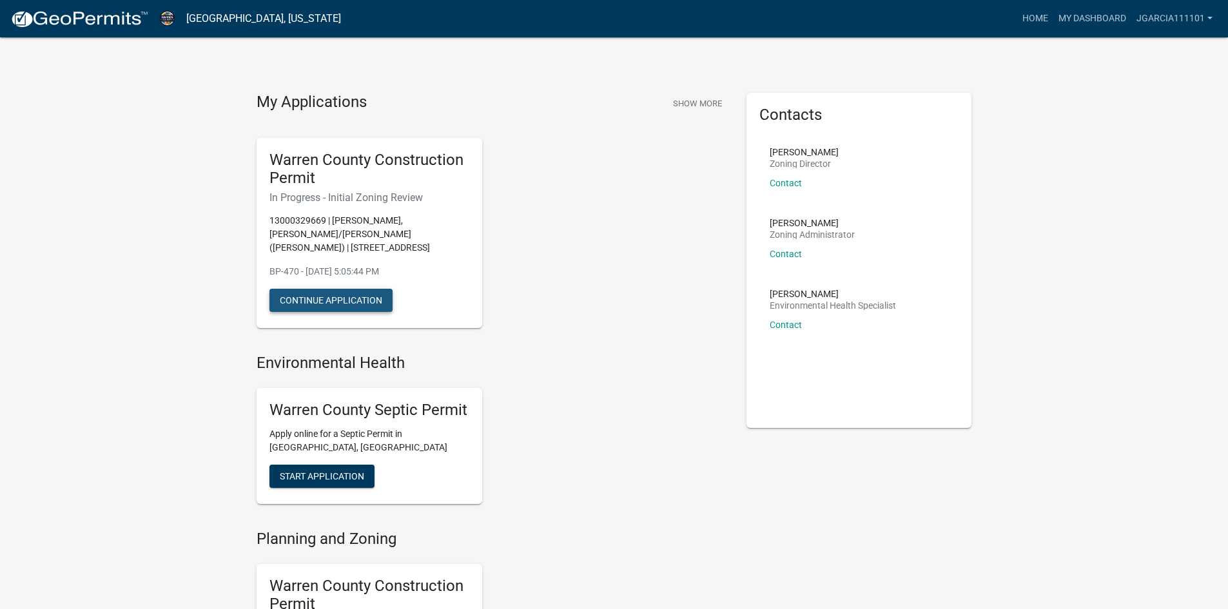
click at [317, 297] on button "Continue Application" at bounding box center [330, 300] width 123 height 23
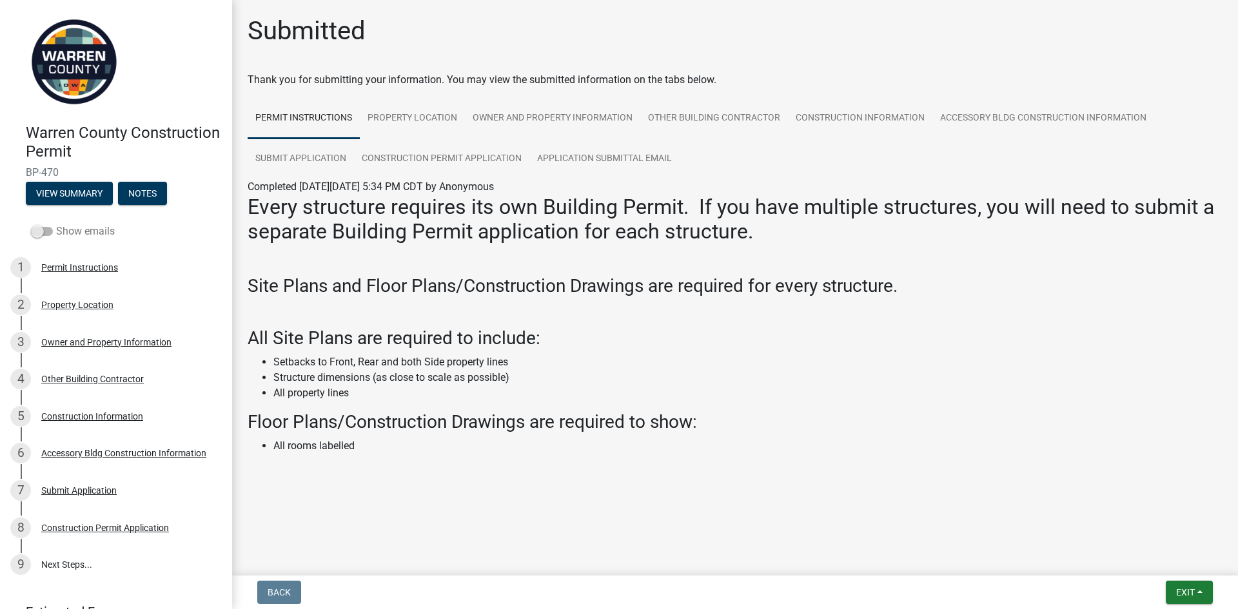
click at [38, 232] on span at bounding box center [42, 231] width 22 height 9
click at [56, 224] on input "Show emails" at bounding box center [56, 224] width 0 height 0
click at [61, 192] on button "View Summary" at bounding box center [69, 193] width 87 height 23
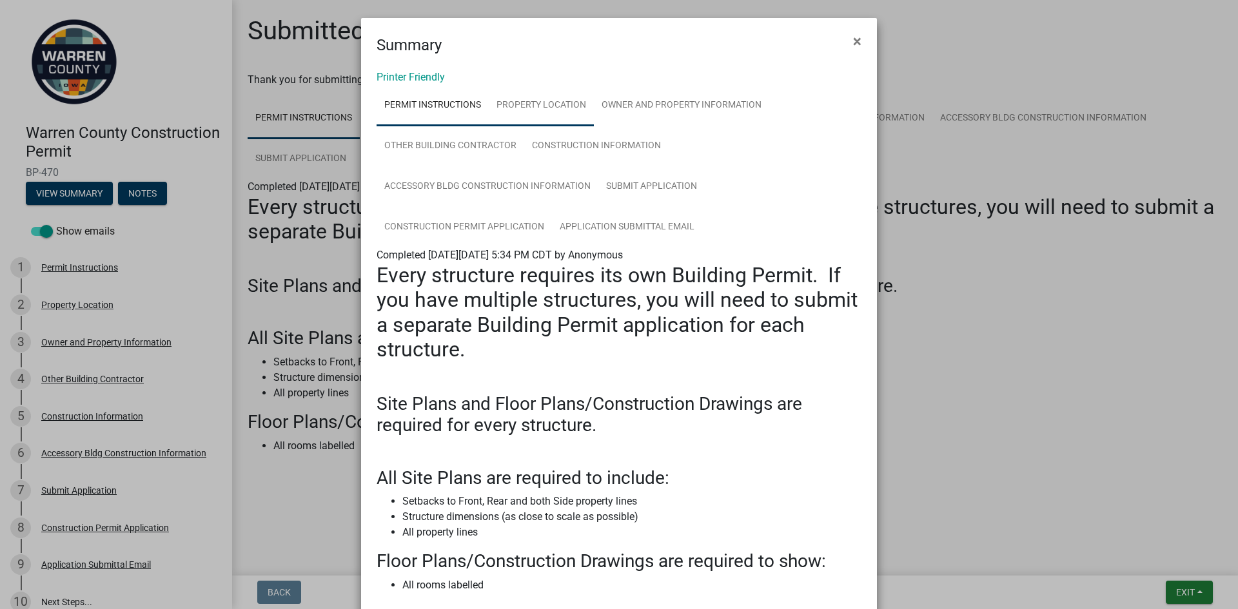
click at [516, 103] on link "Property Location" at bounding box center [541, 105] width 105 height 41
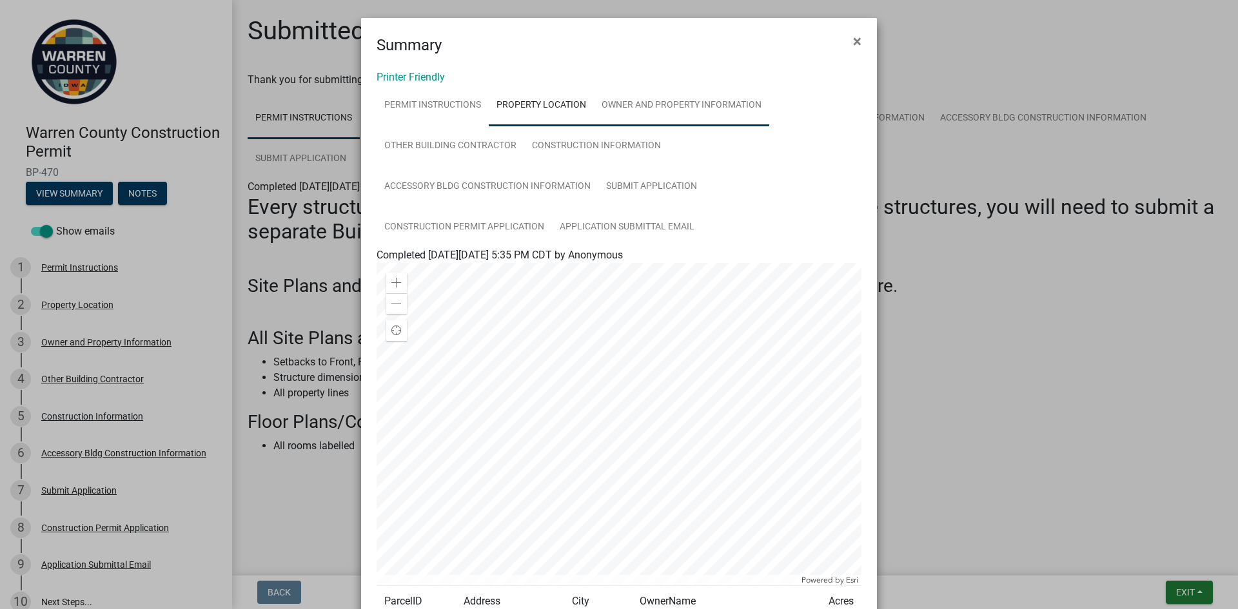
click at [652, 101] on link "Owner and Property Information" at bounding box center [681, 105] width 175 height 41
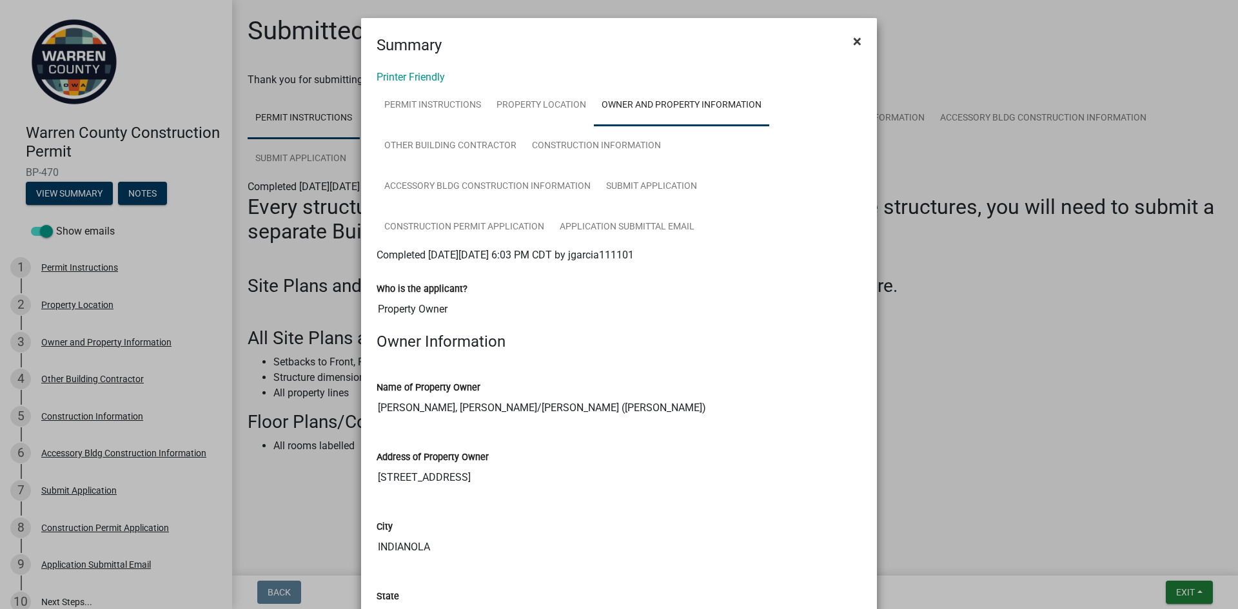
click at [853, 41] on span "×" at bounding box center [857, 41] width 8 height 18
